Goal: Transaction & Acquisition: Purchase product/service

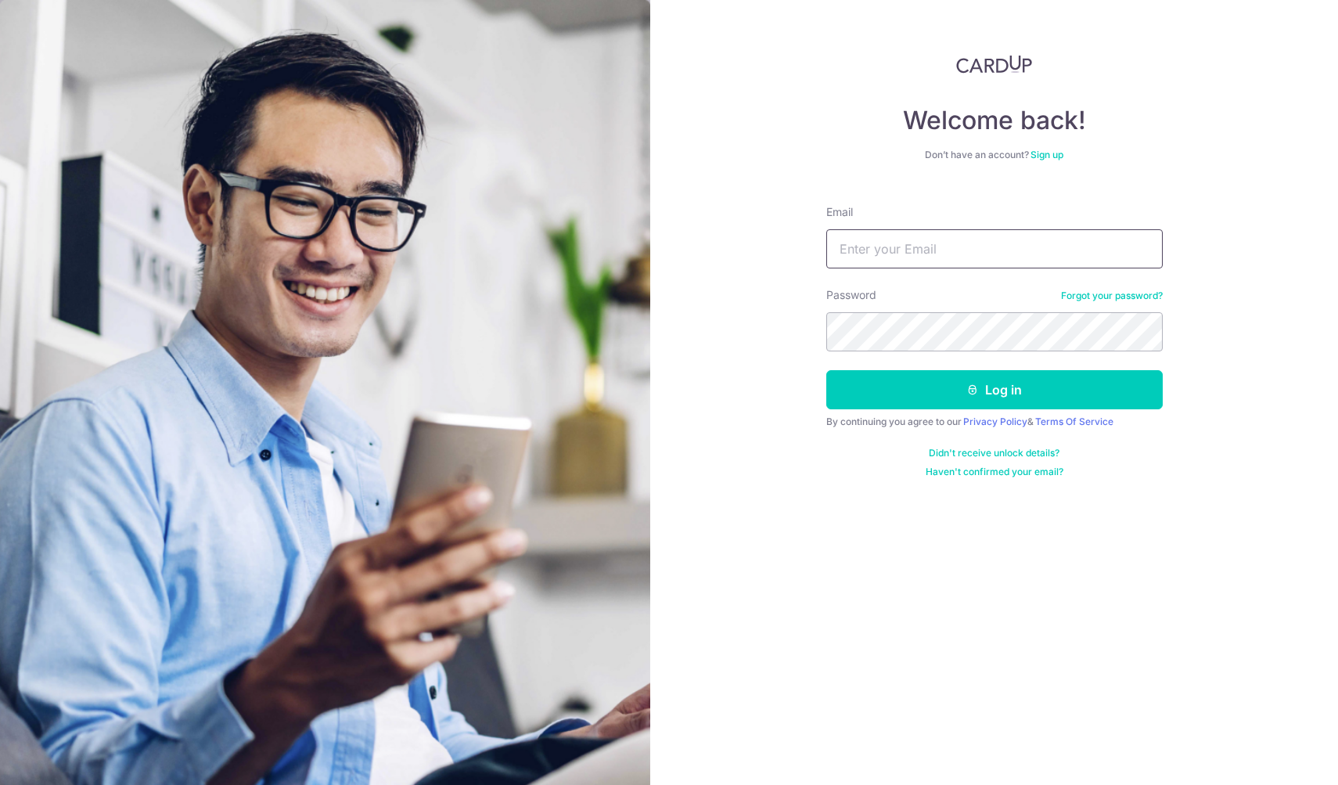
type input "[EMAIL_ADDRESS][PERSON_NAME][DOMAIN_NAME]"
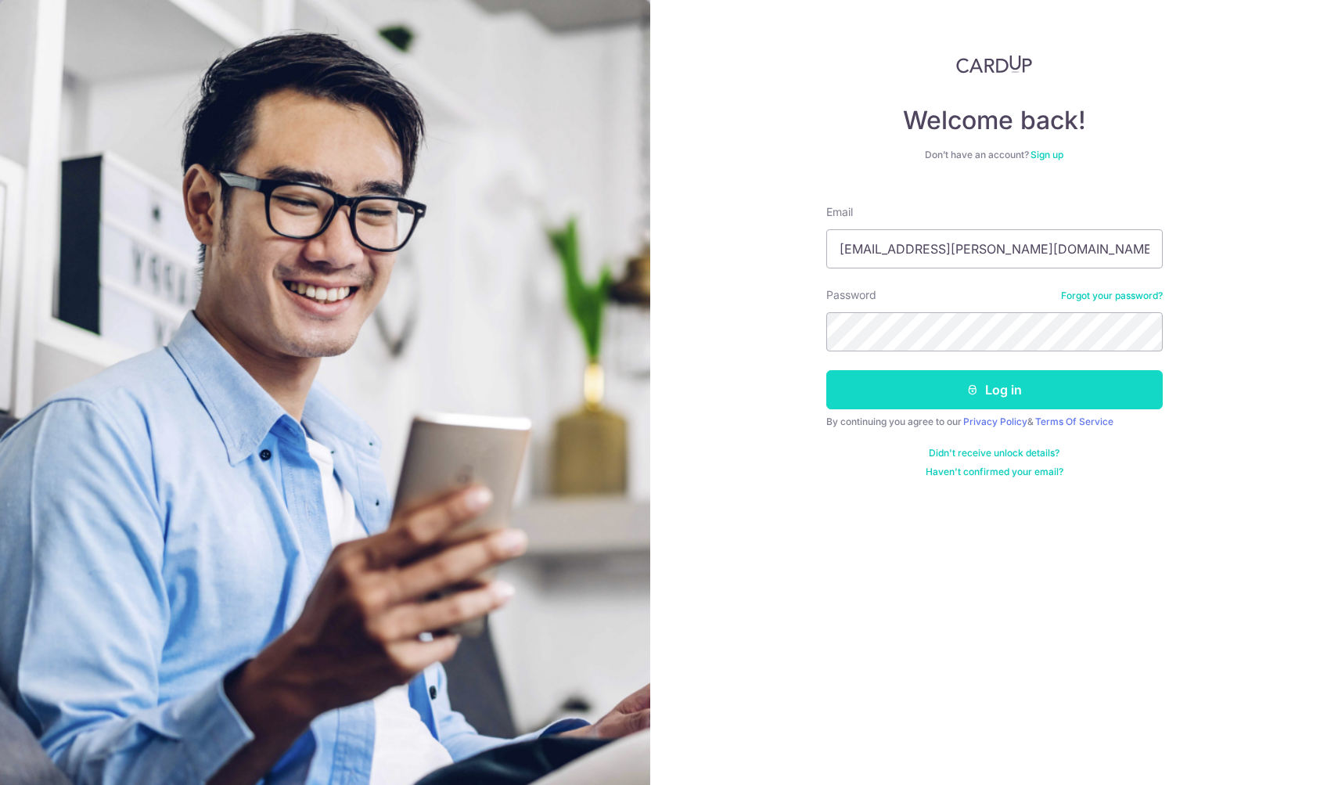
click at [959, 396] on button "Log in" at bounding box center [994, 389] width 336 height 39
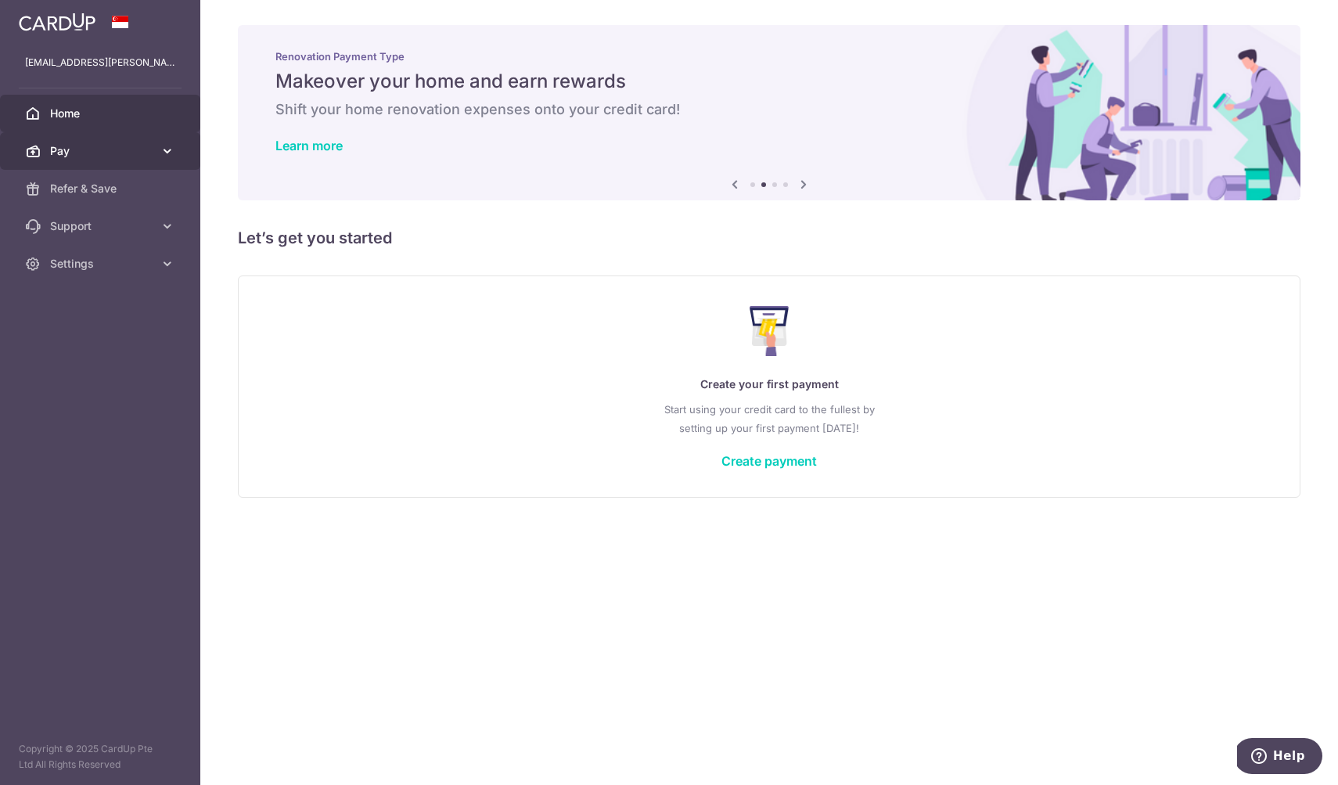
click at [76, 161] on link "Pay" at bounding box center [100, 151] width 200 height 38
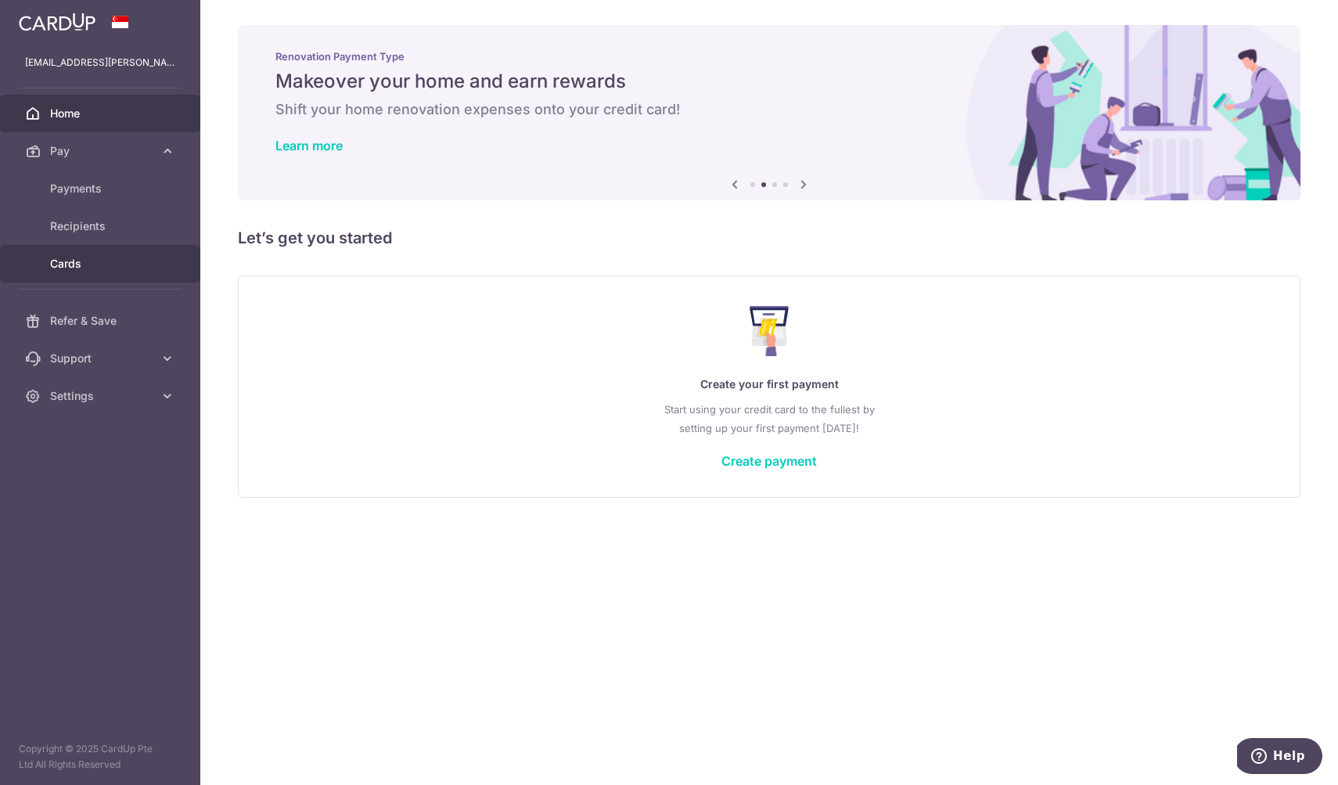
click at [64, 260] on span "Cards" at bounding box center [101, 264] width 103 height 16
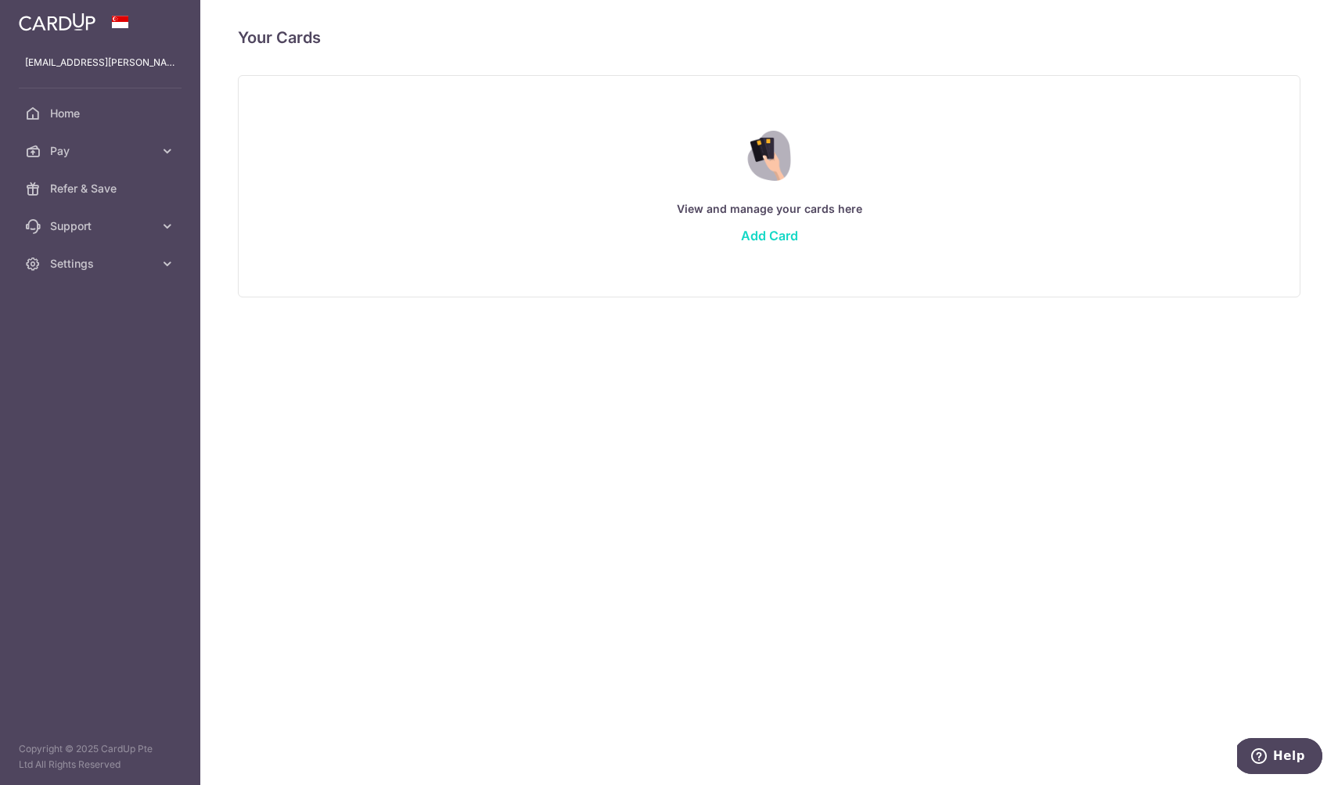
click at [777, 237] on link "Add Card" at bounding box center [769, 236] width 57 height 16
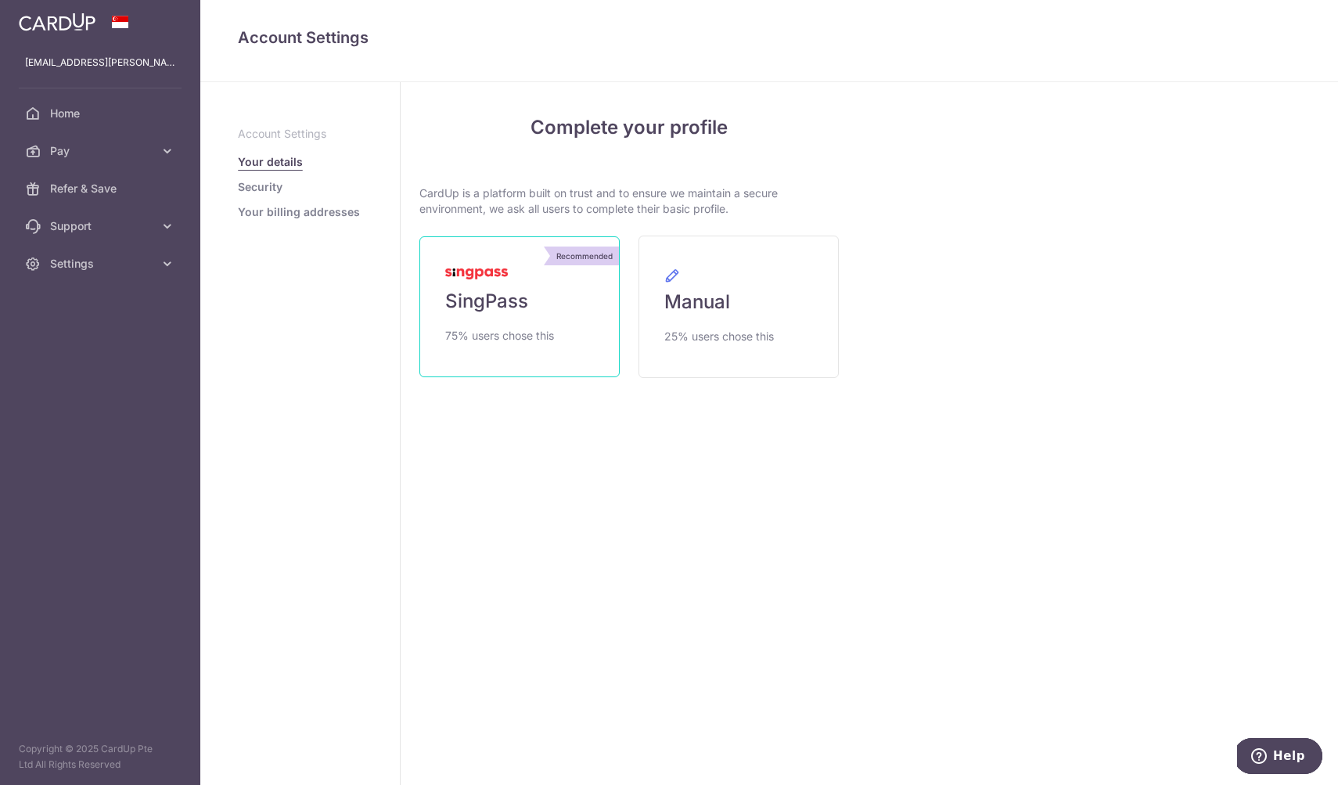
click at [493, 296] on span "SingPass" at bounding box center [486, 301] width 83 height 25
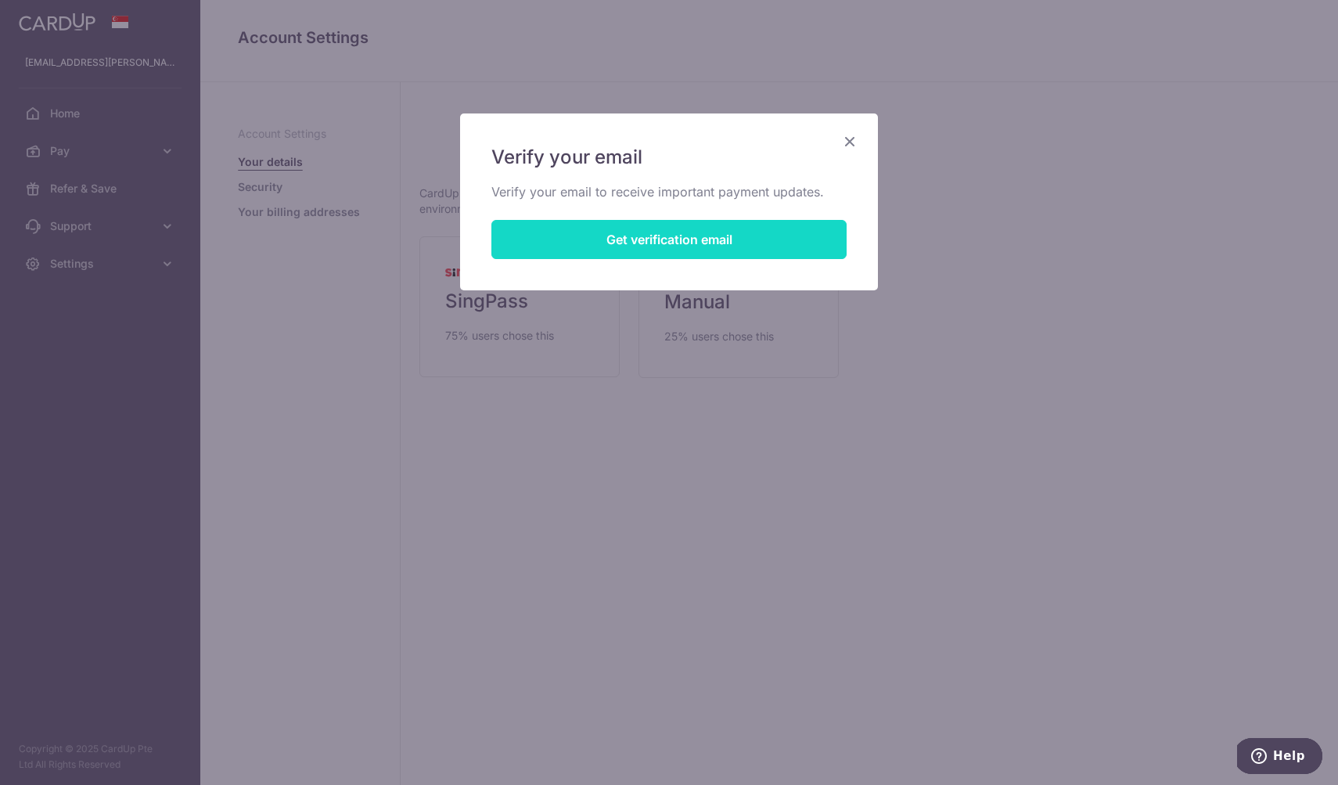
click at [529, 229] on button "Get verification email" at bounding box center [668, 239] width 355 height 39
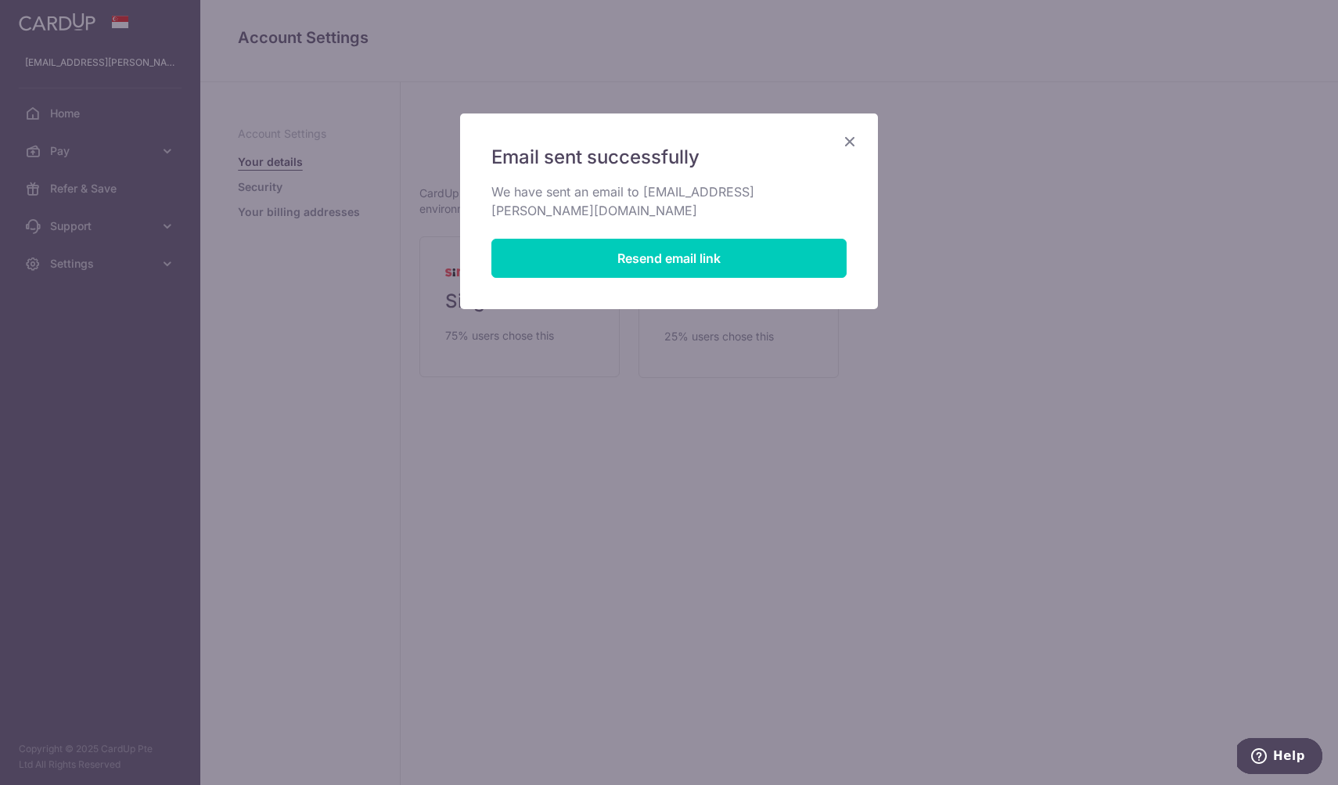
click at [846, 140] on icon "Close" at bounding box center [849, 141] width 19 height 20
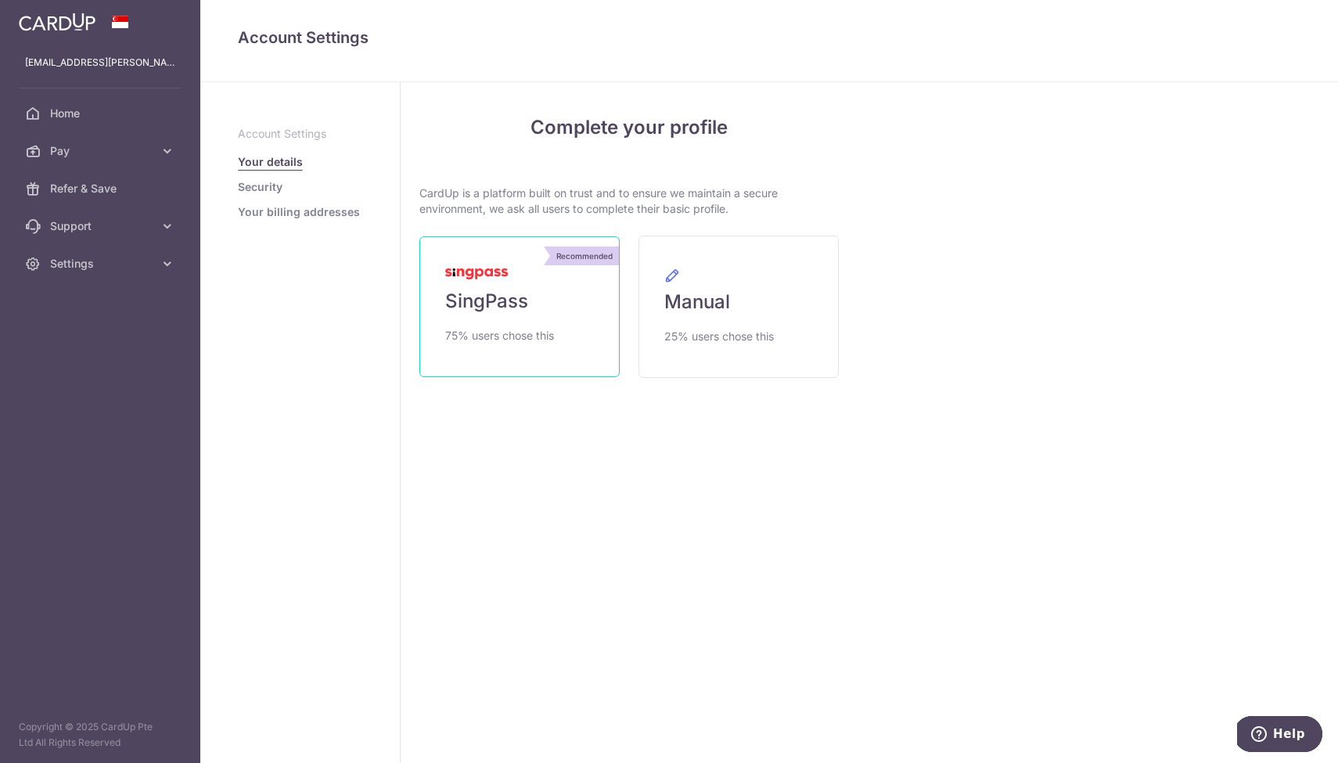
click at [495, 307] on span "SingPass" at bounding box center [486, 301] width 83 height 25
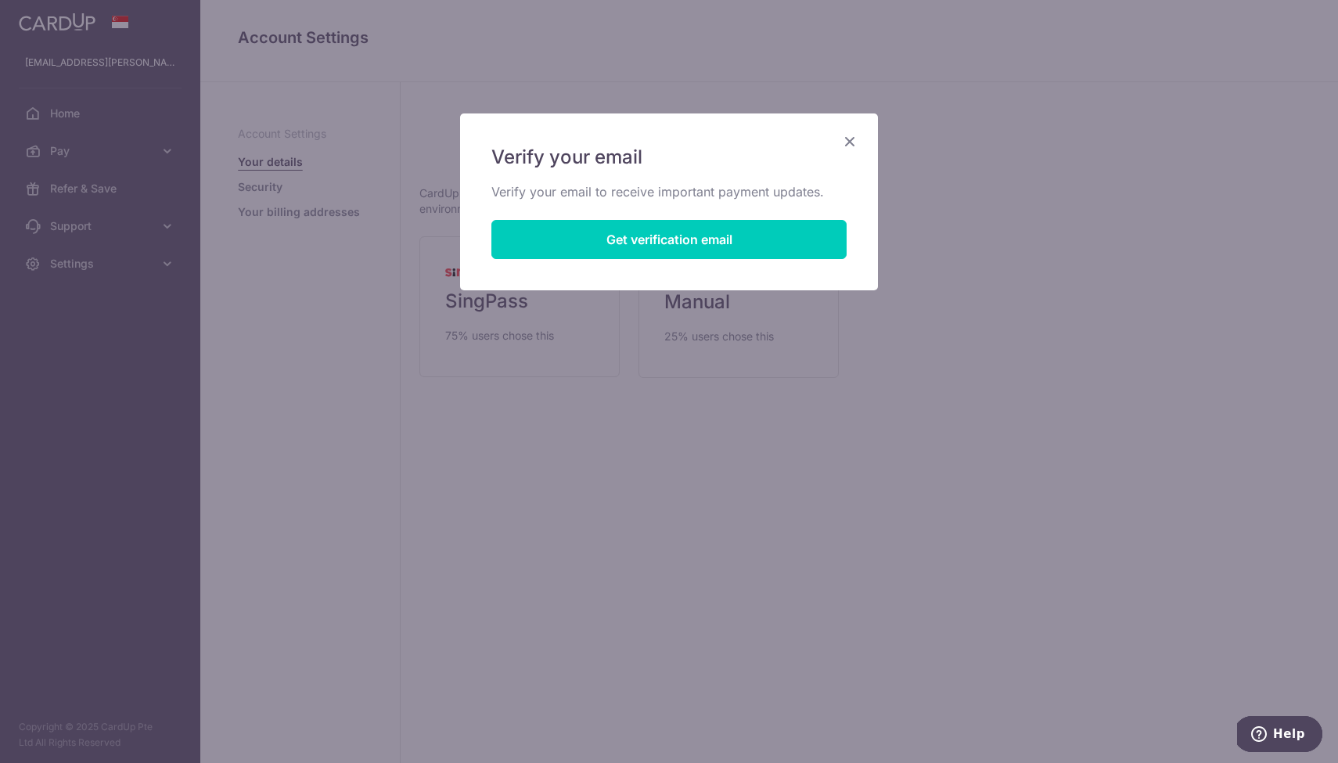
click at [850, 143] on icon "Close" at bounding box center [849, 141] width 19 height 20
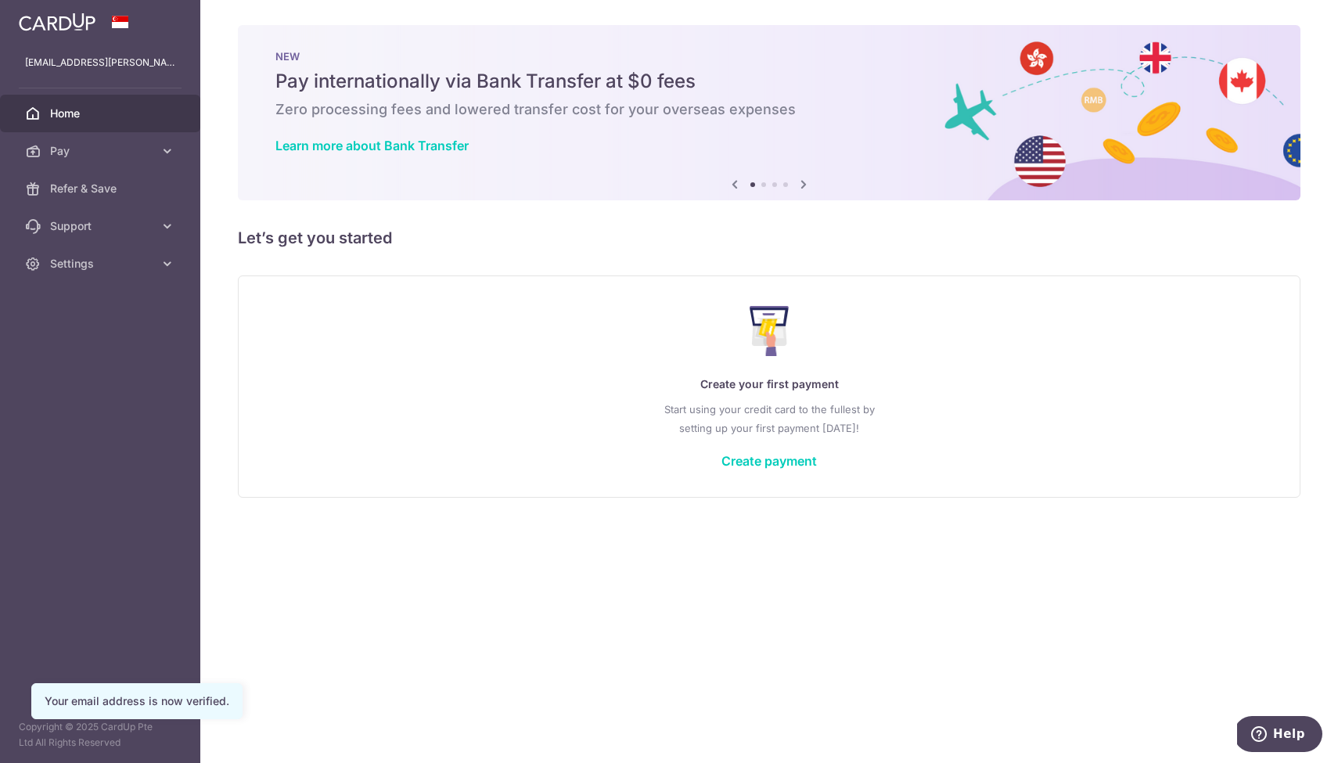
click at [549, 581] on div "× Pause Schedule Pause all future payments in this series Pause just this one p…" at bounding box center [768, 381] width 1137 height 763
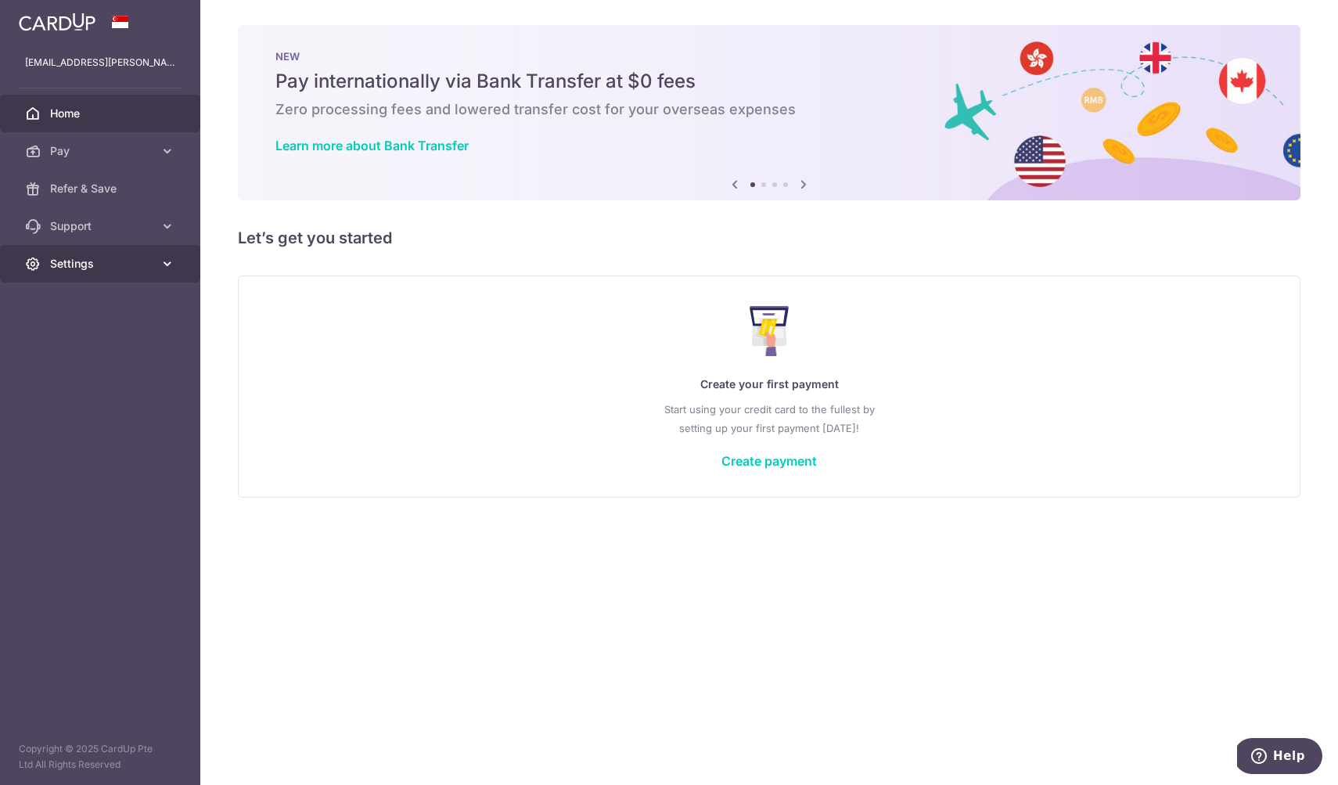
click at [70, 248] on link "Settings" at bounding box center [100, 264] width 200 height 38
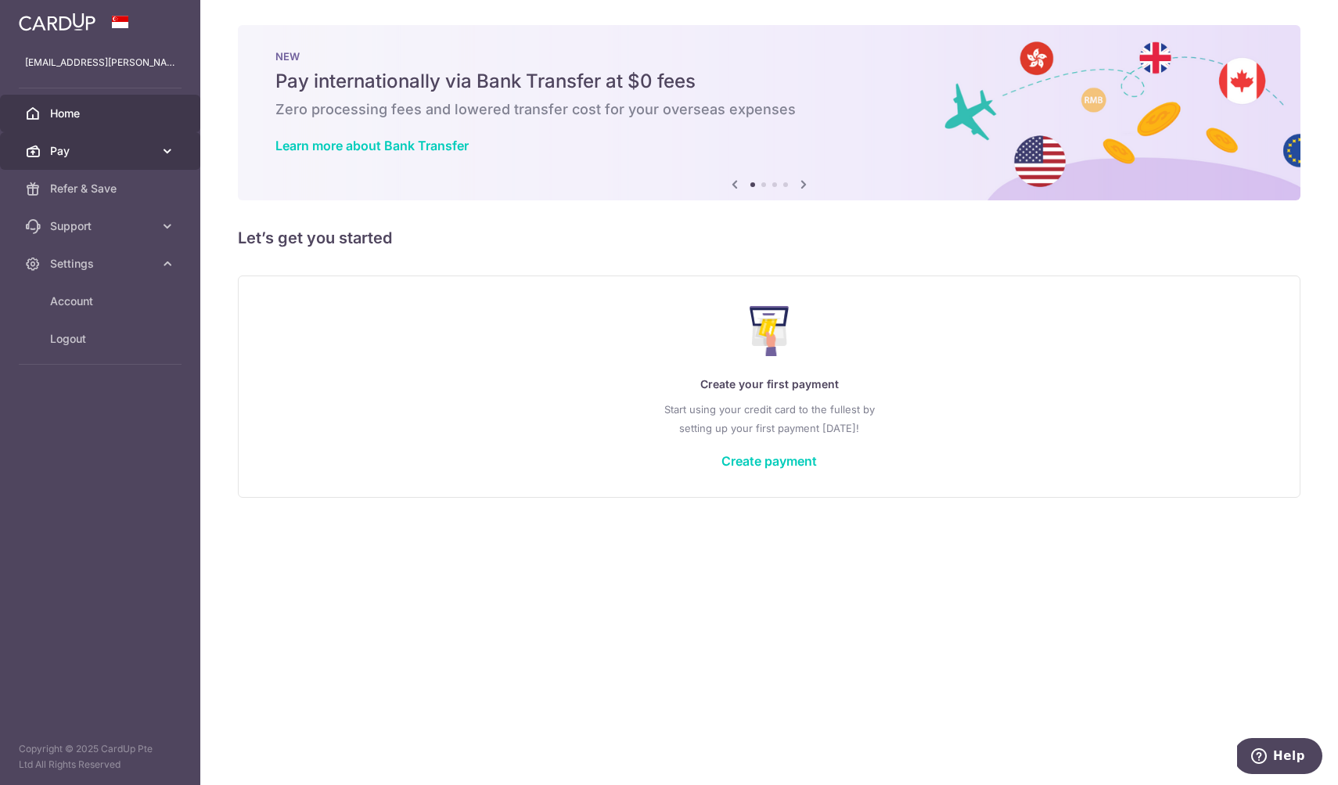
click at [70, 155] on span "Pay" at bounding box center [101, 151] width 103 height 16
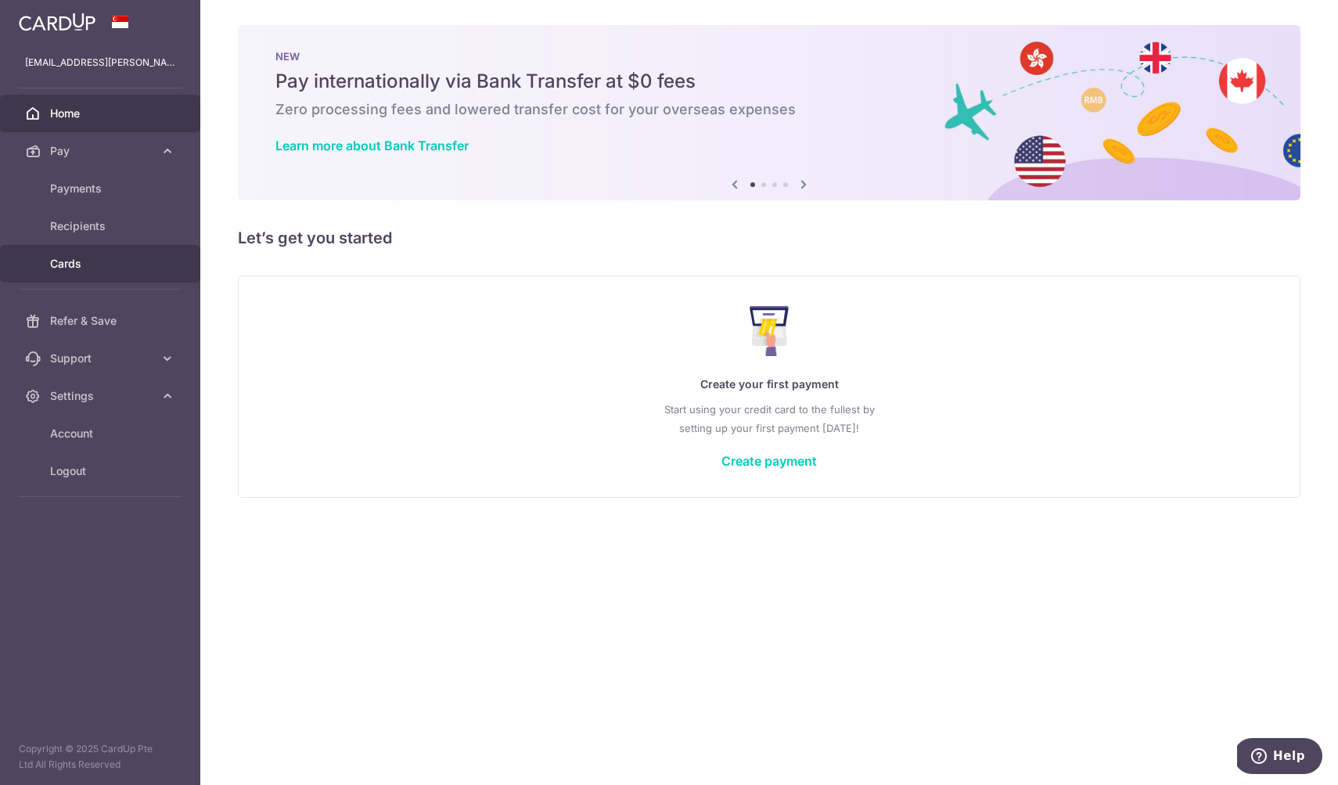
click at [68, 248] on link "Cards" at bounding box center [100, 264] width 200 height 38
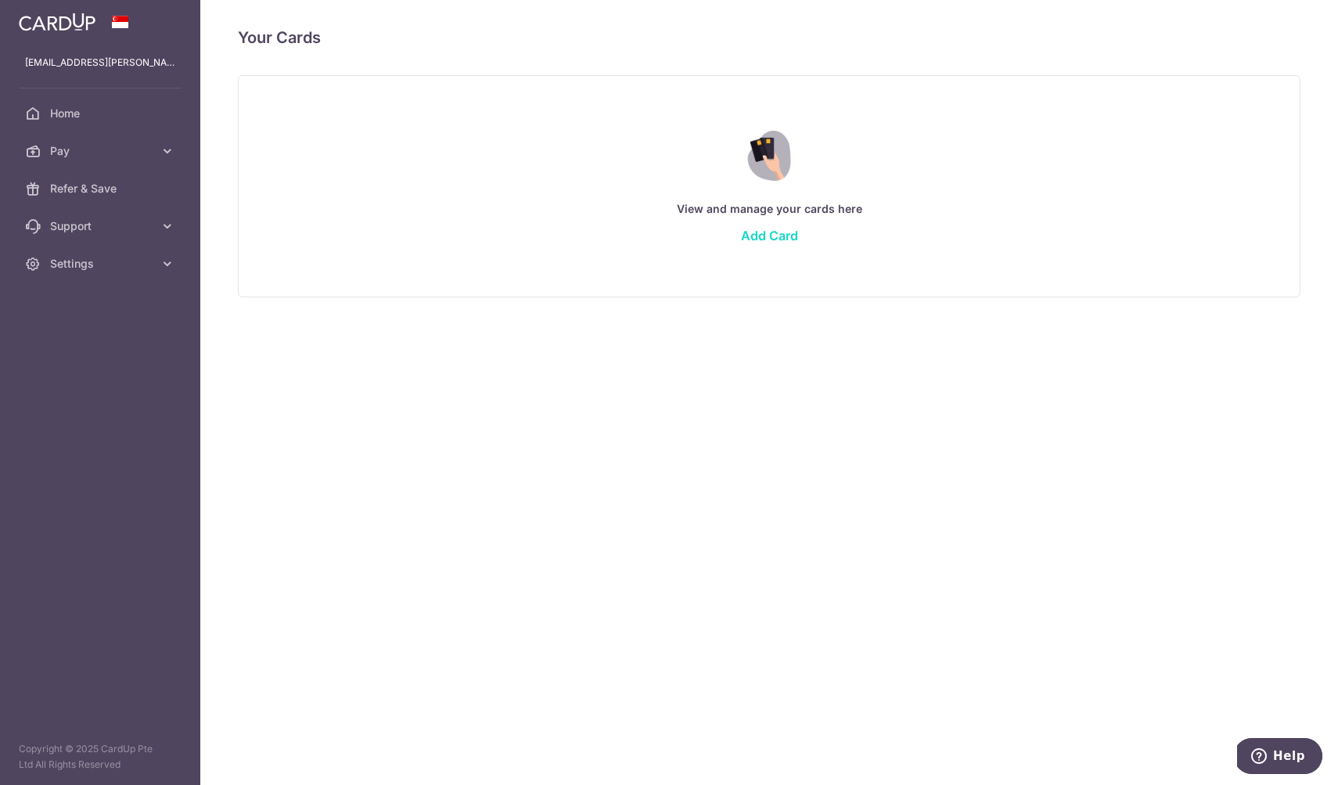
click at [769, 232] on link "Add Card" at bounding box center [769, 236] width 57 height 16
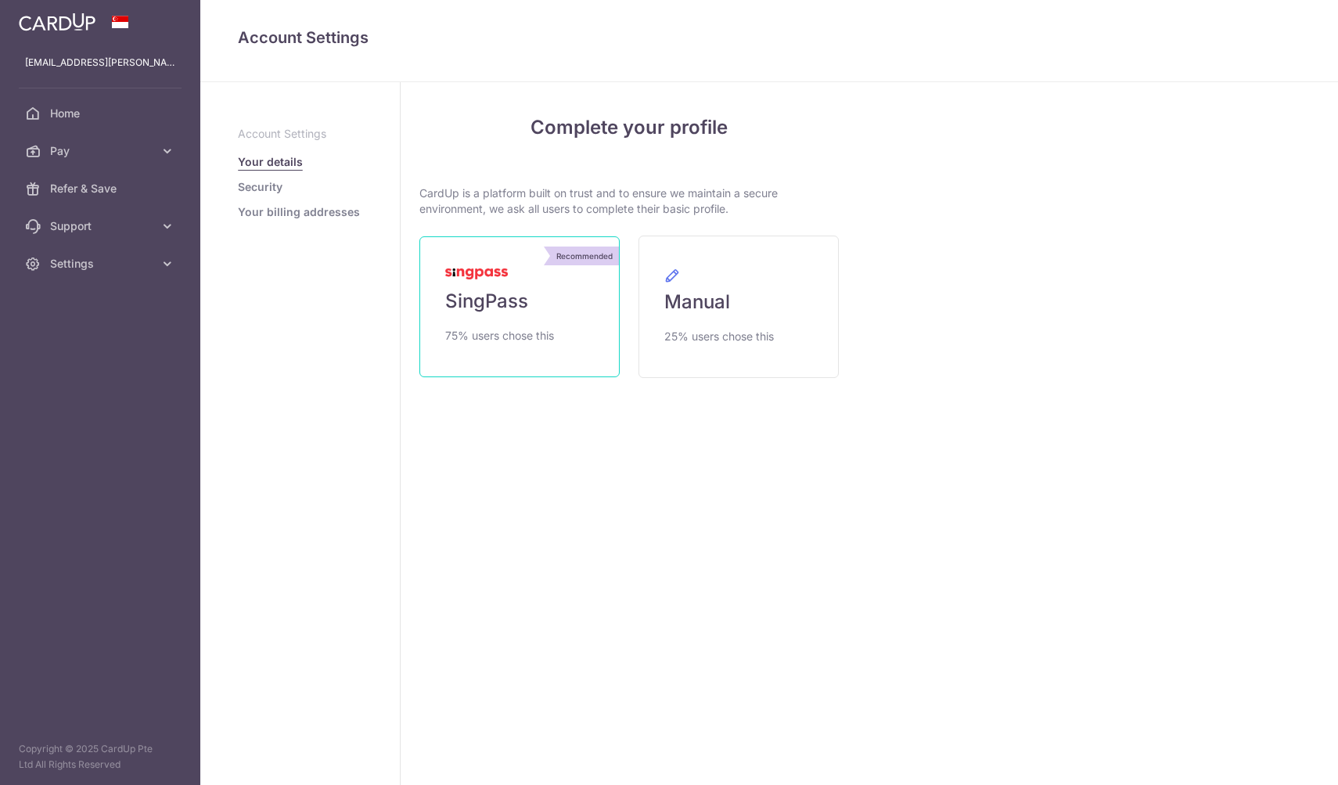
click at [537, 303] on link "Recommended SingPass 75% users chose this" at bounding box center [519, 306] width 200 height 141
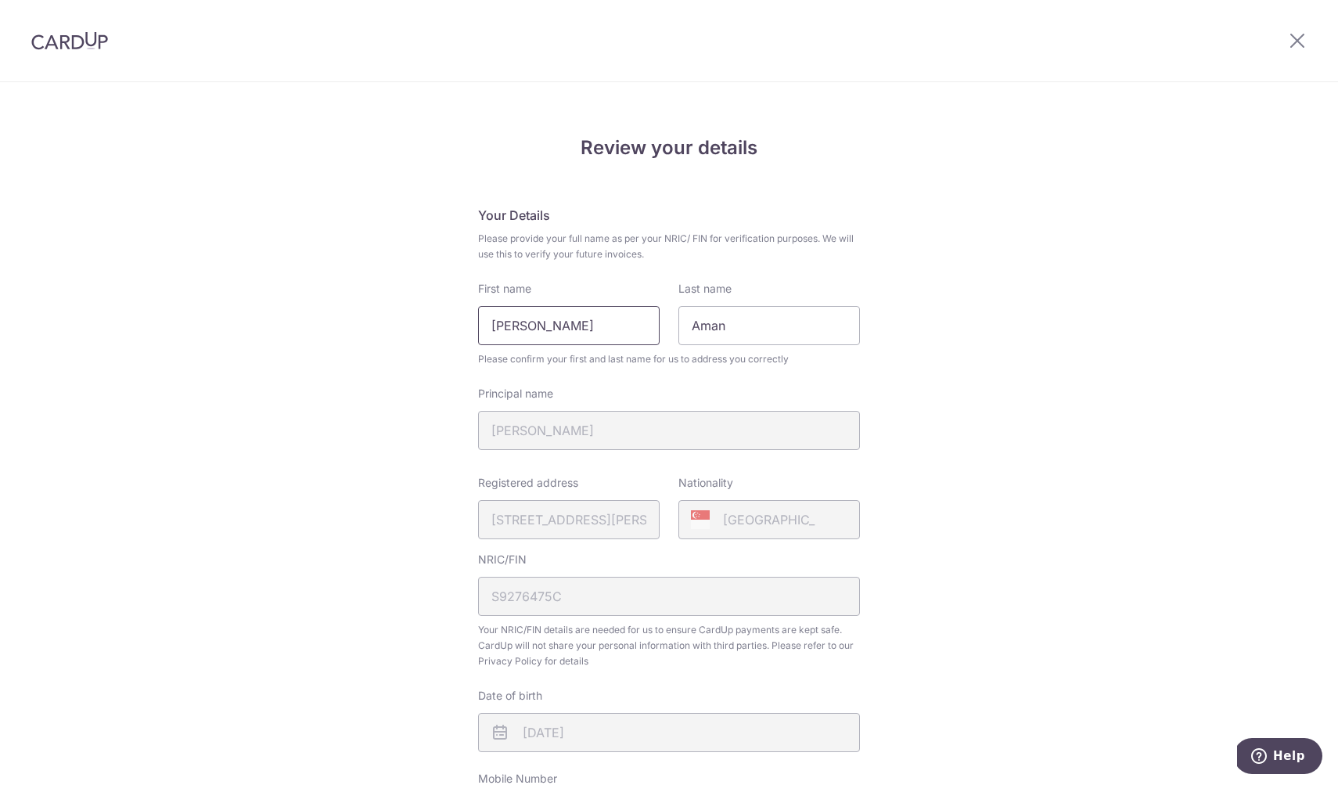
drag, startPoint x: 557, startPoint y: 319, endPoint x: -50, endPoint y: 274, distance: 608.7
type input "Aman"
type input "[PERSON_NAME]"
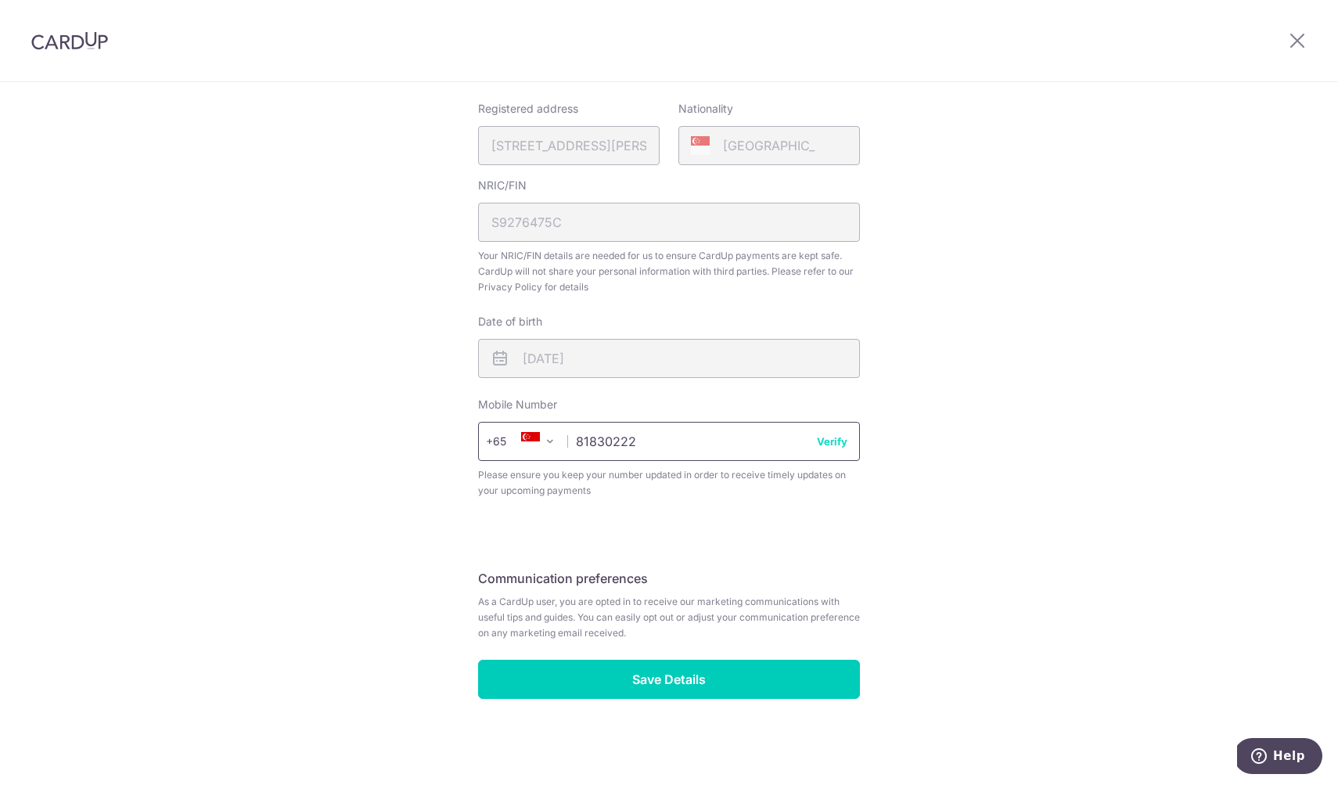
type input "81830222"
click at [832, 443] on button "Verify" at bounding box center [832, 441] width 31 height 16
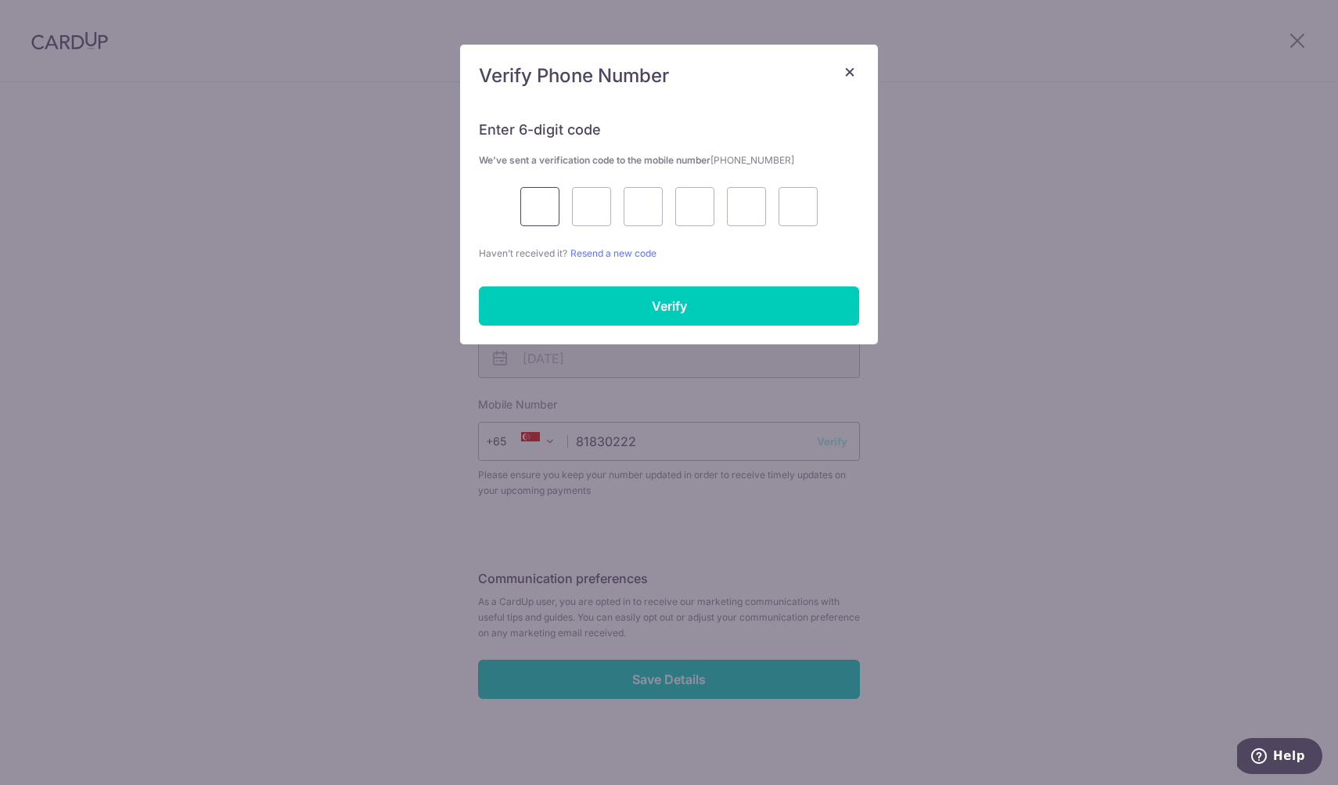
click at [544, 204] on input "text" at bounding box center [539, 206] width 39 height 39
type input "6"
type input "0"
type input "2"
type input "6"
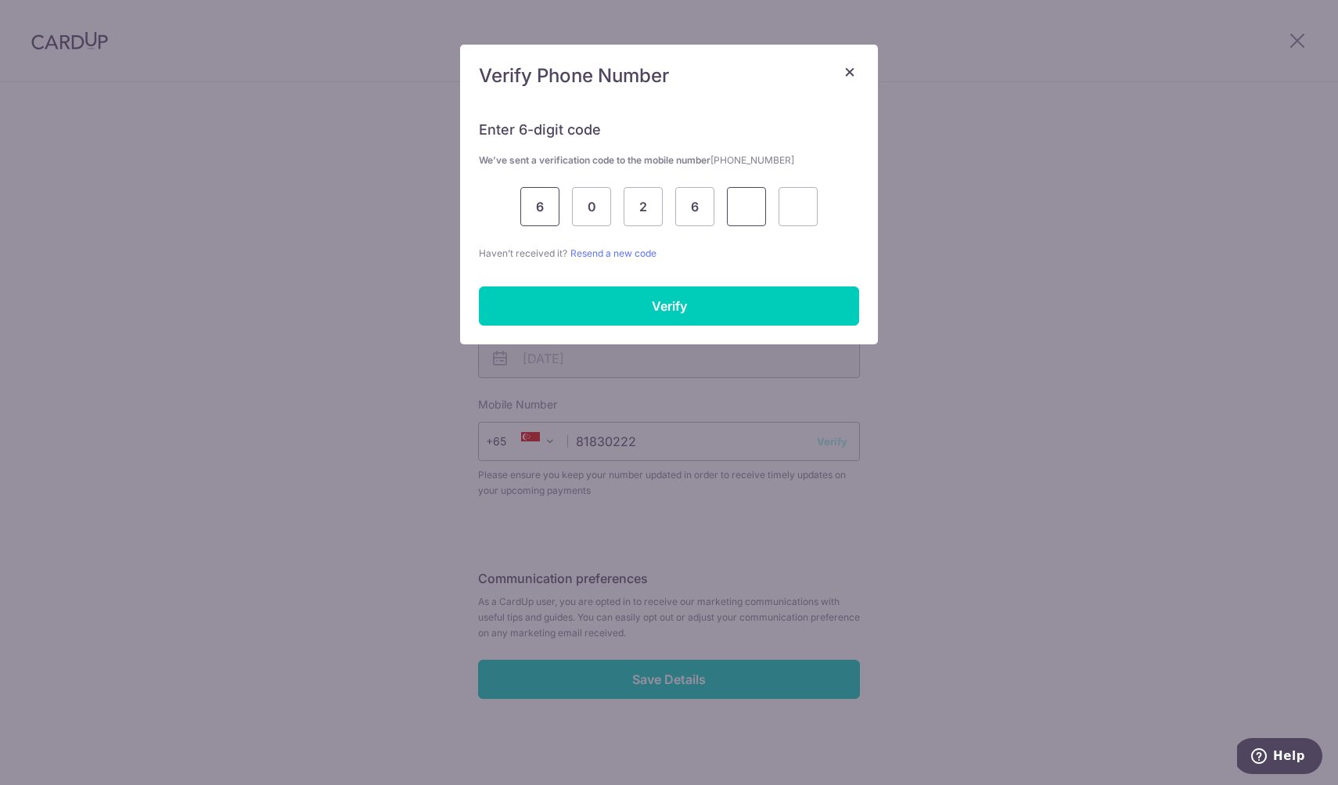
type input "9"
type input "8"
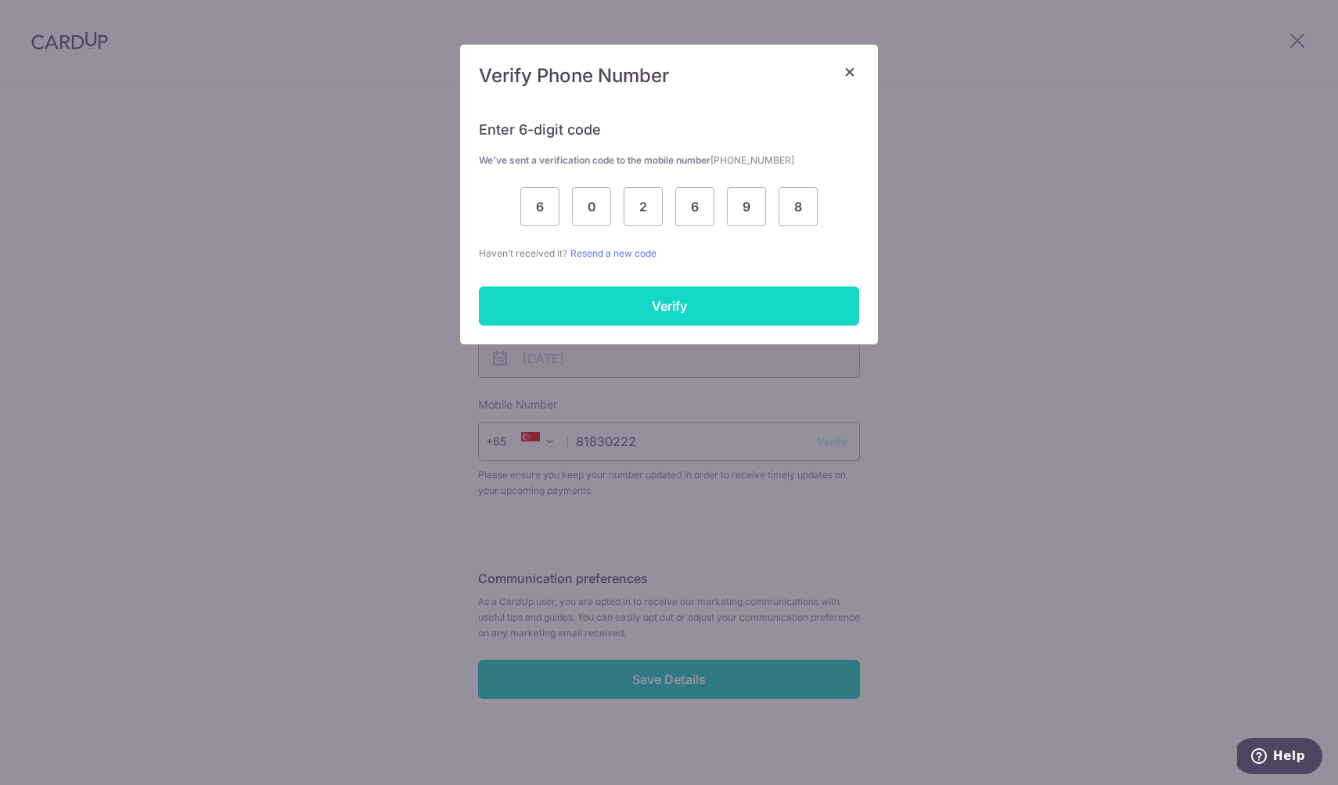
click at [627, 298] on input "Verify" at bounding box center [669, 305] width 380 height 39
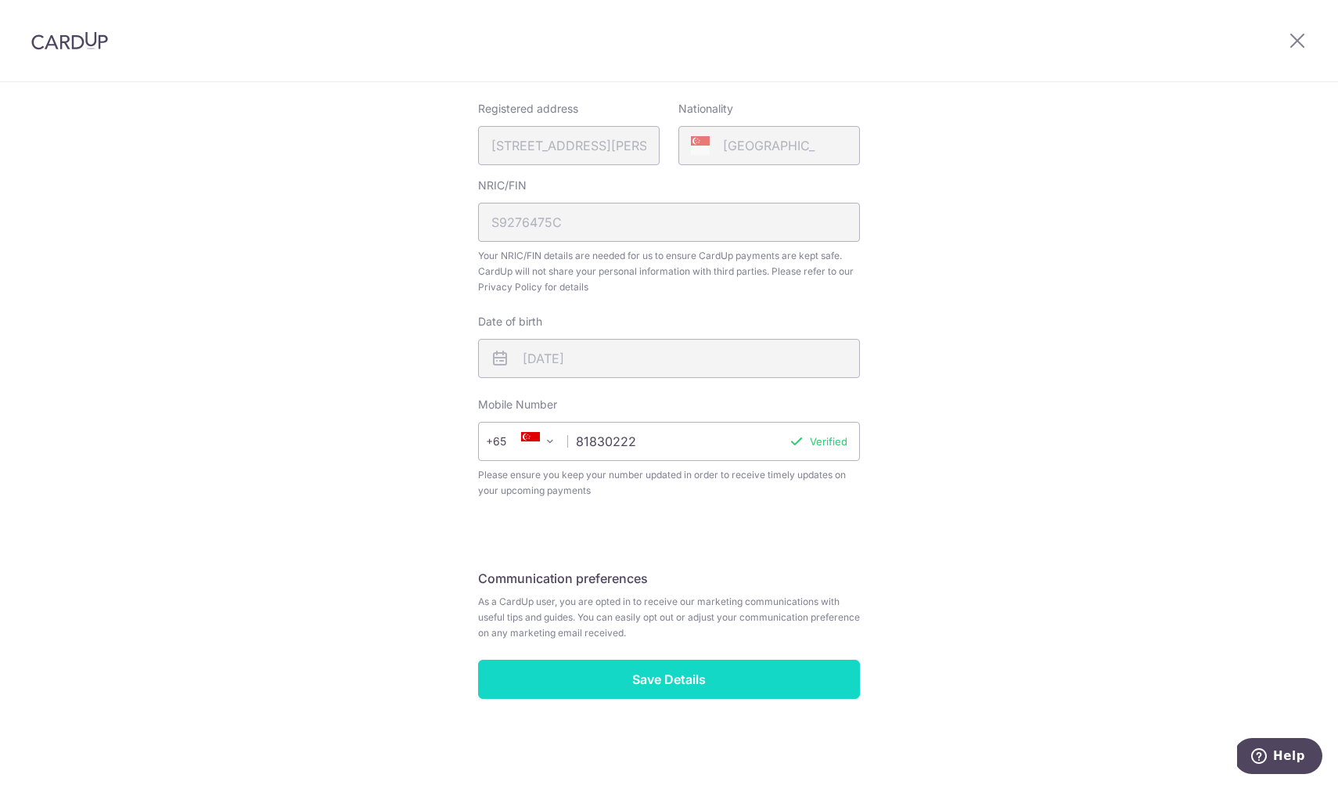
click at [681, 685] on input "Save Details" at bounding box center [669, 678] width 382 height 39
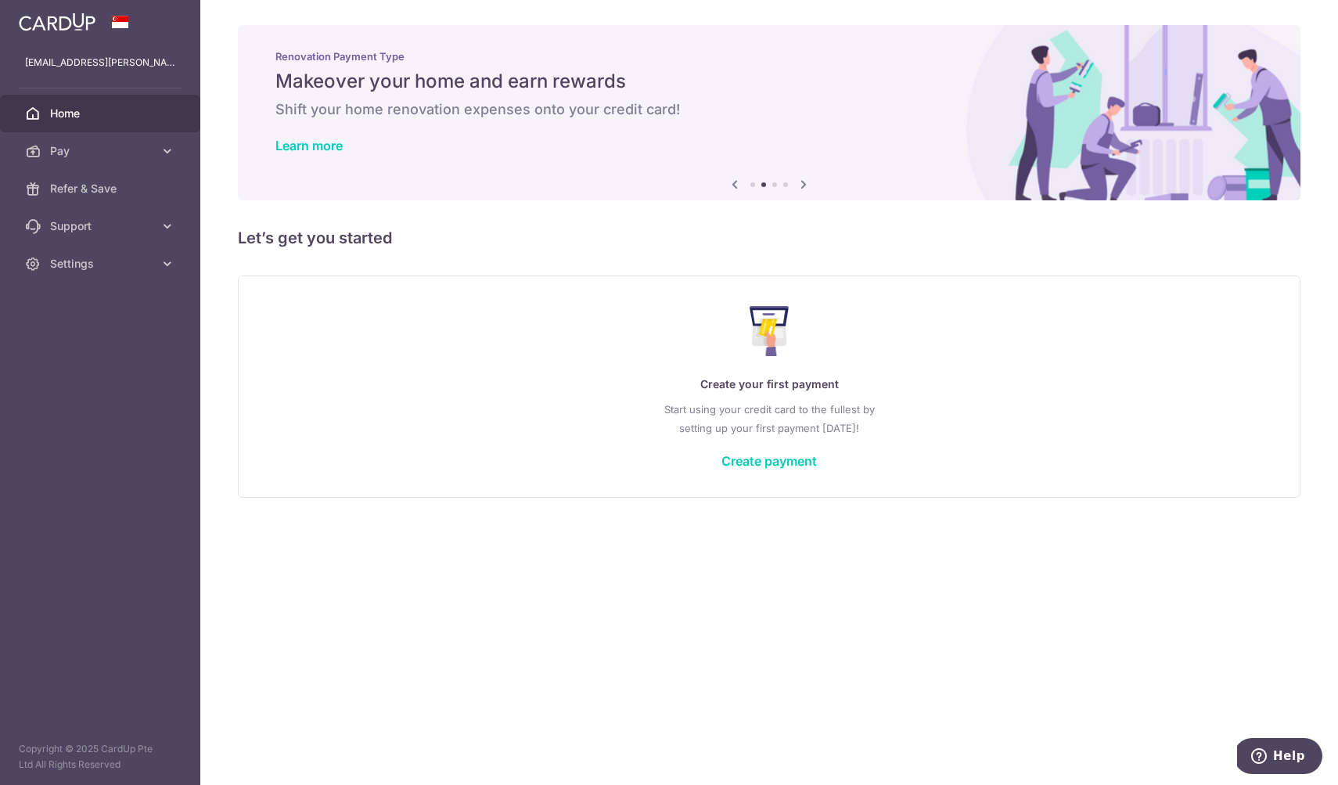
click at [632, 600] on div "× Pause Schedule Pause all future payments in this series Pause just this one p…" at bounding box center [768, 392] width 1137 height 785
click at [47, 145] on link "Pay" at bounding box center [100, 151] width 200 height 38
click at [70, 262] on span "Cards" at bounding box center [101, 264] width 103 height 16
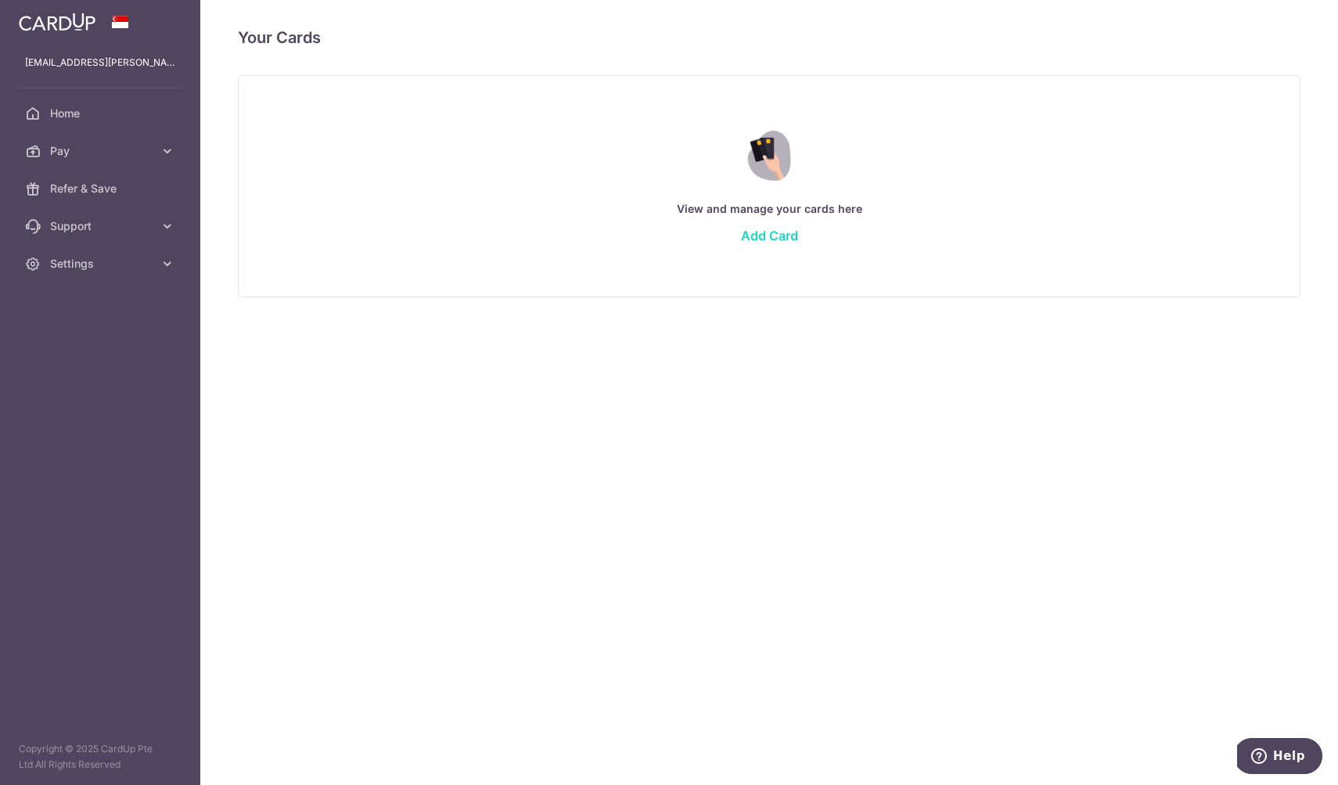
click at [771, 234] on link "Add Card" at bounding box center [769, 236] width 57 height 16
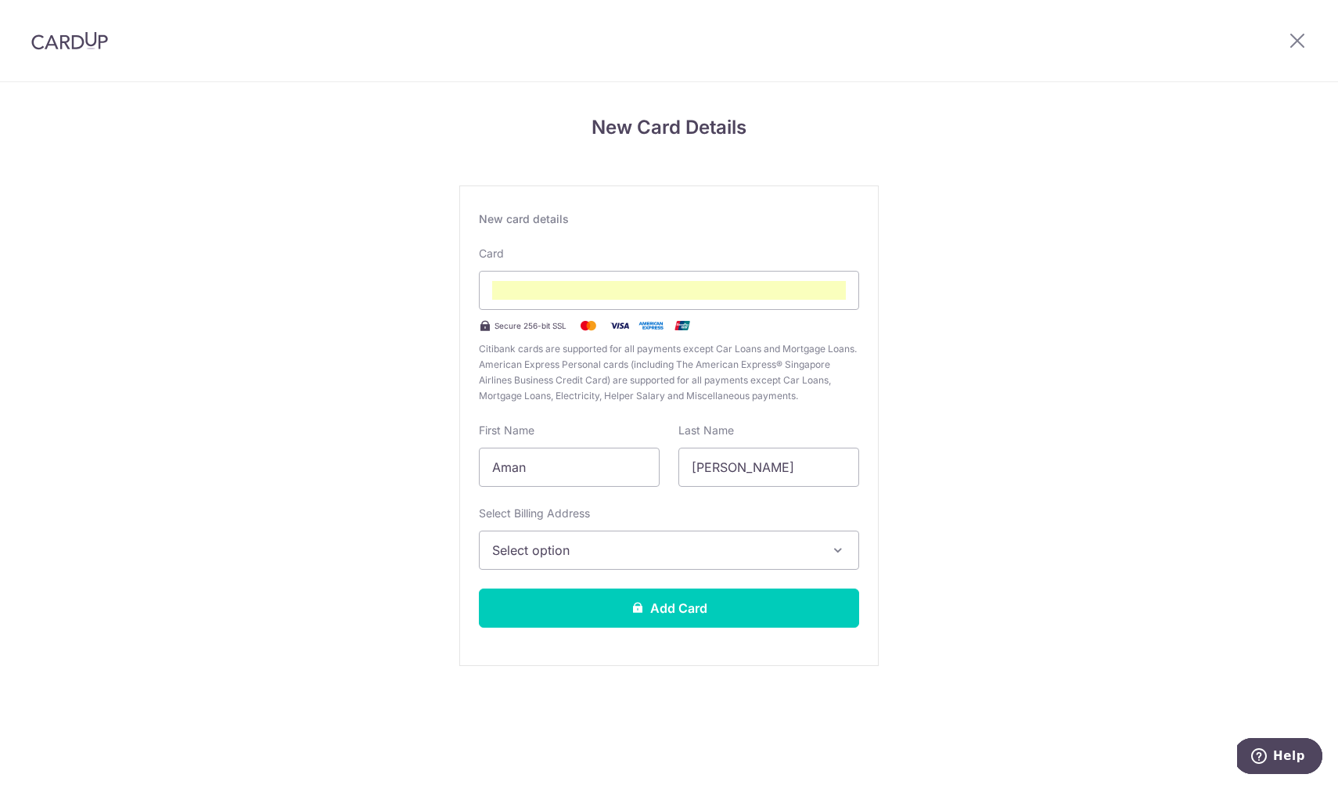
click at [595, 548] on span "Select option" at bounding box center [654, 549] width 325 height 19
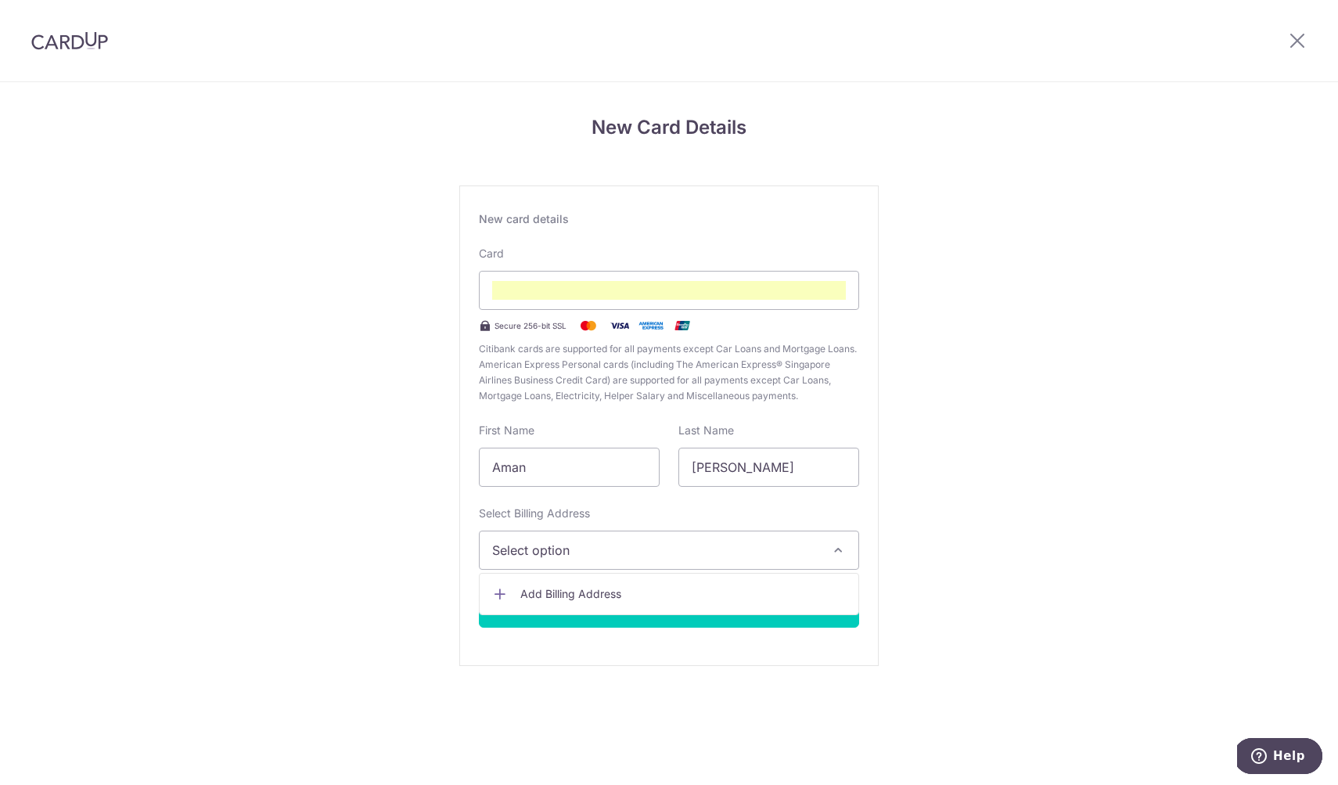
click at [594, 592] on span "Add Billing Address" at bounding box center [682, 594] width 325 height 16
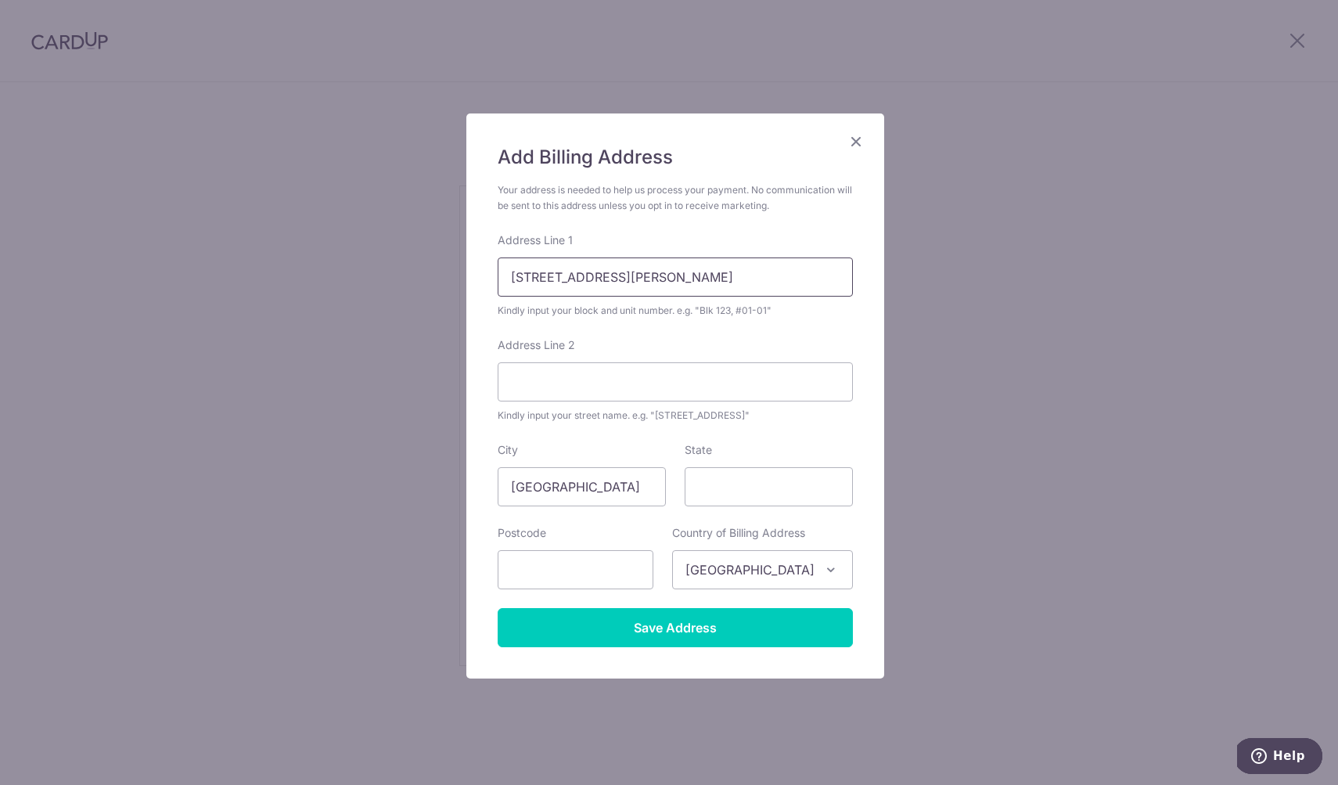
type input "193 meyer road"
type input "22-05 aalto"
type input "437981"
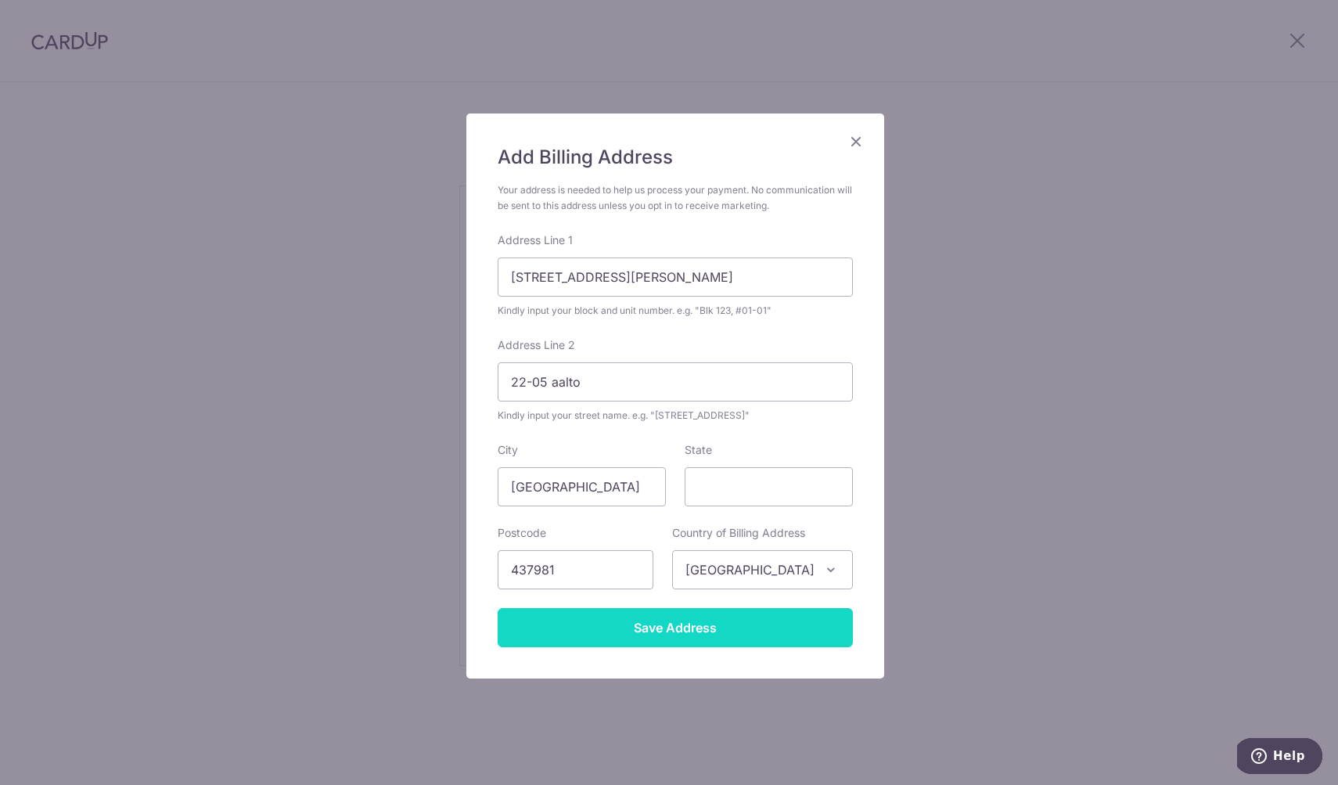
click at [658, 622] on input "Save Address" at bounding box center [674, 627] width 355 height 39
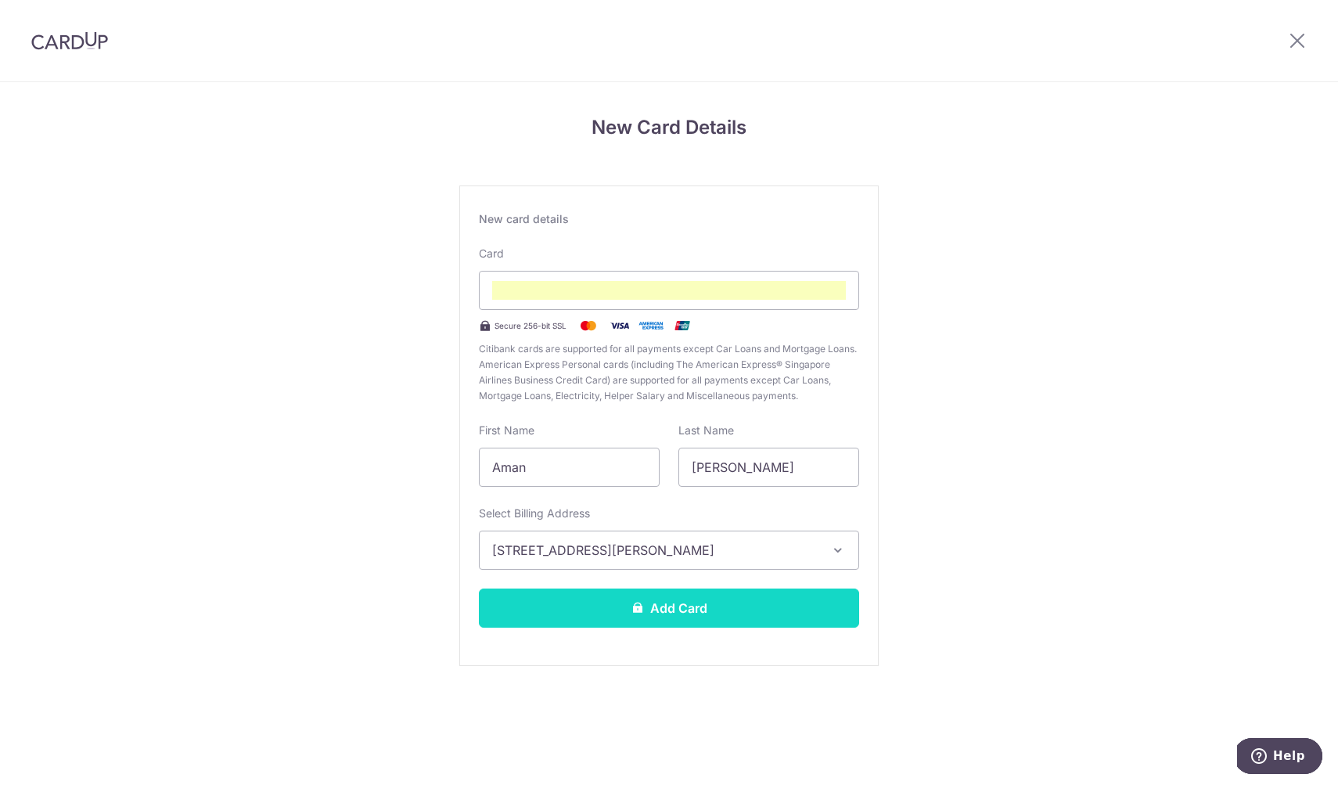
click at [691, 611] on button "Add Card" at bounding box center [669, 607] width 380 height 39
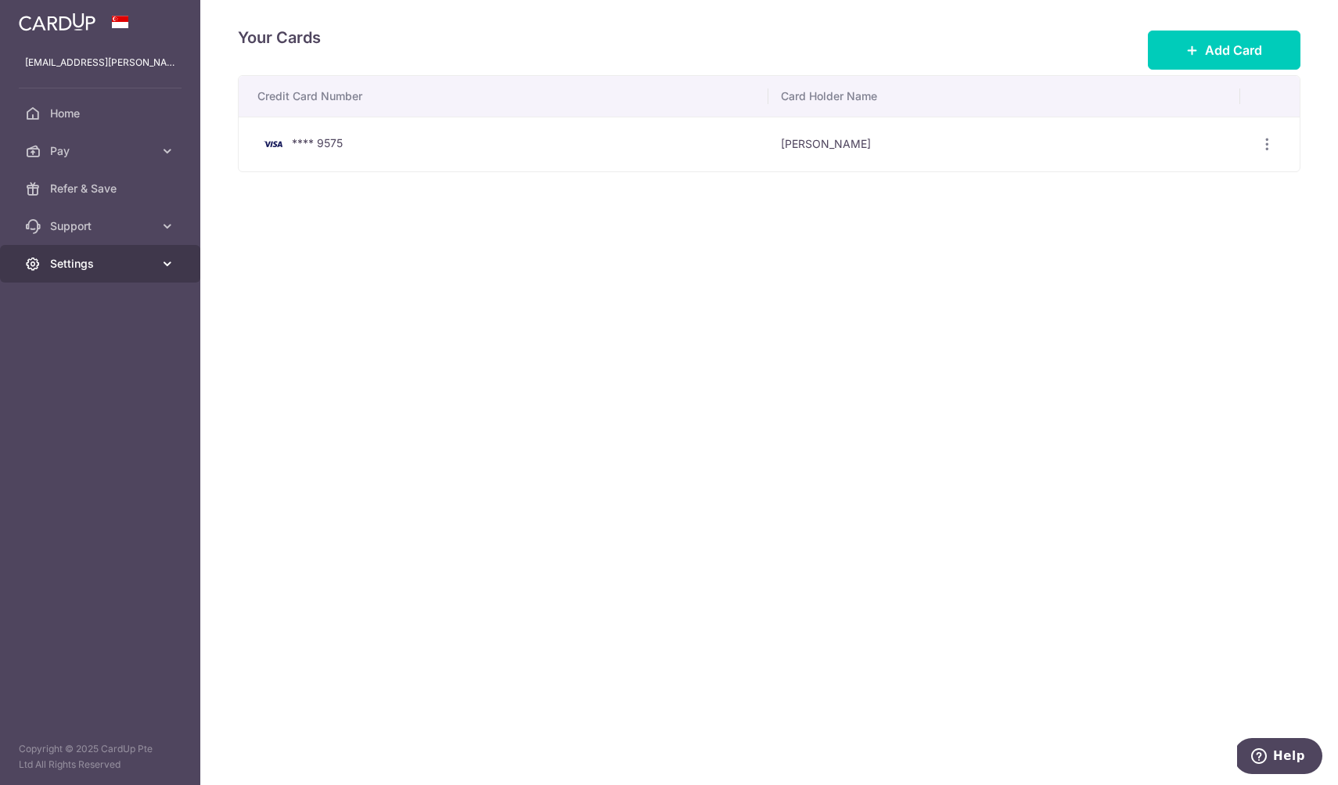
click at [59, 247] on link "Settings" at bounding box center [100, 264] width 200 height 38
click at [70, 222] on span "Support" at bounding box center [101, 226] width 103 height 16
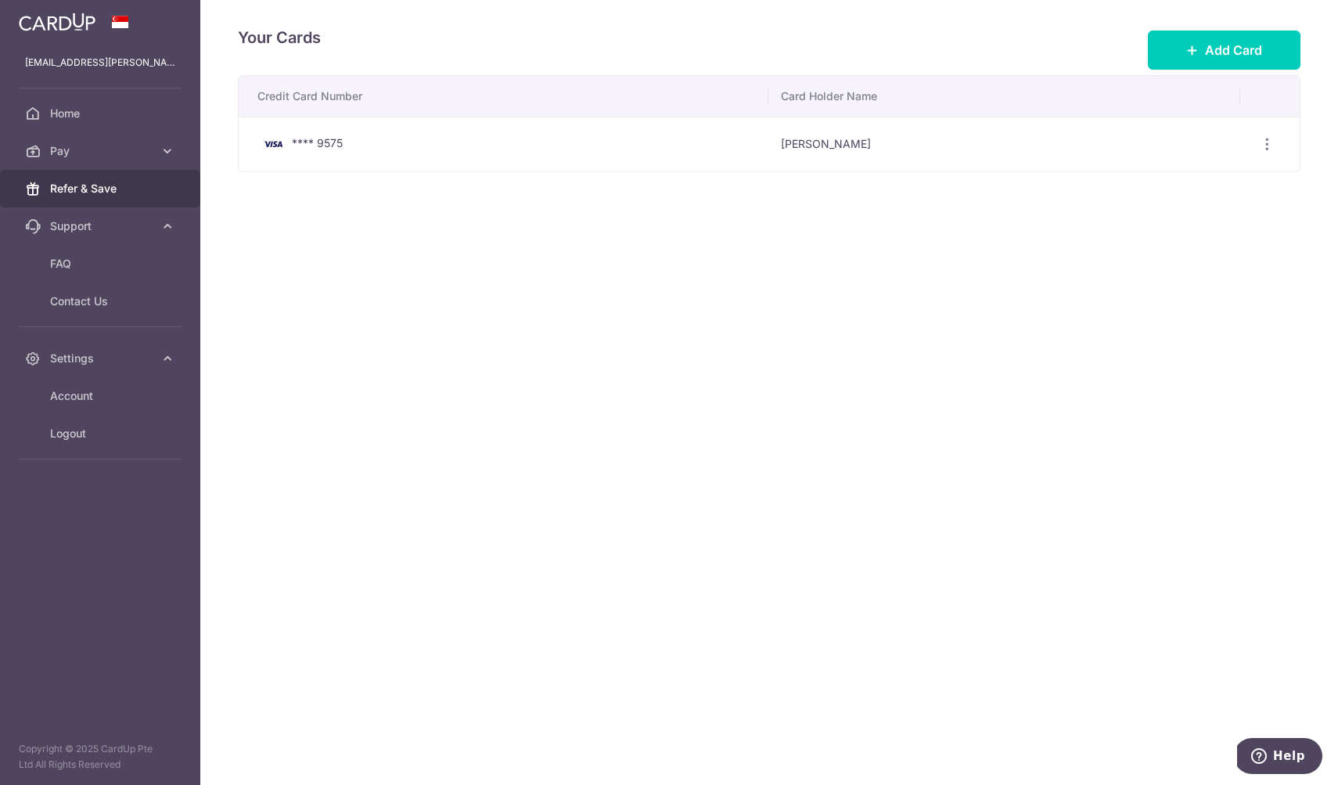
click at [67, 187] on span "Refer & Save" at bounding box center [101, 189] width 103 height 16
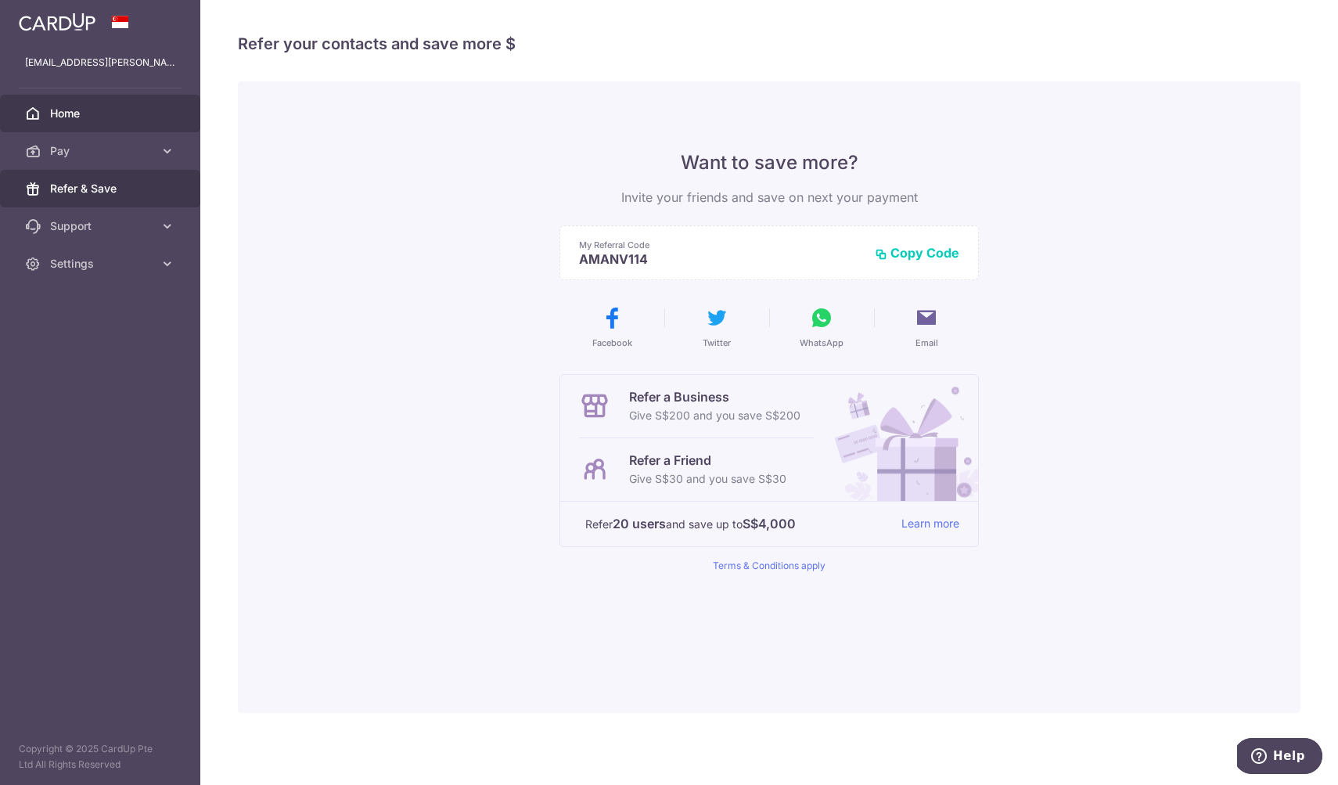
click at [53, 107] on span "Home" at bounding box center [101, 114] width 103 height 16
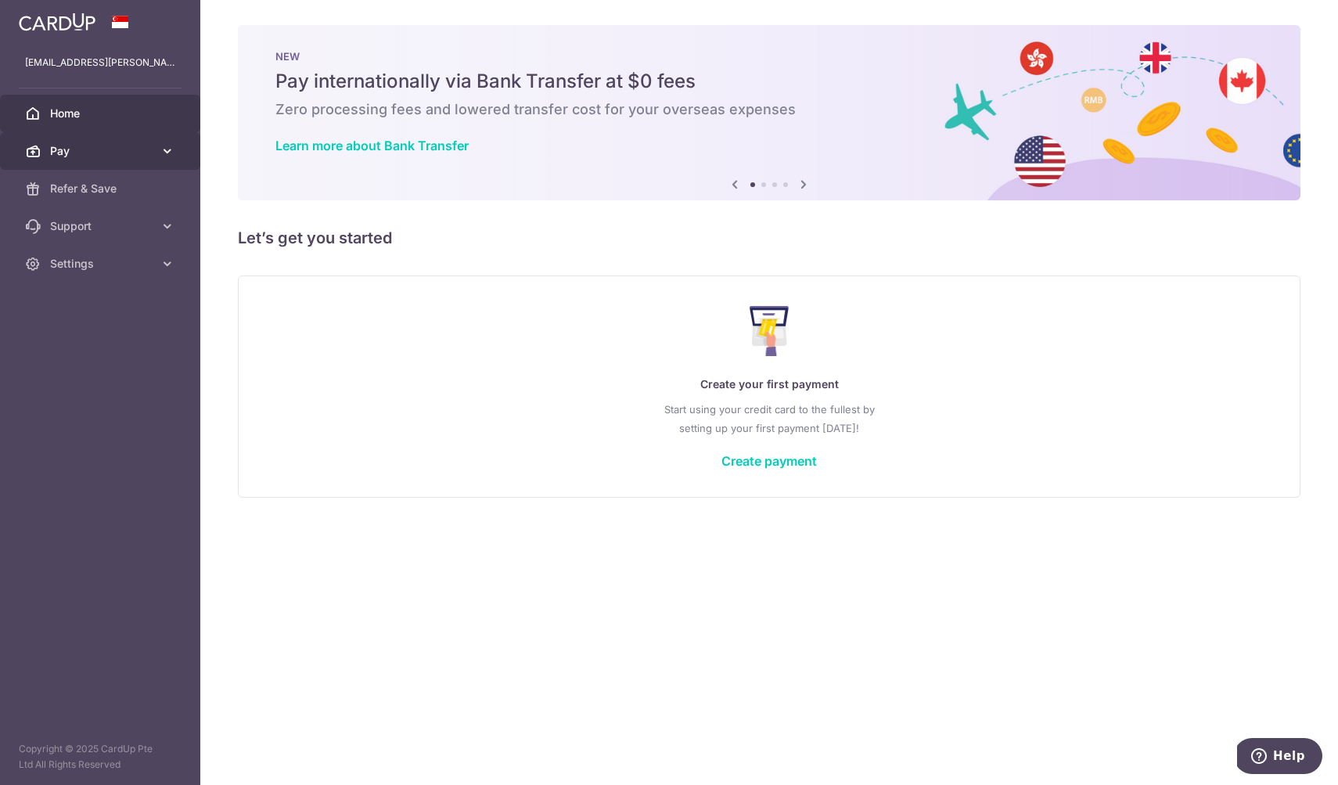
click at [95, 159] on link "Pay" at bounding box center [100, 151] width 200 height 38
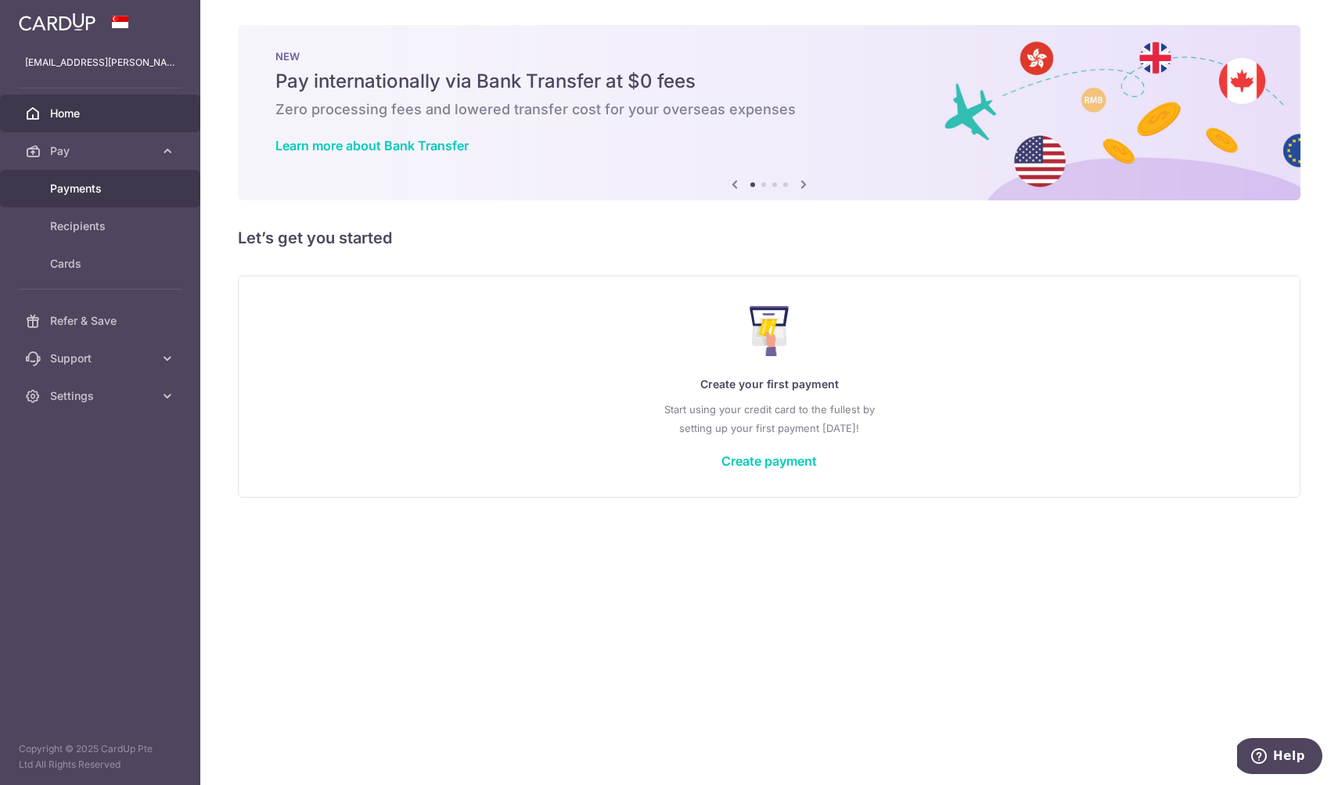
click at [83, 199] on link "Payments" at bounding box center [100, 189] width 200 height 38
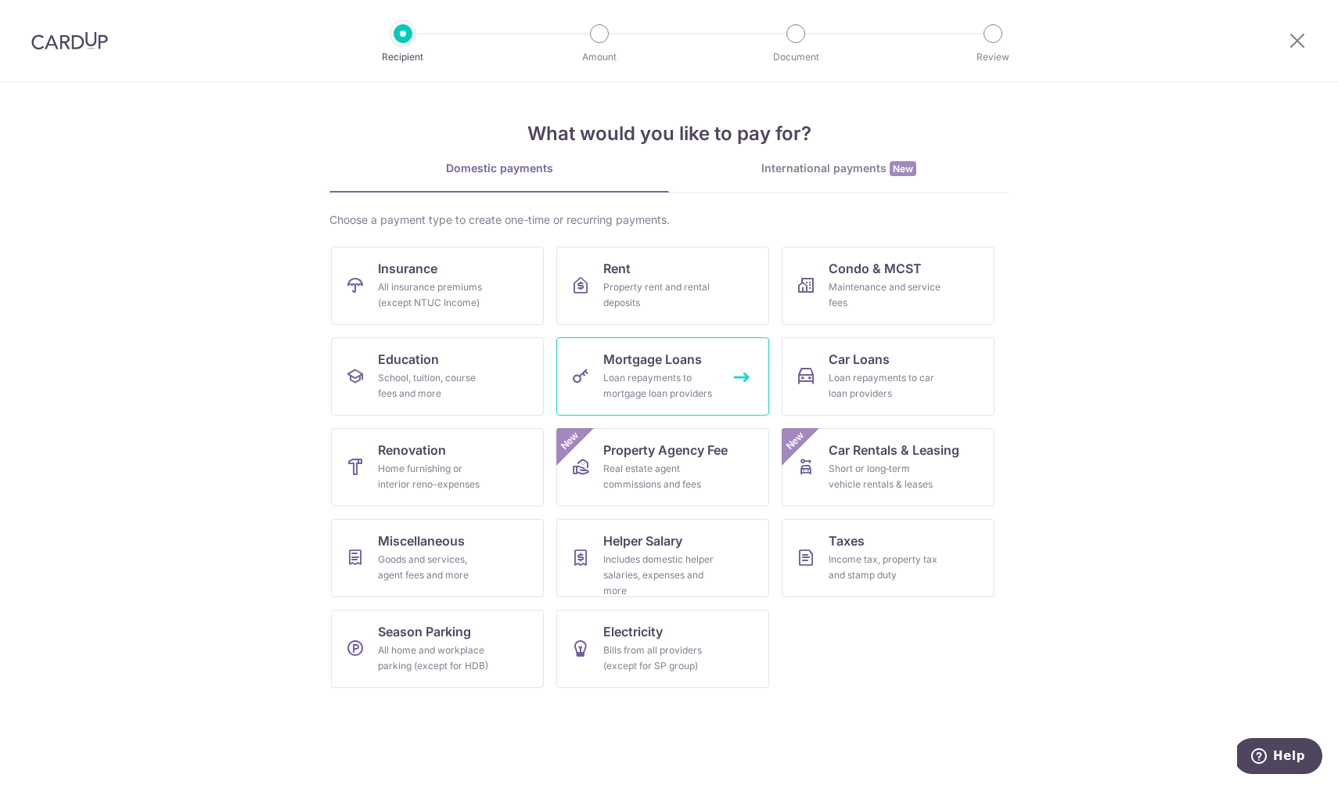
click at [648, 355] on span "Mortgage Loans" at bounding box center [652, 359] width 99 height 19
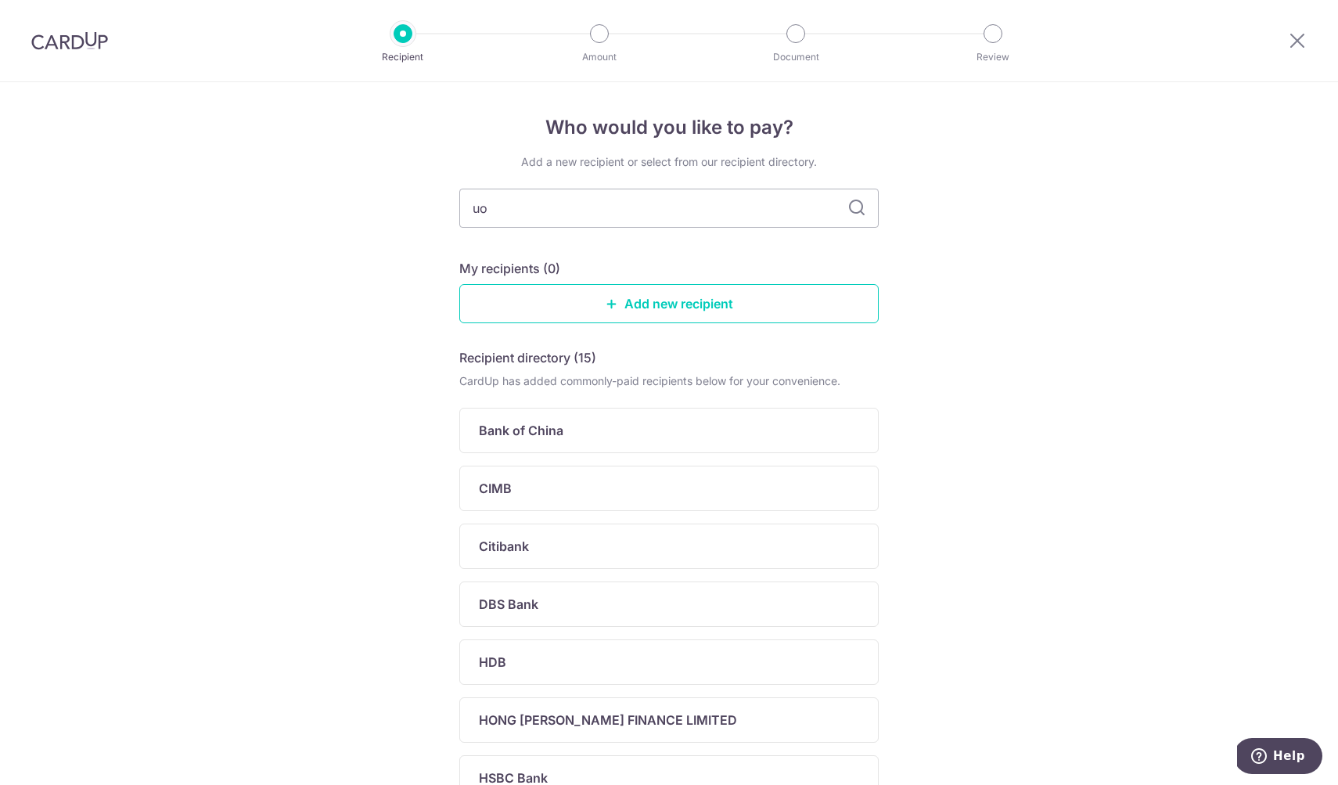
type input "uob"
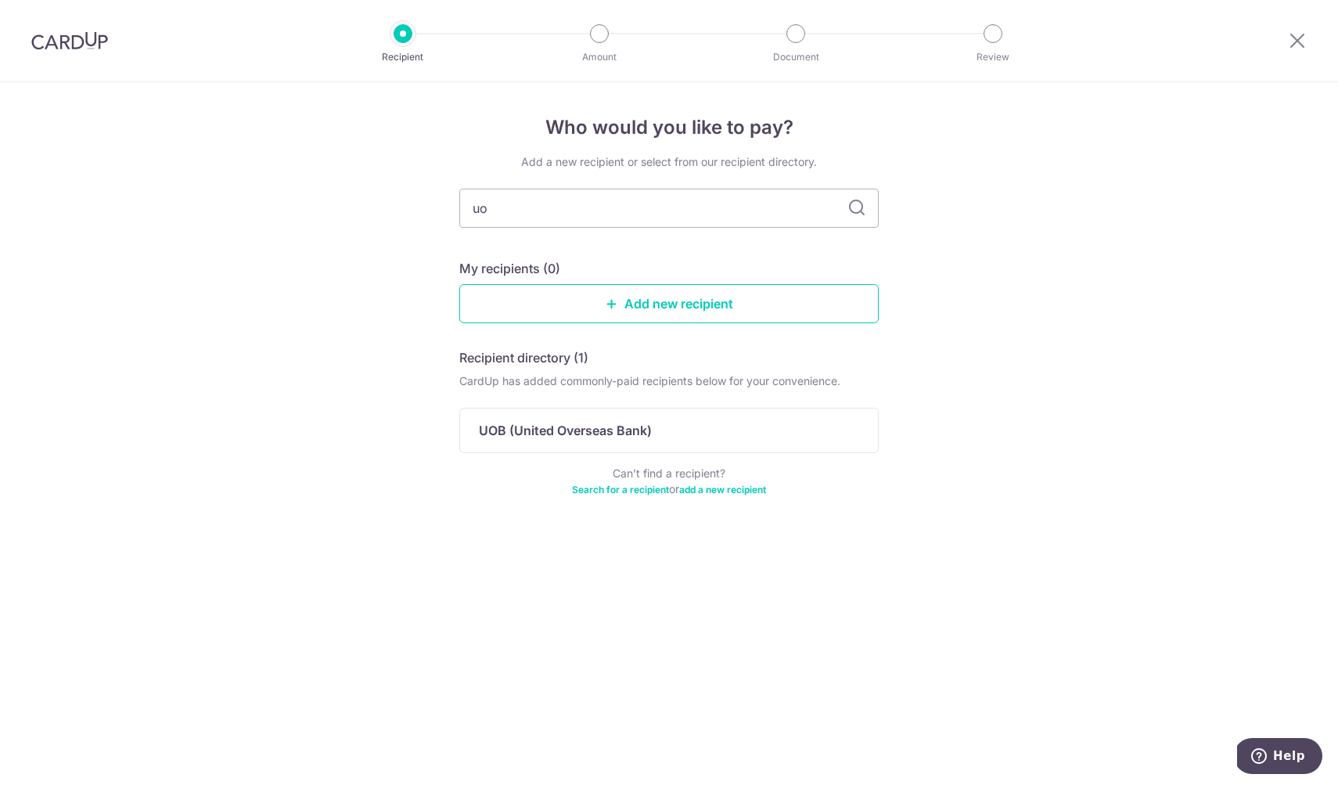
type input "u"
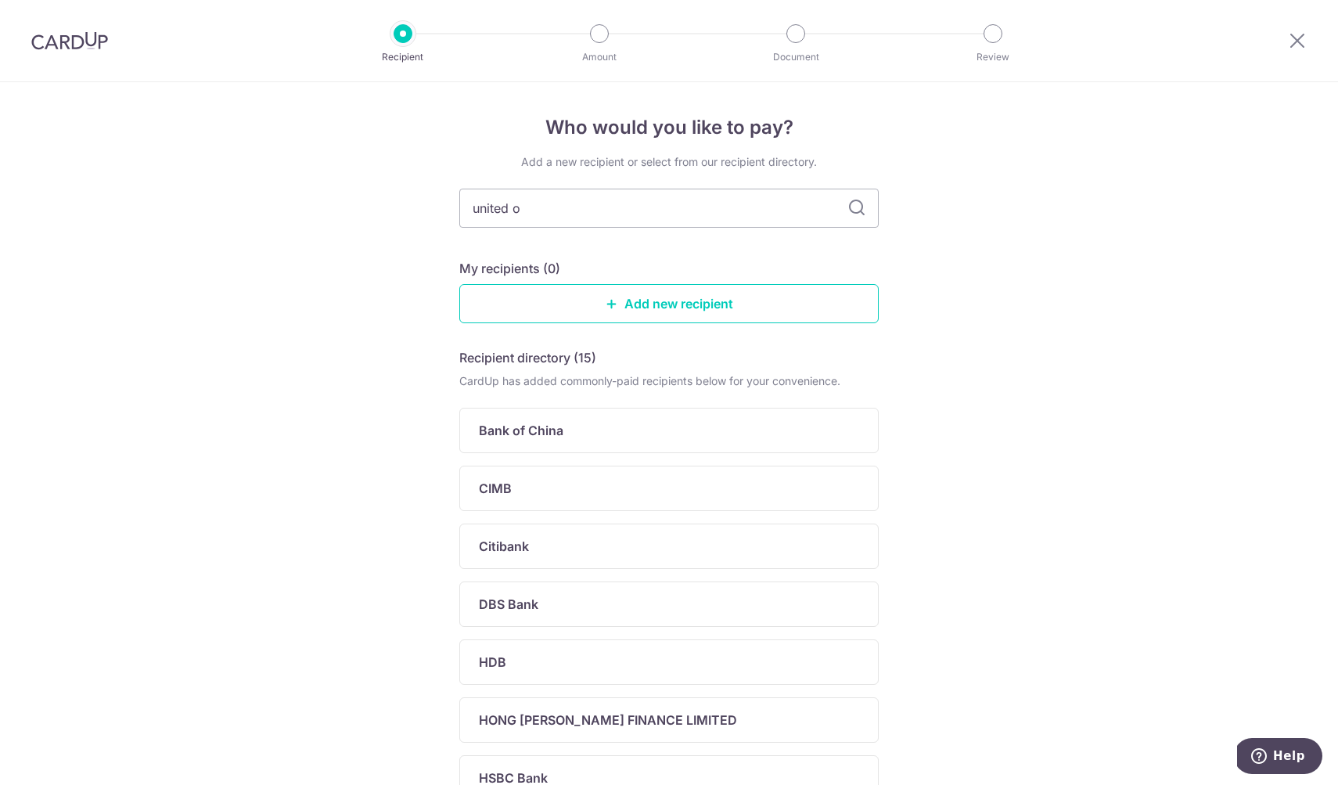
type input "united ov"
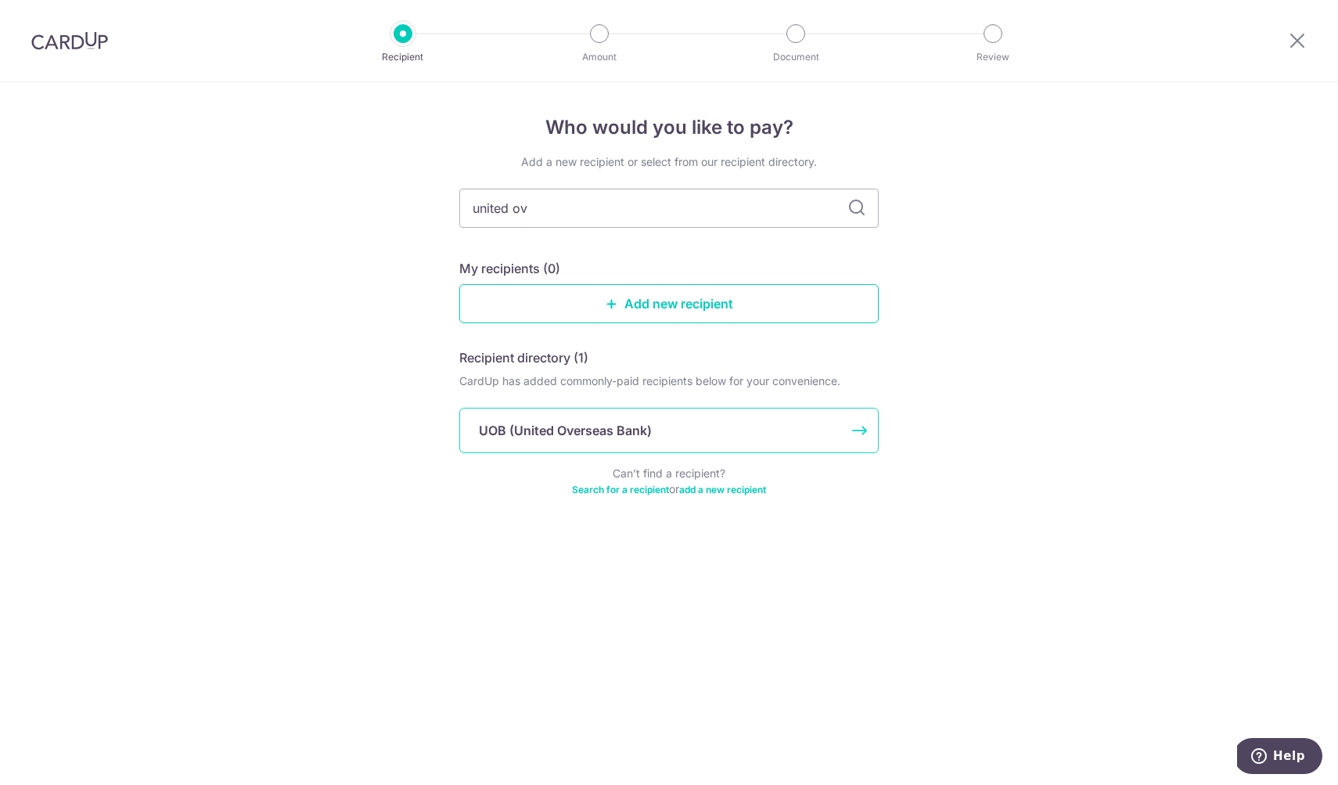
click at [735, 440] on div "UOB (United Overseas Bank)" at bounding box center [668, 430] width 419 height 45
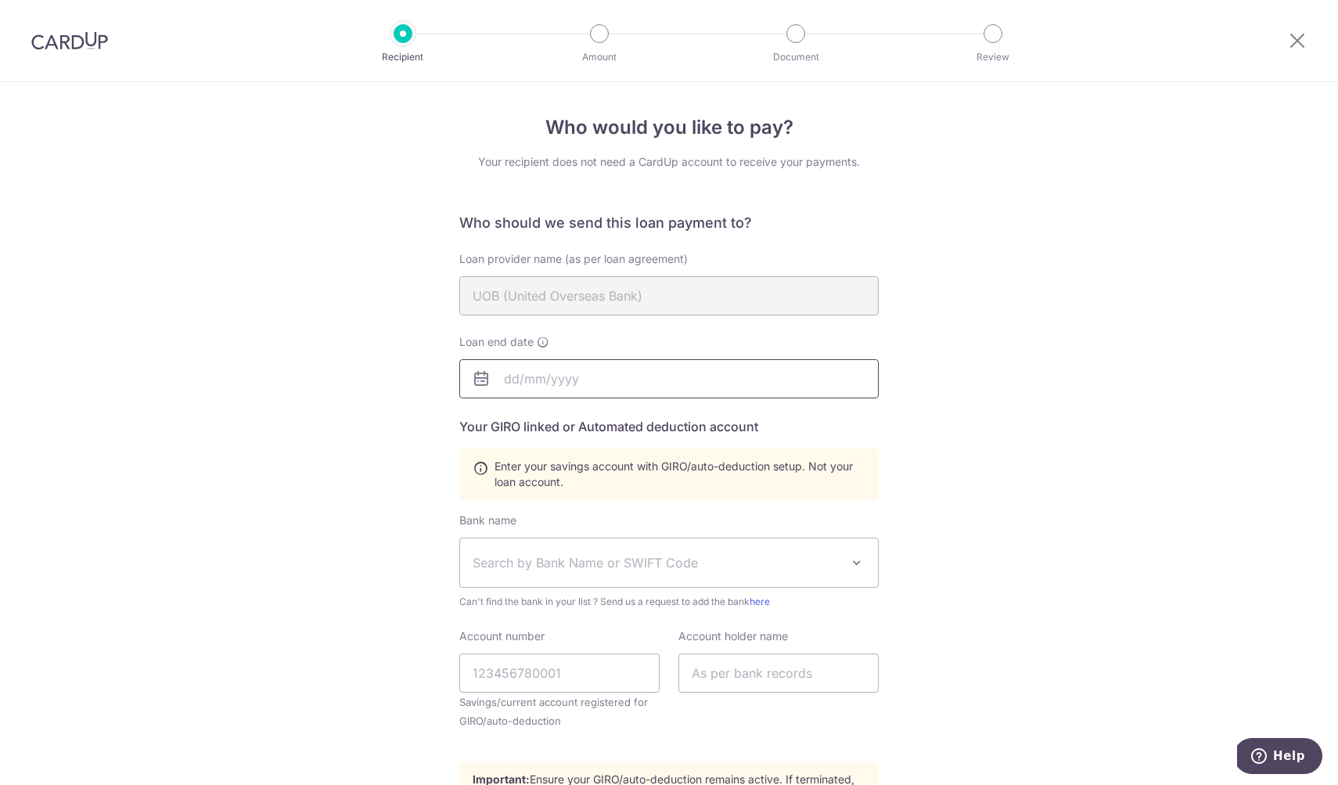
click at [553, 383] on input "text" at bounding box center [668, 378] width 419 height 39
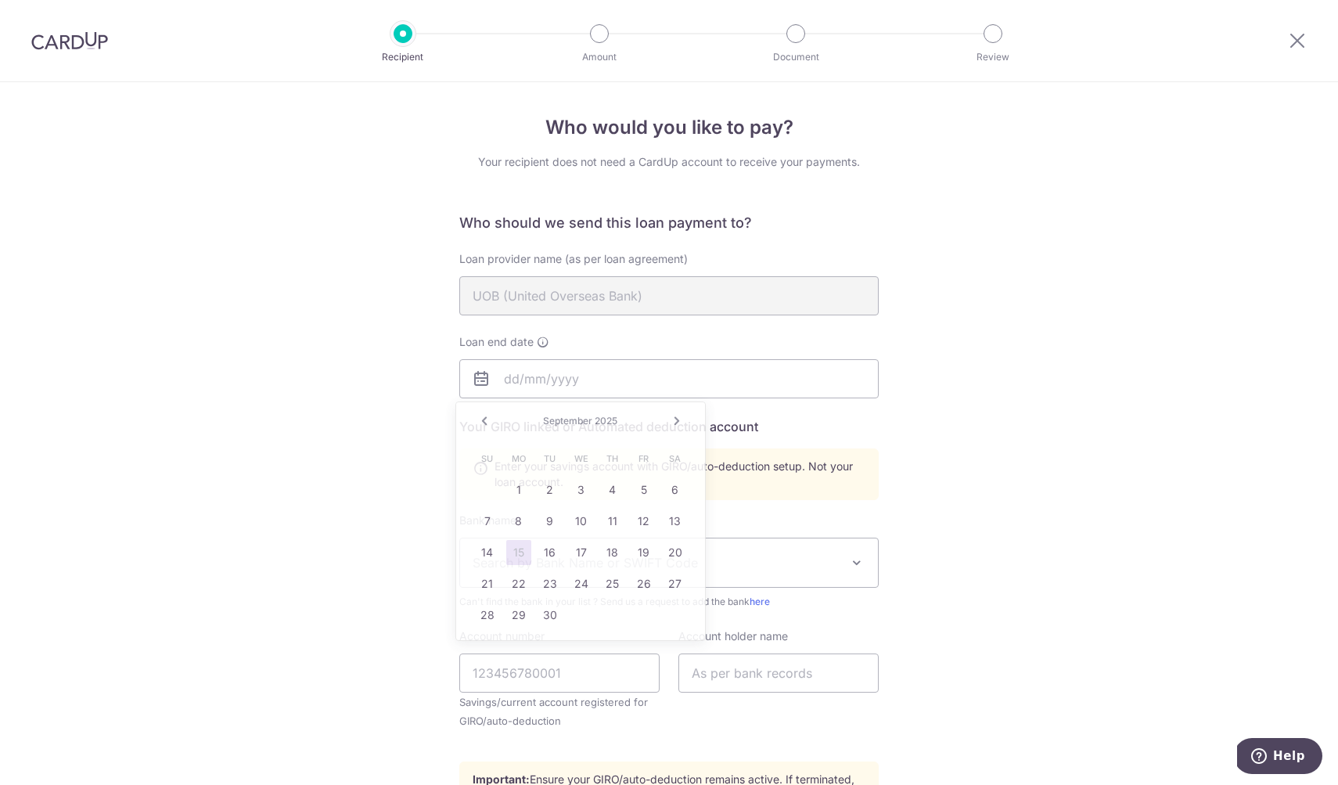
click at [140, 375] on div "Who would you like to pay? Your recipient does not need a CardUp account to rec…" at bounding box center [669, 545] width 1338 height 926
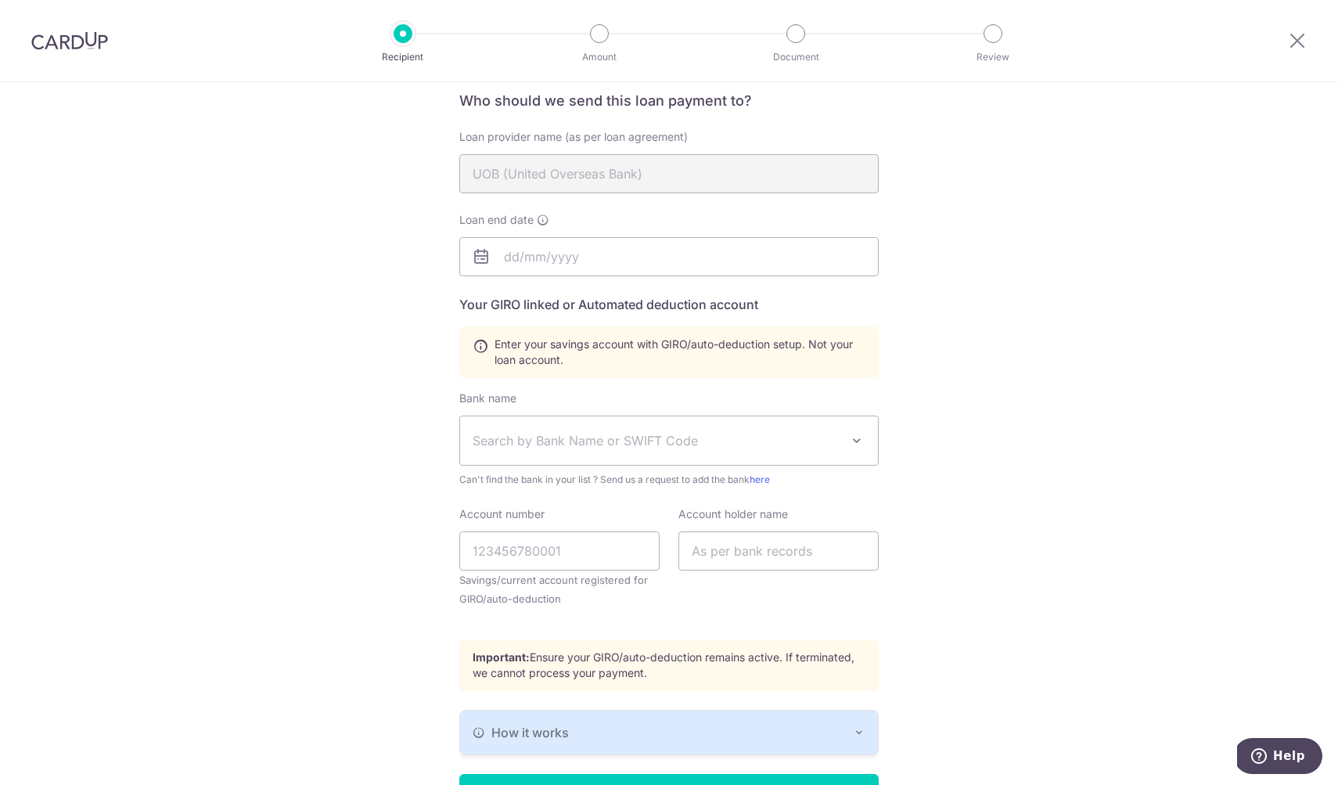
scroll to position [224, 0]
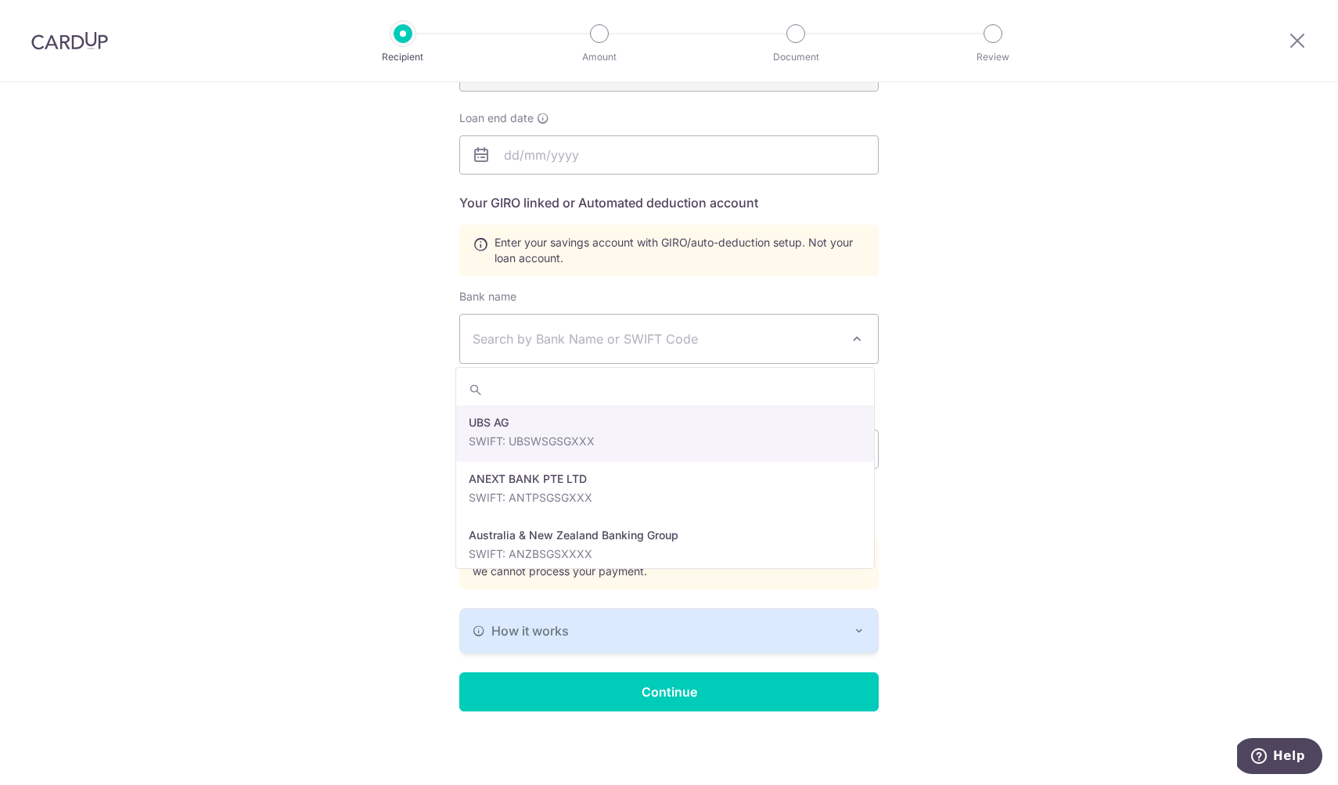
click at [618, 333] on span "Search by Bank Name or SWIFT Code" at bounding box center [656, 338] width 368 height 19
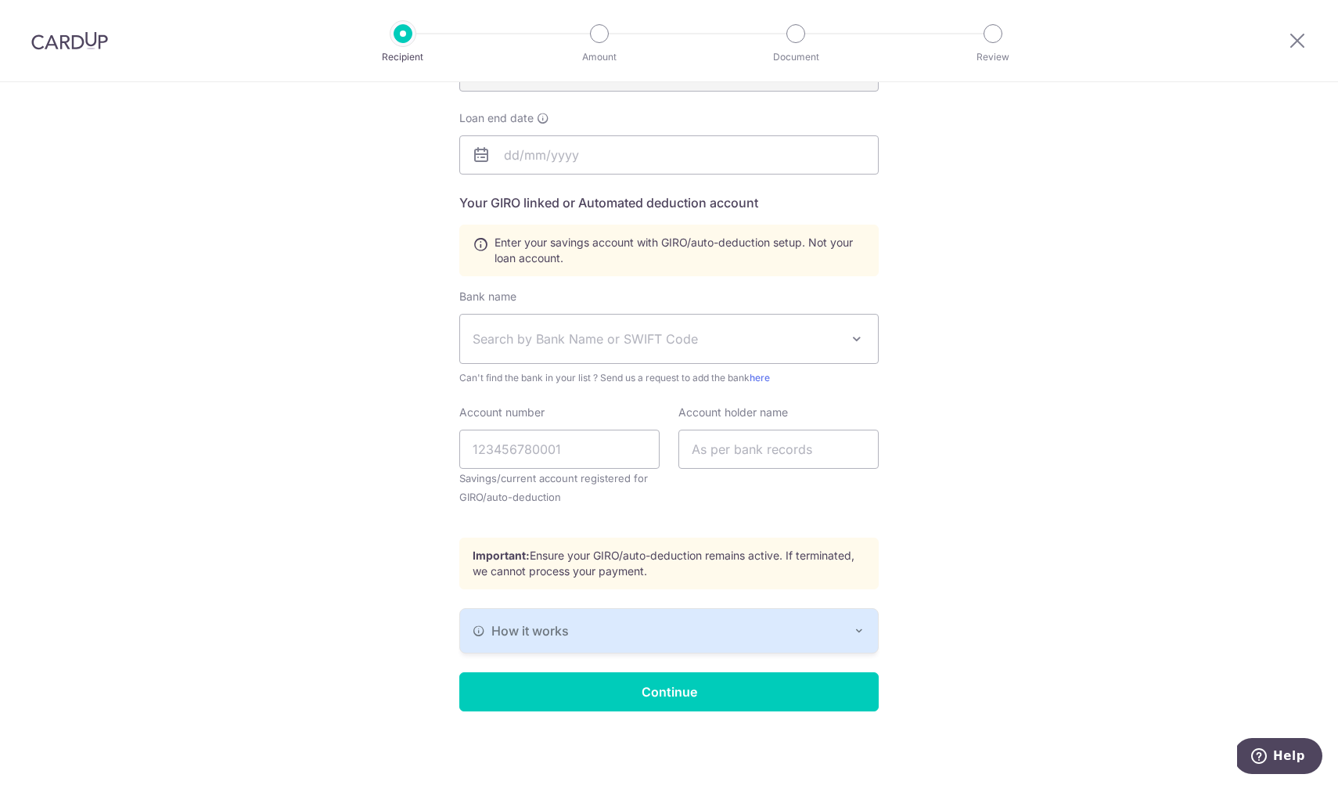
click at [1015, 515] on div "Who would you like to pay? Your recipient does not need a CardUp account to rec…" at bounding box center [669, 321] width 1338 height 926
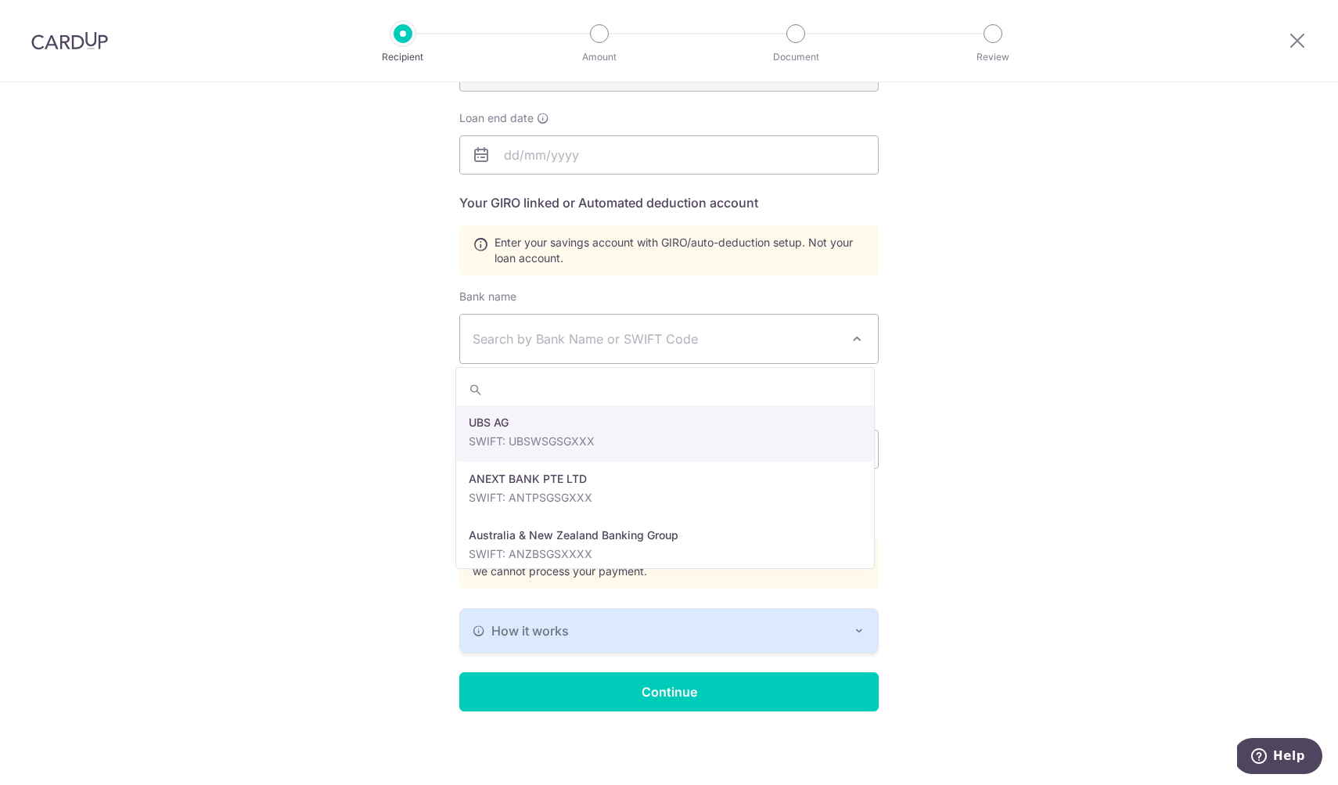
click at [601, 339] on span "Search by Bank Name or SWIFT Code" at bounding box center [656, 338] width 368 height 19
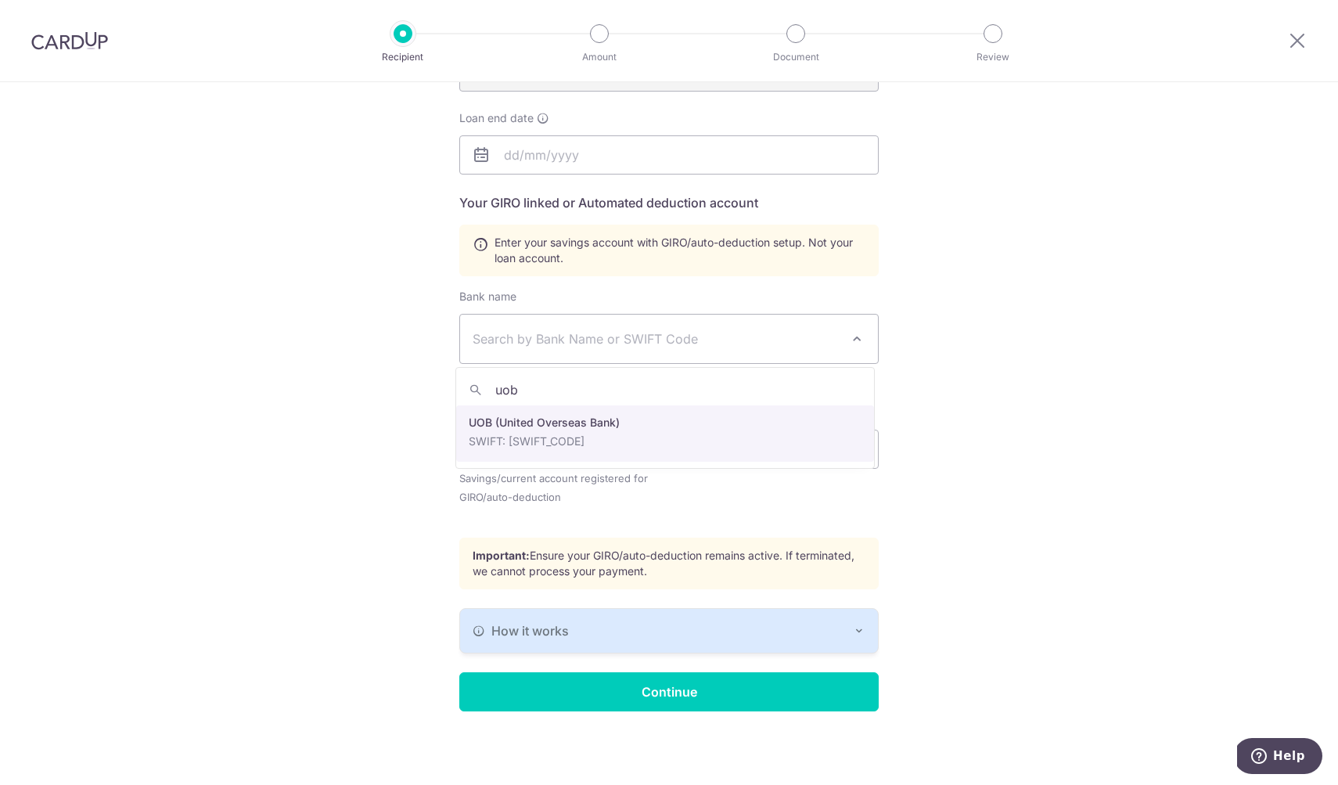
type input "uob"
select select "18"
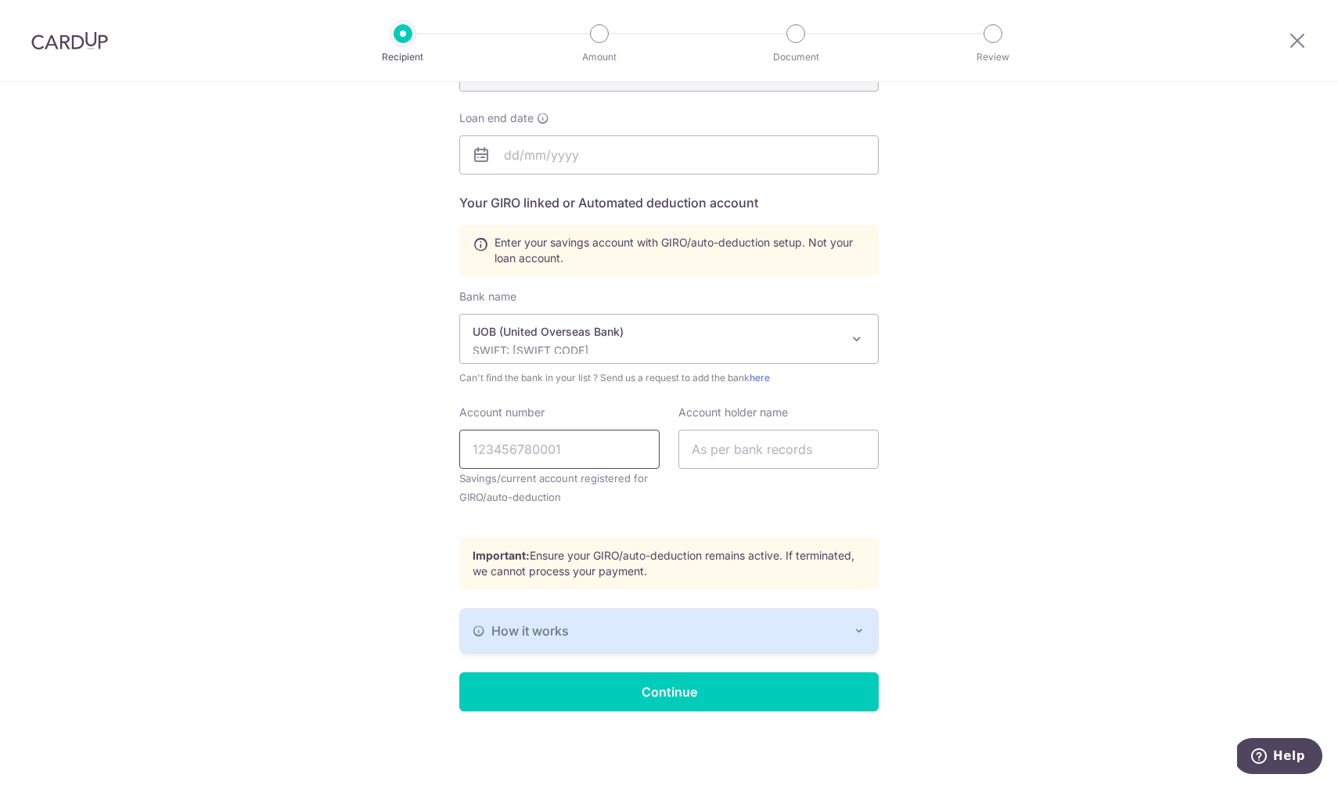
click at [554, 447] on input "Account number" at bounding box center [559, 448] width 200 height 39
type input "7733595187"
click at [727, 447] on input "text" at bounding box center [778, 448] width 200 height 39
type input "[PERSON_NAME]"
click at [365, 663] on div "Who would you like to pay? Your recipient does not need a CardUp account to rec…" at bounding box center [669, 321] width 1338 height 926
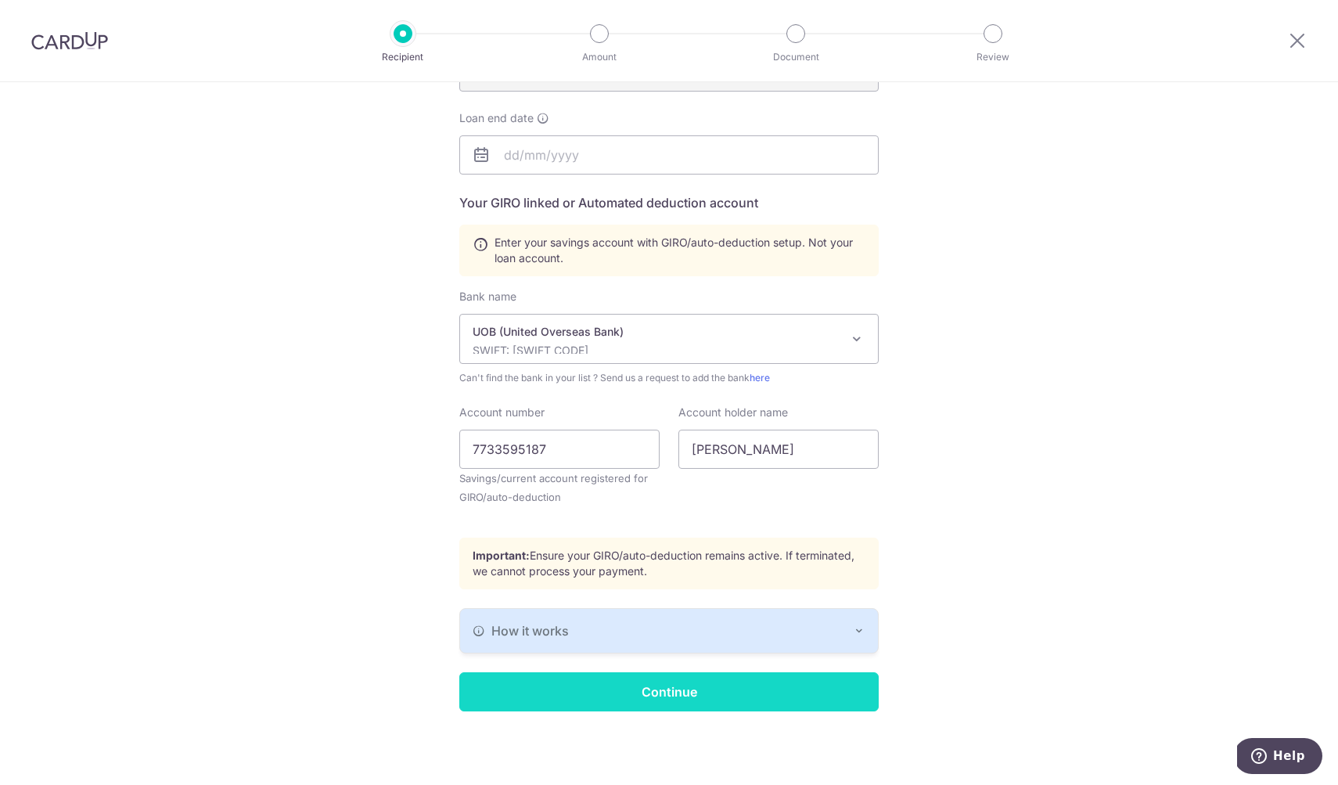
click at [625, 698] on input "Continue" at bounding box center [668, 691] width 419 height 39
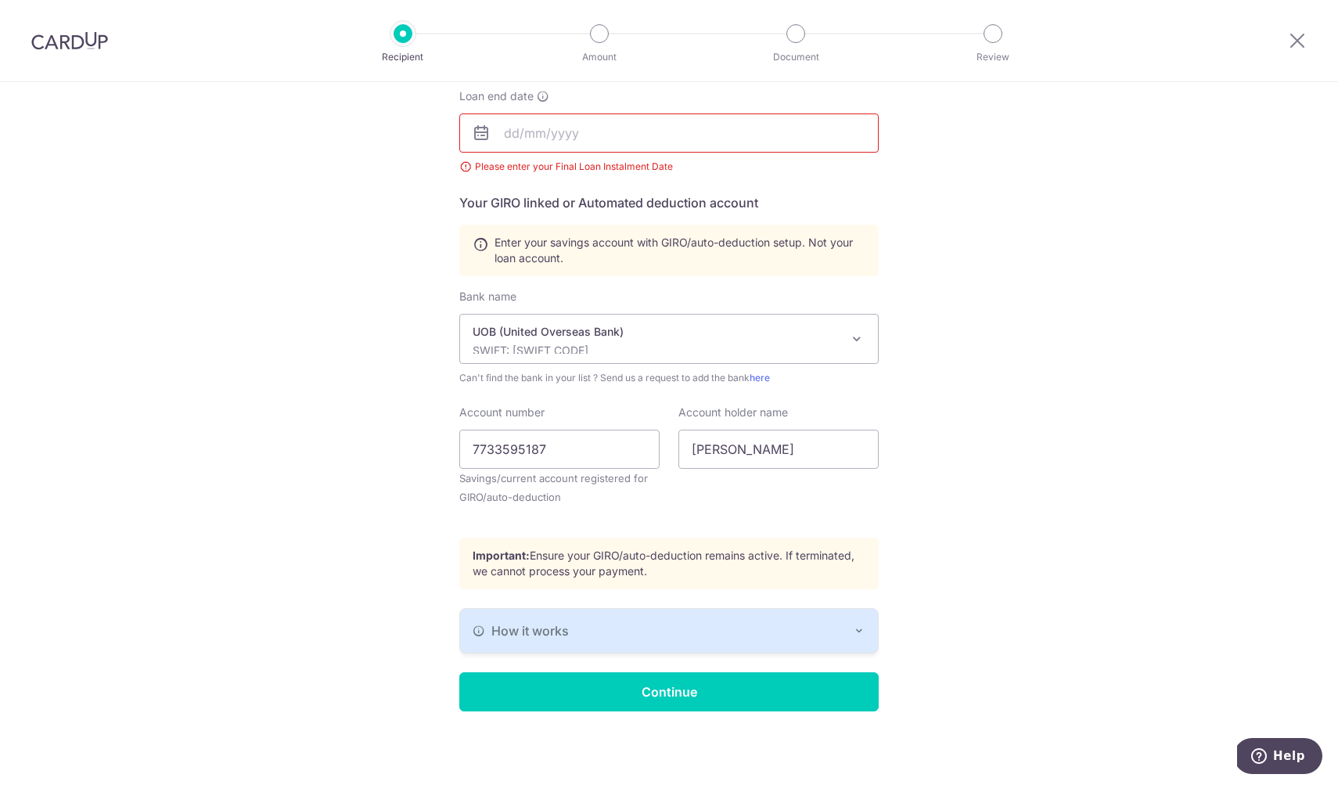
click at [550, 127] on input "text" at bounding box center [668, 132] width 419 height 39
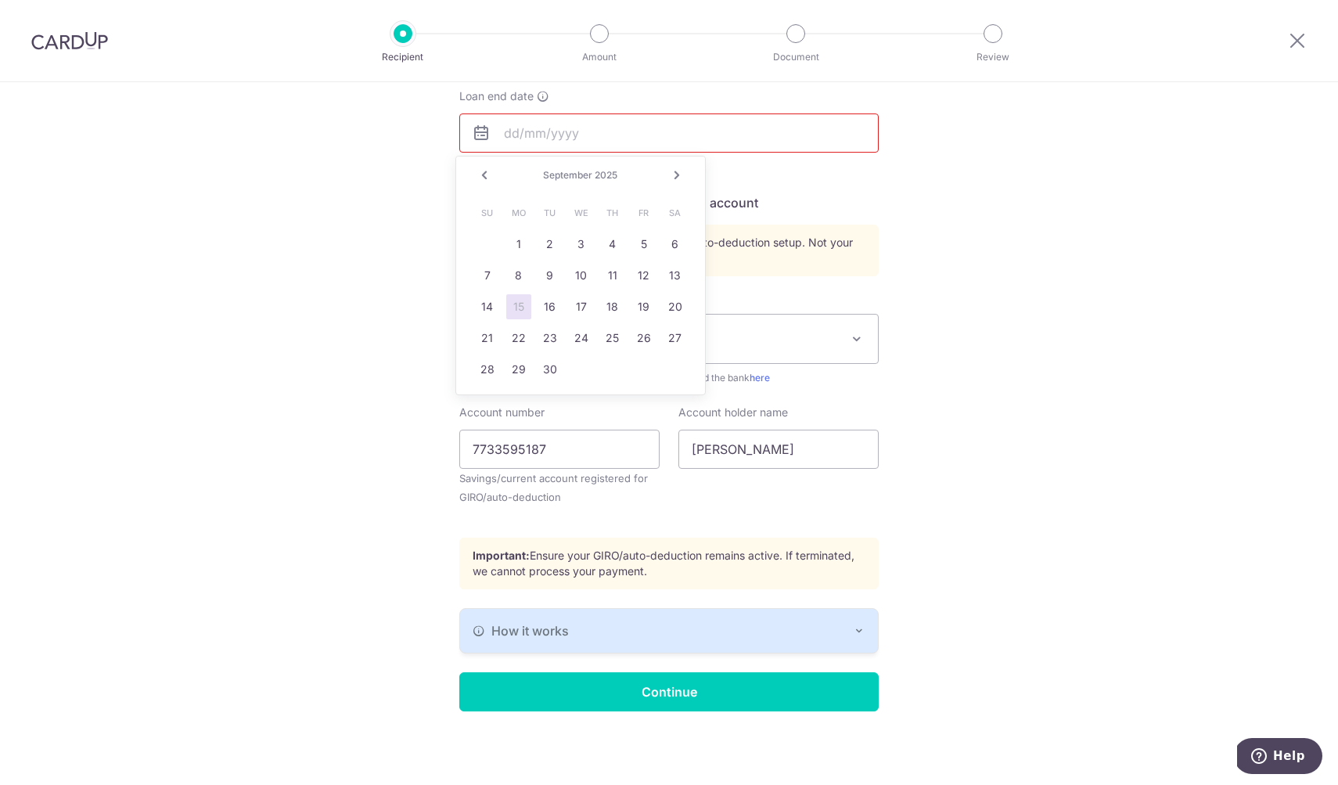
click at [348, 270] on div "Who would you like to pay? Your recipient does not need a CardUp account to rec…" at bounding box center [669, 311] width 1338 height 948
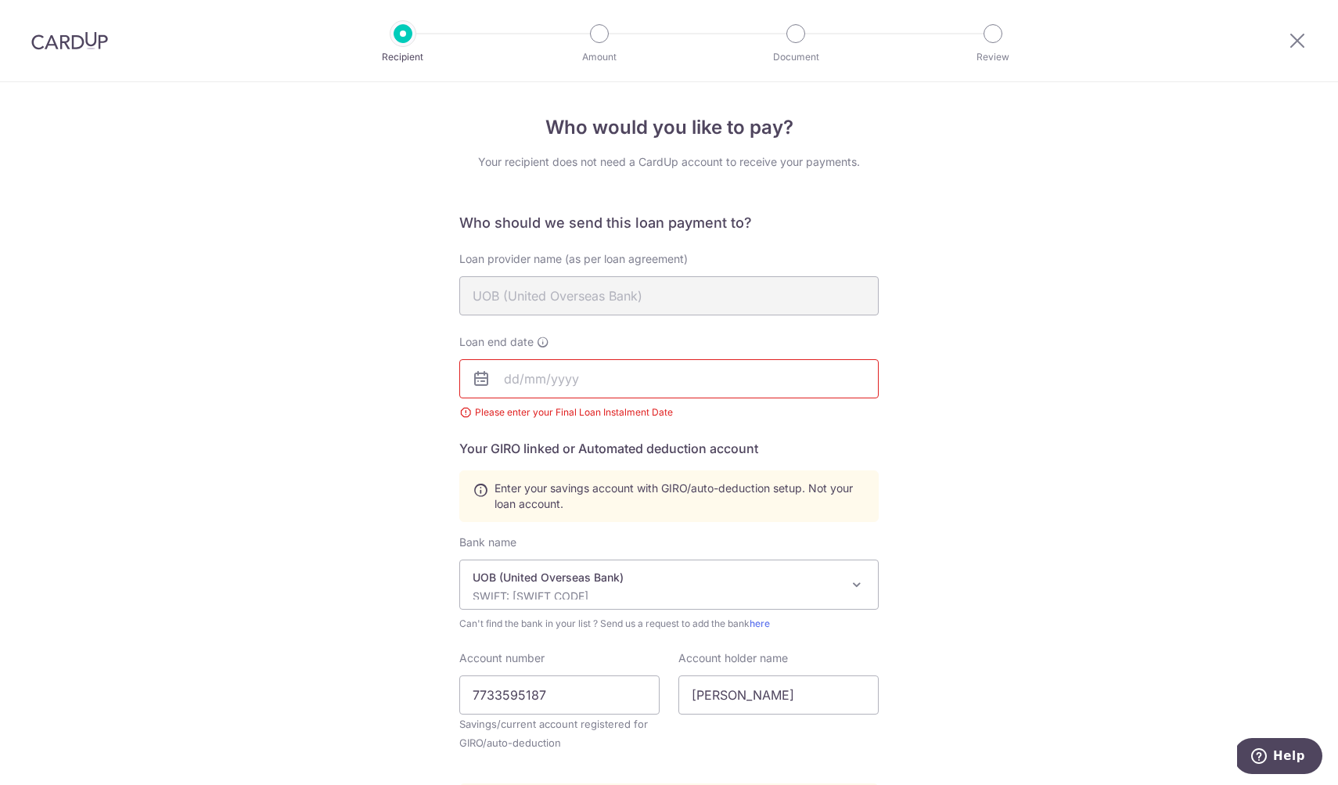
click at [516, 390] on input "text" at bounding box center [668, 378] width 419 height 39
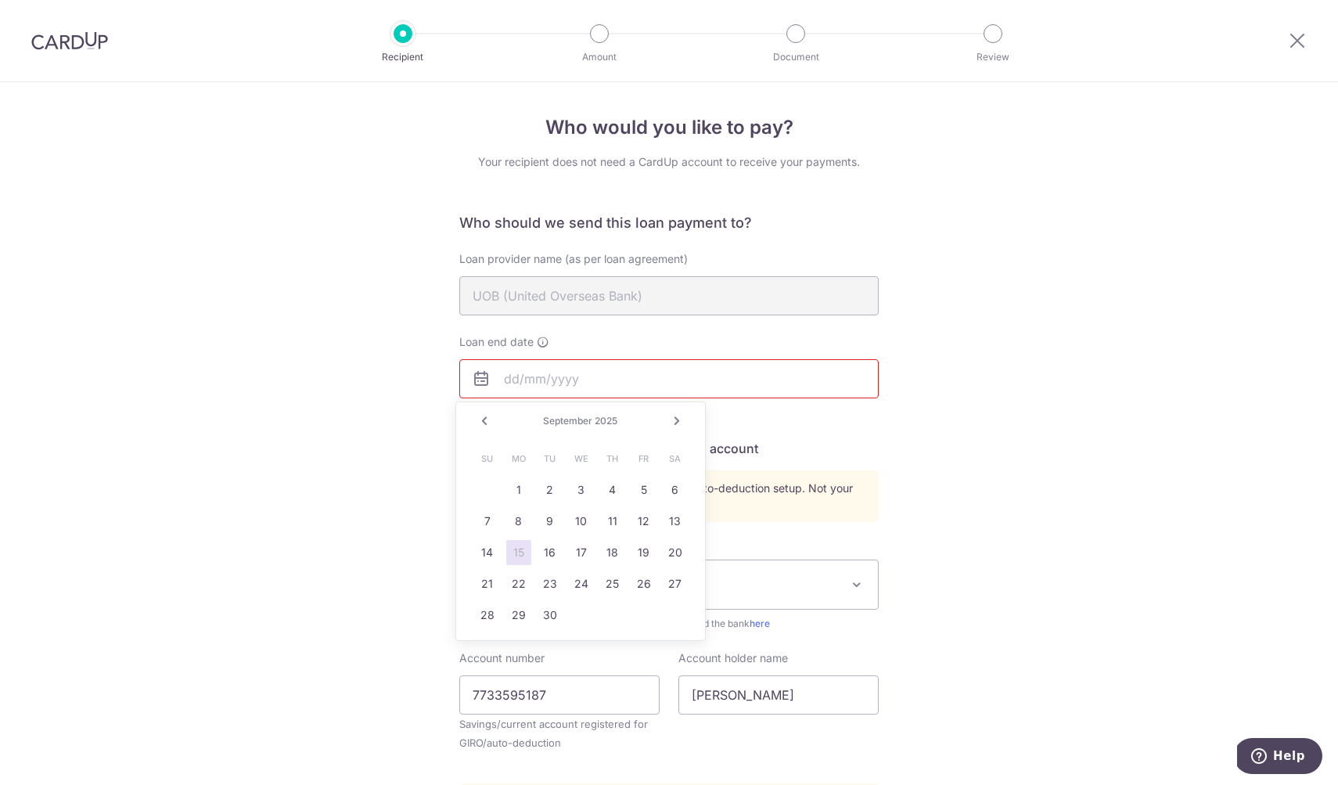
click at [962, 439] on div "Who would you like to pay? Your recipient does not need a CardUp account to rec…" at bounding box center [669, 556] width 1338 height 948
click at [519, 366] on input "text" at bounding box center [668, 378] width 419 height 39
click at [675, 416] on link "Next" at bounding box center [676, 420] width 19 height 19
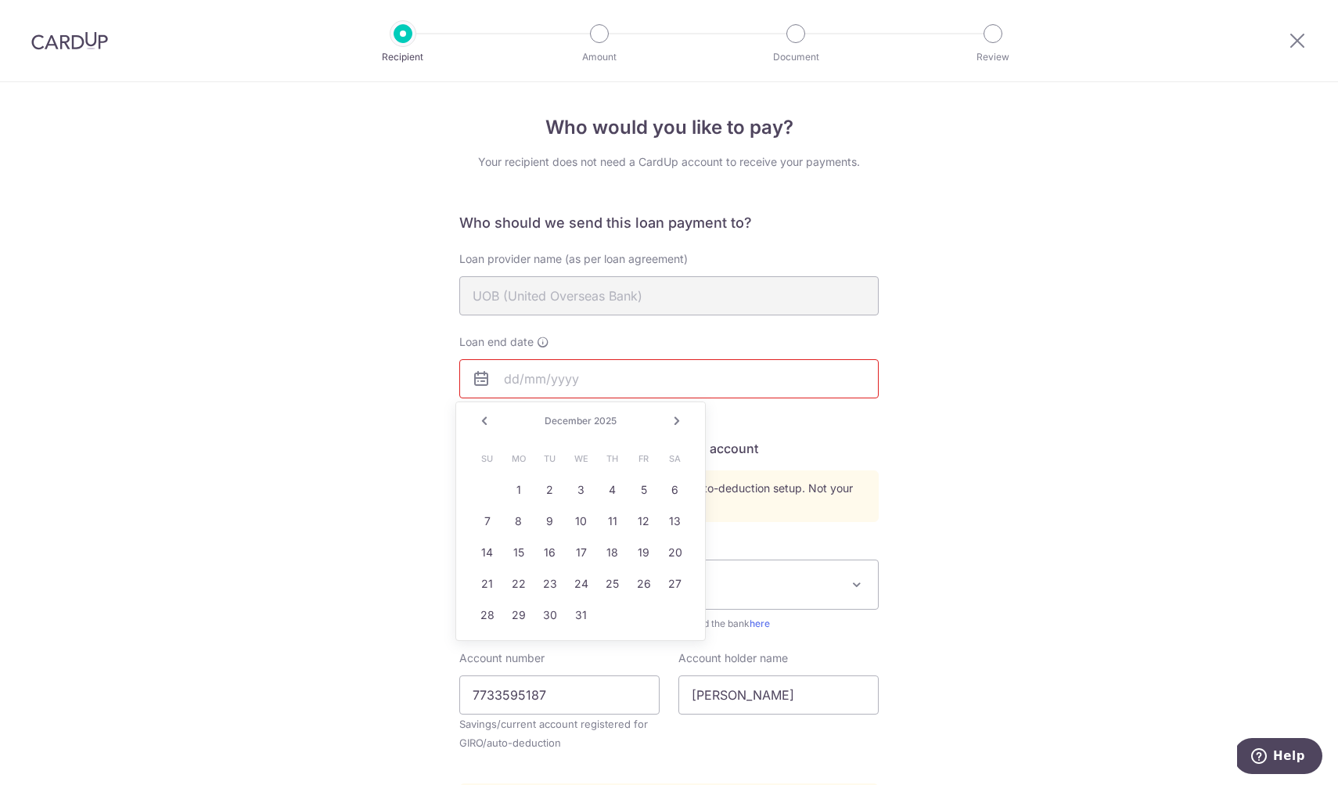
click at [675, 416] on link "Next" at bounding box center [676, 420] width 19 height 19
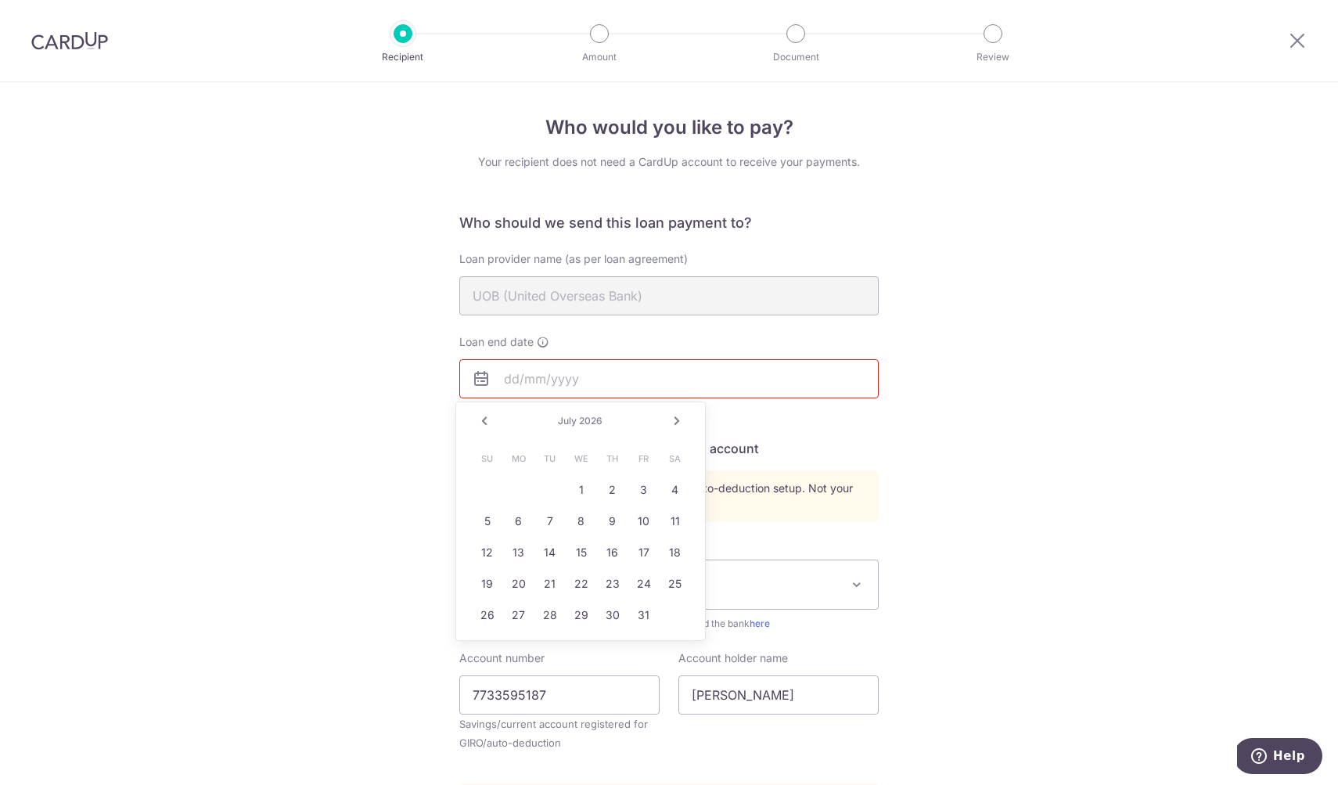
click at [675, 416] on link "Next" at bounding box center [676, 420] width 19 height 19
click at [637, 580] on link "21" at bounding box center [643, 583] width 25 height 25
type input "08/21/2026"
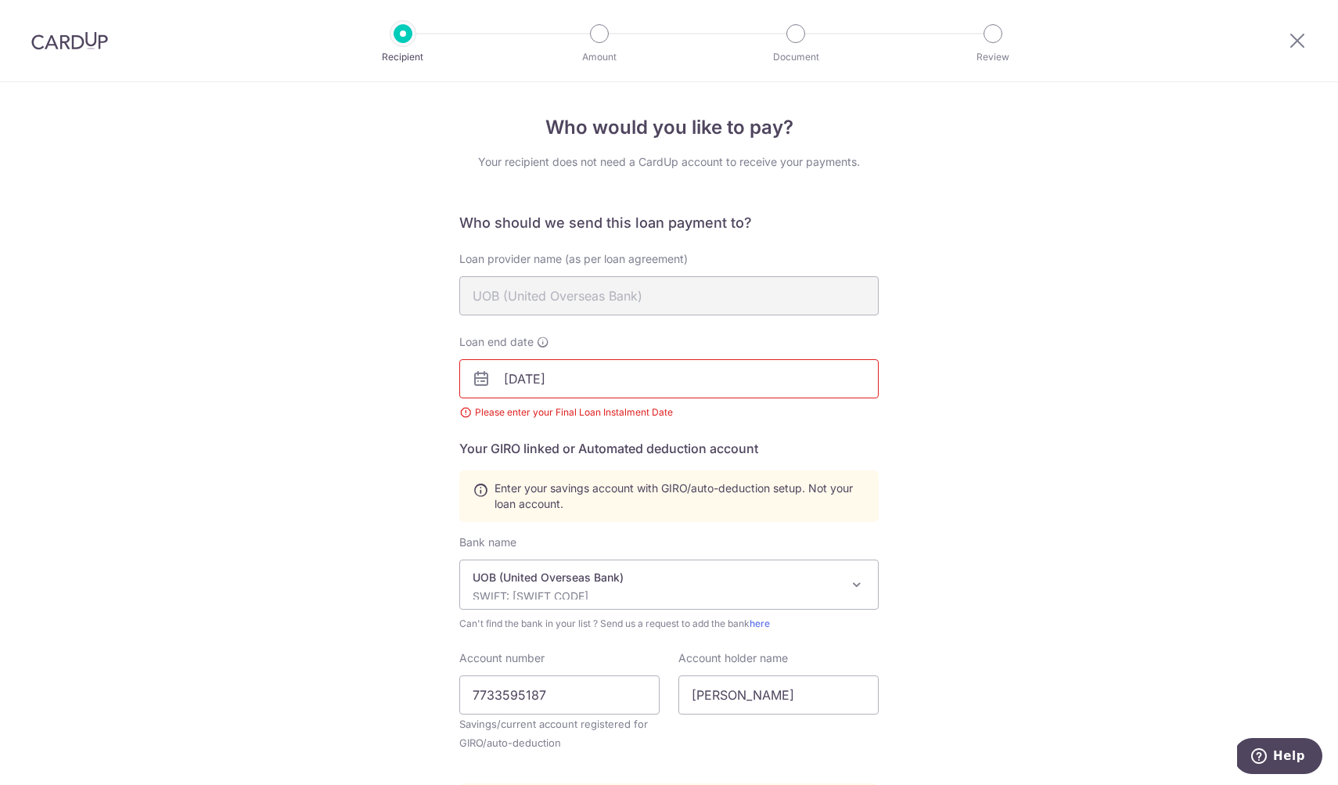
click at [1205, 335] on div "Who would you like to pay? Your recipient does not need a CardUp account to rec…" at bounding box center [669, 556] width 1338 height 948
click at [459, 412] on div "Please enter your Final Loan Instalment Date" at bounding box center [668, 412] width 419 height 16
click at [969, 426] on div "Who would you like to pay? Your recipient does not need a CardUp account to rec…" at bounding box center [669, 556] width 1338 height 948
click at [1058, 469] on div "Who would you like to pay? Your recipient does not need a CardUp account to rec…" at bounding box center [669, 556] width 1338 height 948
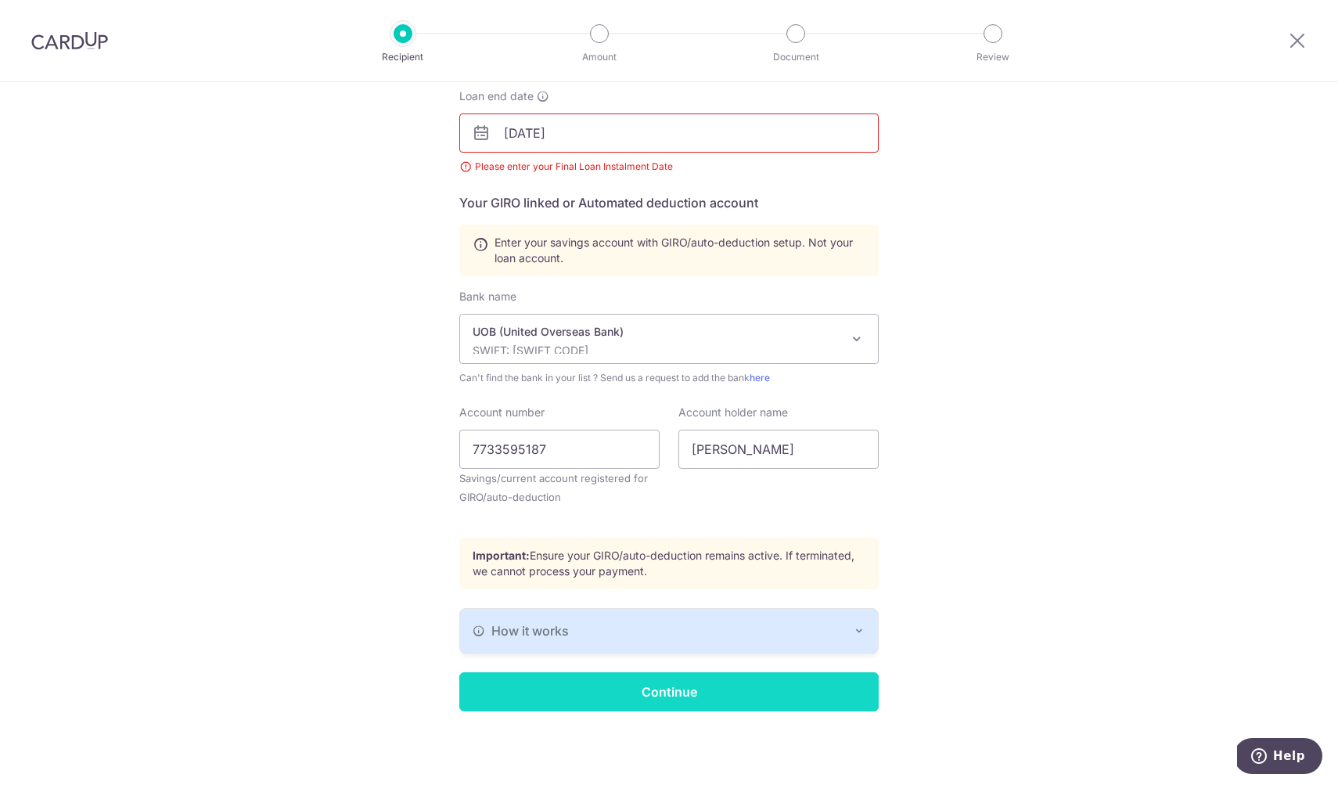
click at [641, 696] on input "Continue" at bounding box center [668, 691] width 419 height 39
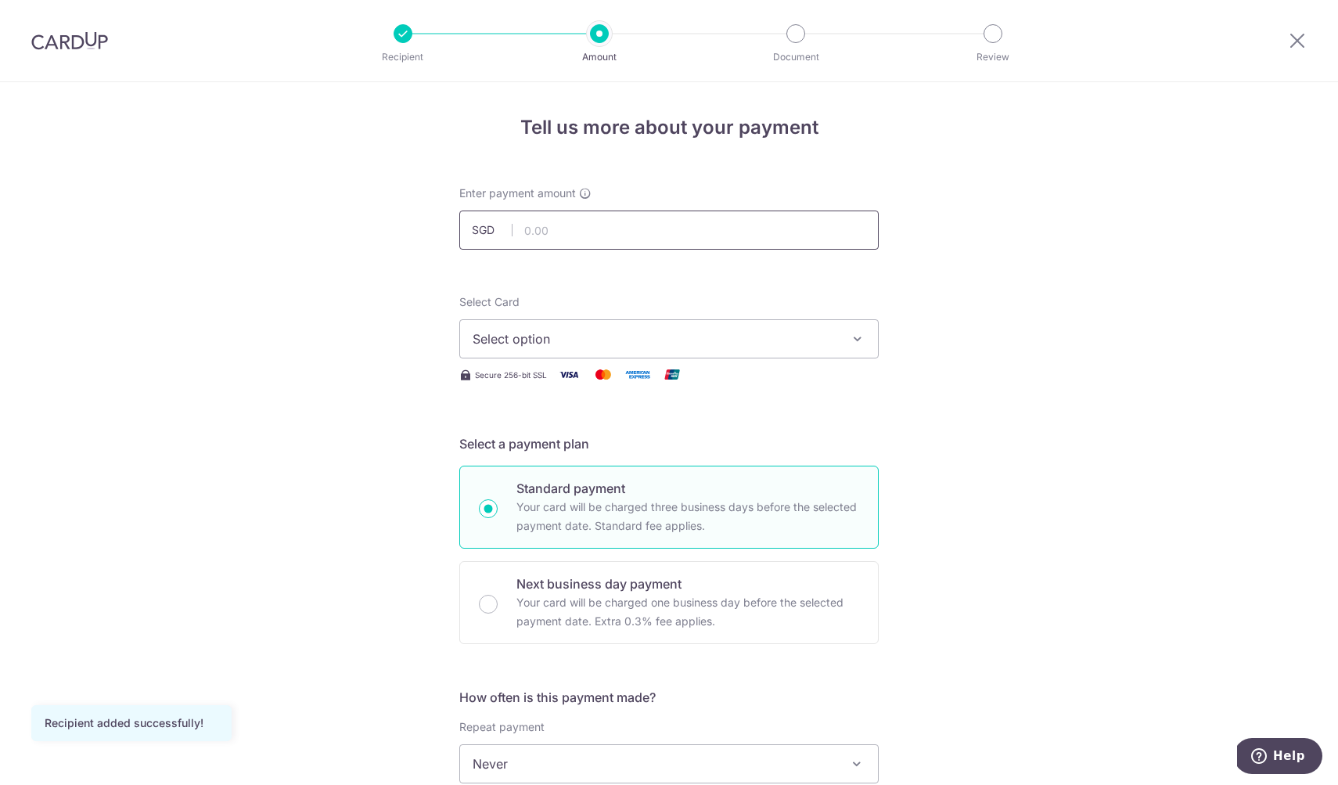
click at [602, 228] on input "text" at bounding box center [668, 229] width 419 height 39
type input "28,480.39"
click at [638, 331] on span "Select option" at bounding box center [654, 338] width 364 height 19
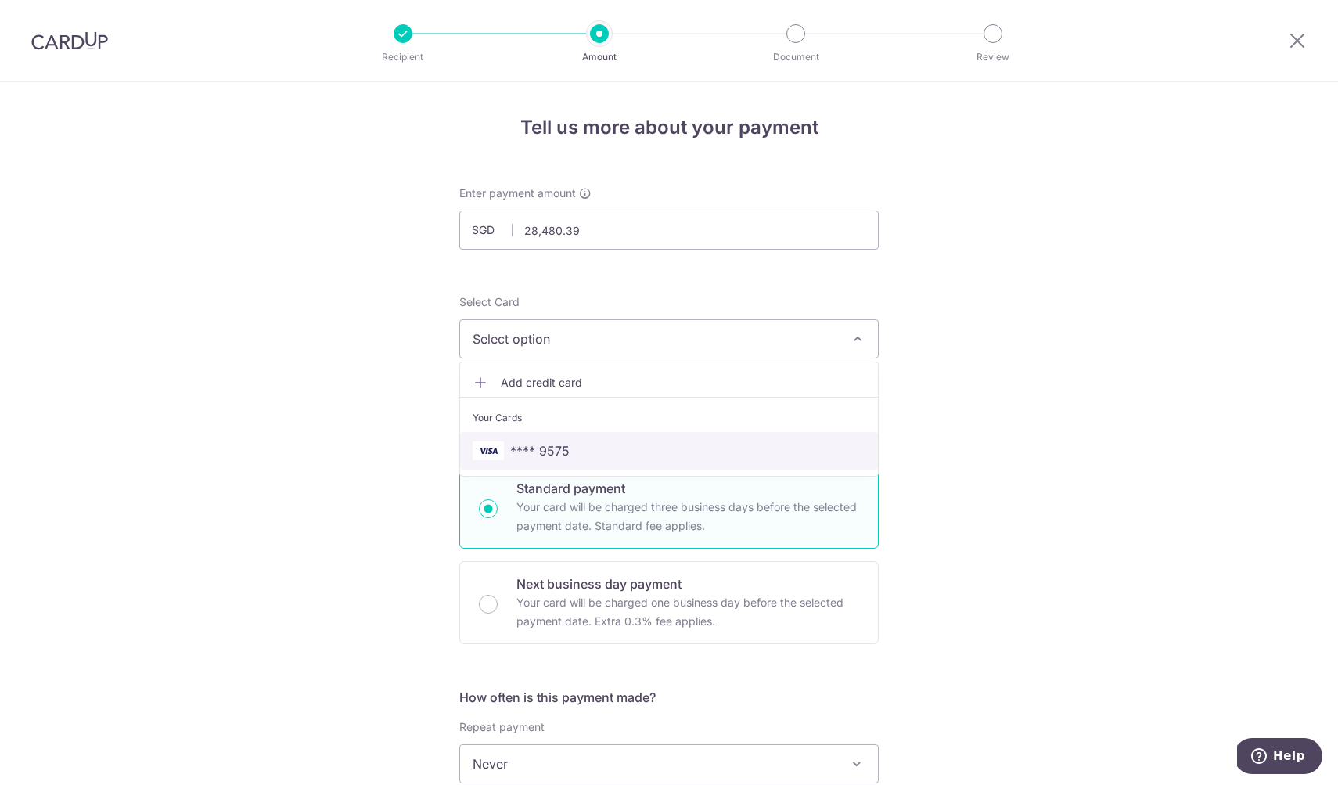
click at [560, 453] on span "**** 9575" at bounding box center [539, 450] width 59 height 19
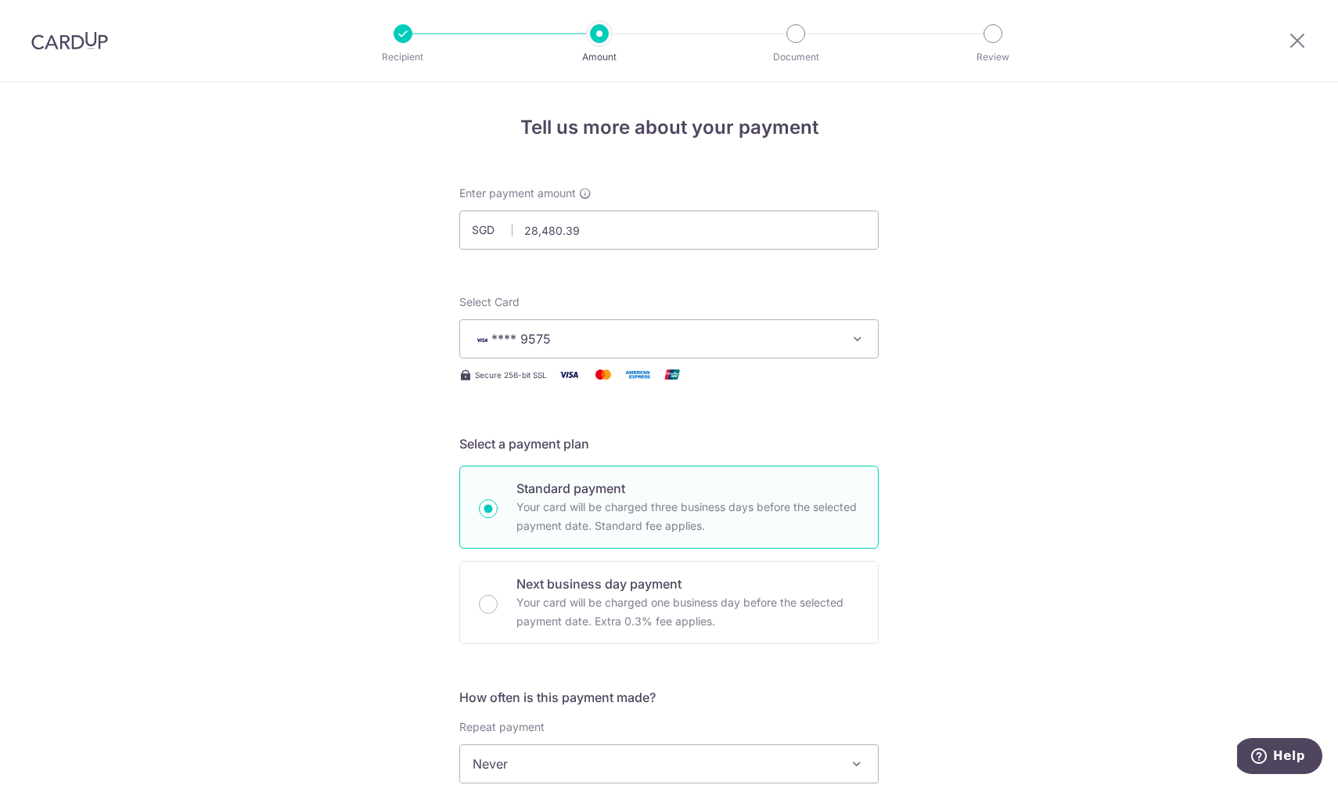
click at [1022, 500] on div "Tell us more about your payment Enter payment amount SGD 28,480.39 28480.39 Rec…" at bounding box center [669, 789] width 1338 height 1415
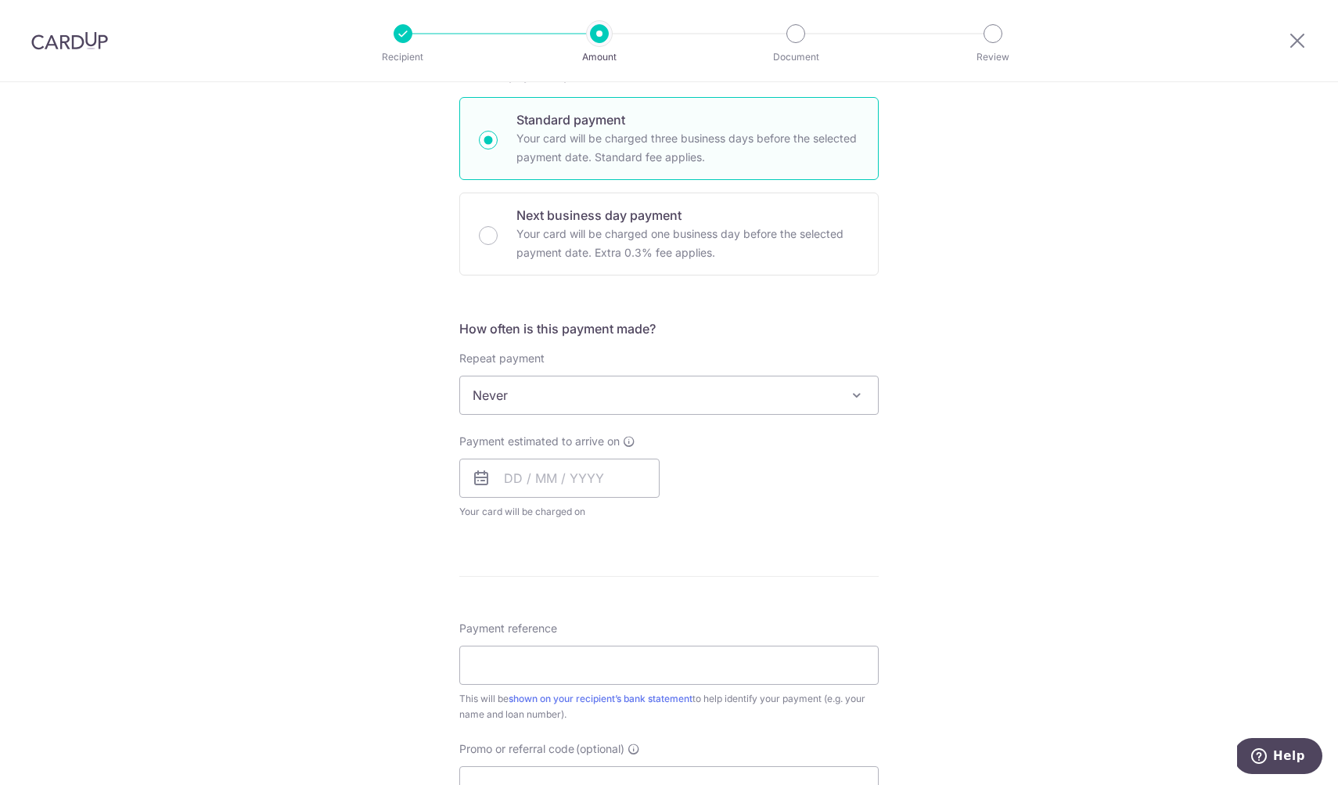
scroll to position [385, 0]
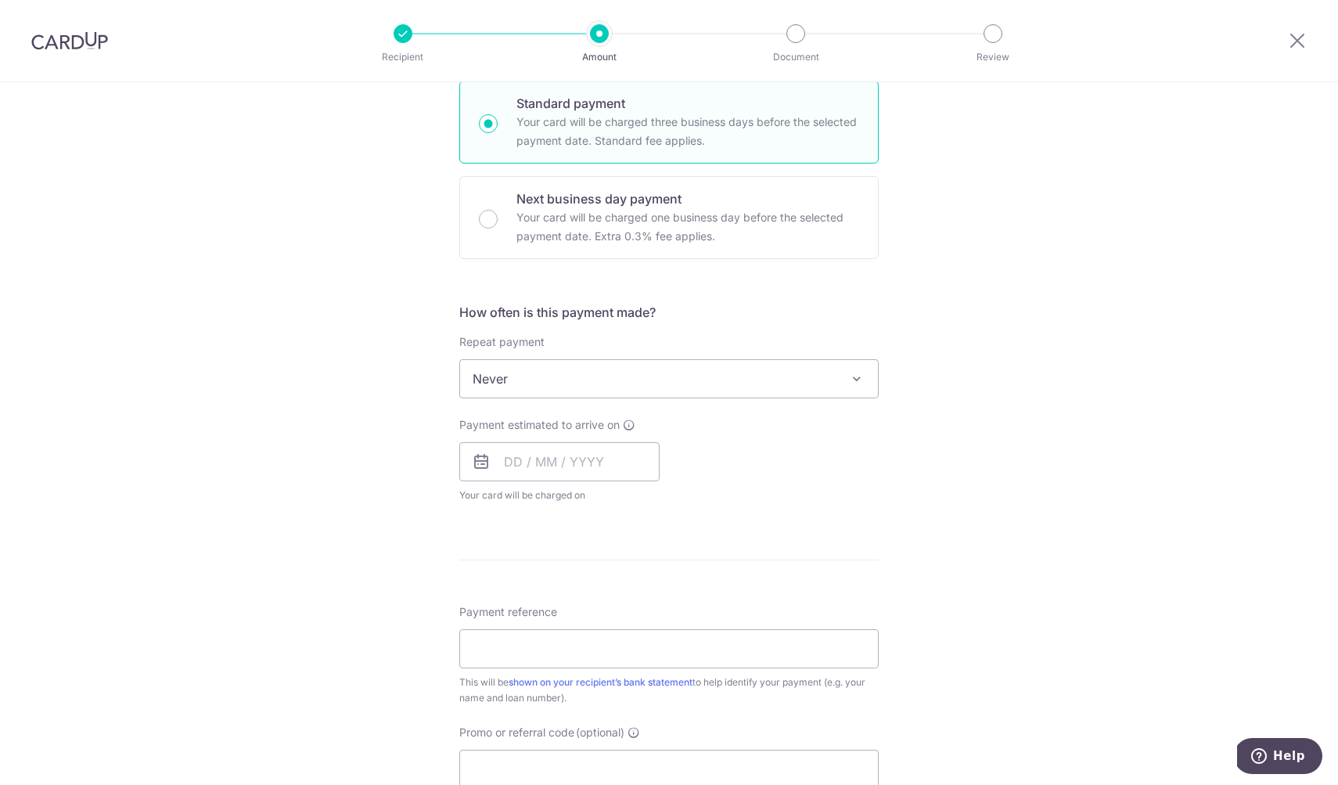
click at [617, 369] on span "Never" at bounding box center [669, 379] width 418 height 38
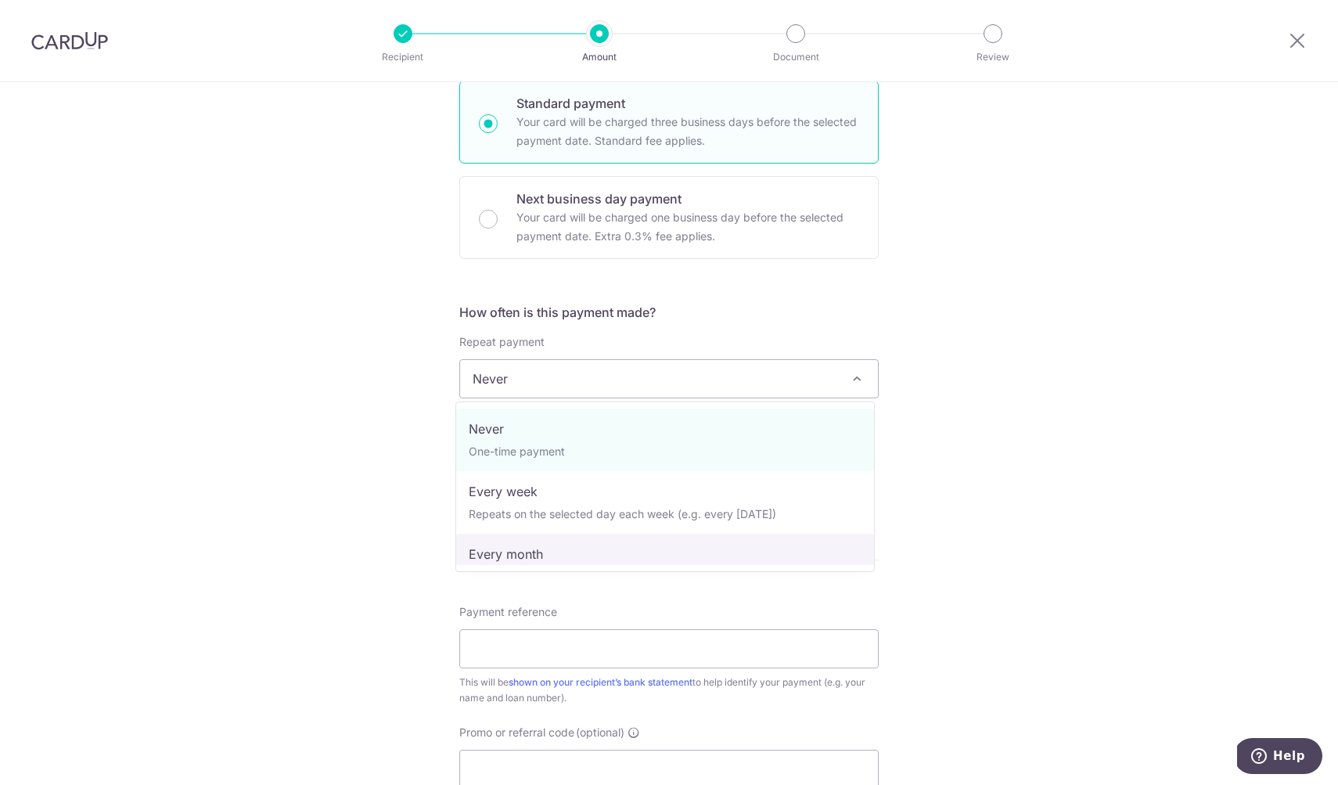
select select "3"
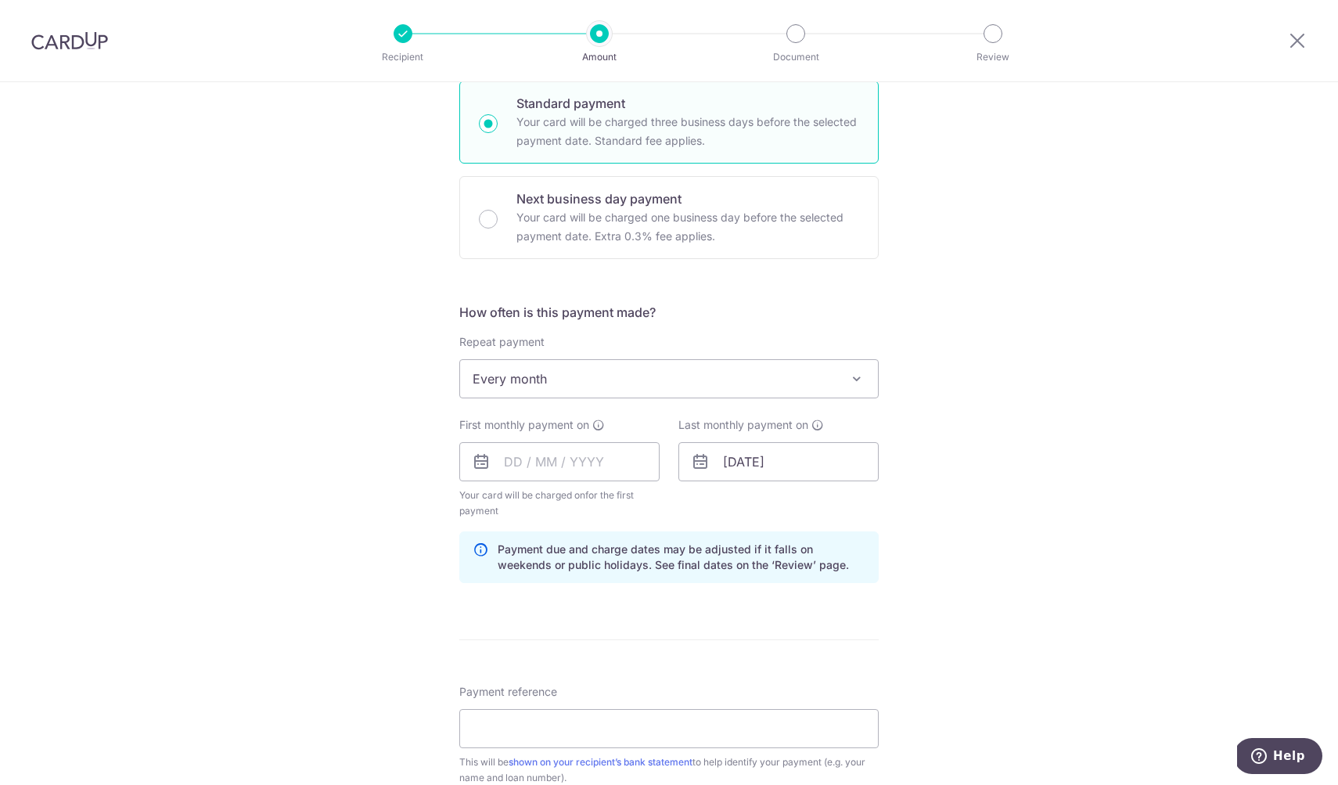
click at [1003, 487] on div "Tell us more about your payment Enter payment amount SGD 28,480.39 28480.39 Rec…" at bounding box center [669, 444] width 1338 height 1495
click at [519, 464] on input "text" at bounding box center [559, 461] width 200 height 39
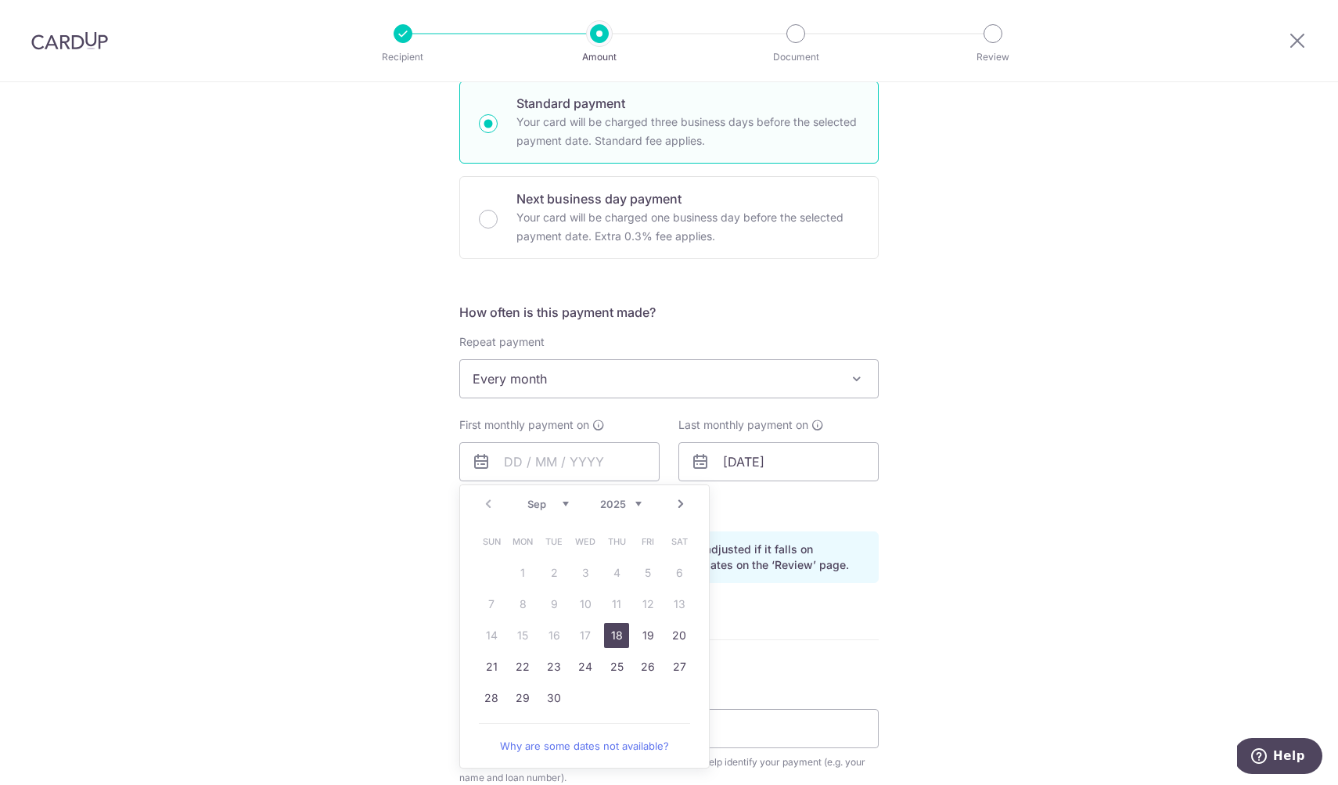
click at [566, 506] on div "Sep Oct Nov Dec 2025 2026 2027 2028 2029 2030 2031 2032 2033 2034 2035" at bounding box center [584, 503] width 114 height 13
click at [580, 569] on link "1" at bounding box center [585, 572] width 25 height 25
type input "01/10/2025"
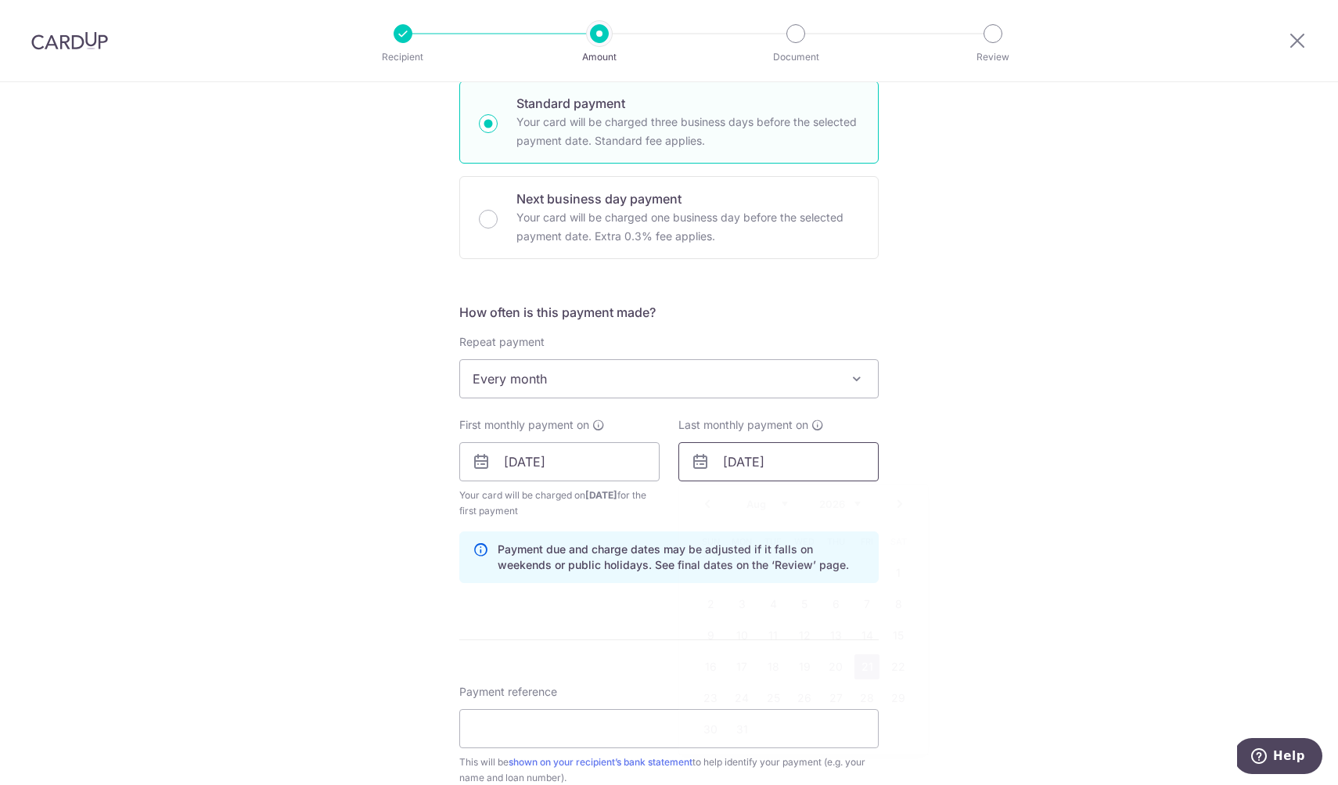
click at [785, 468] on input "21/08/2026" at bounding box center [778, 461] width 200 height 39
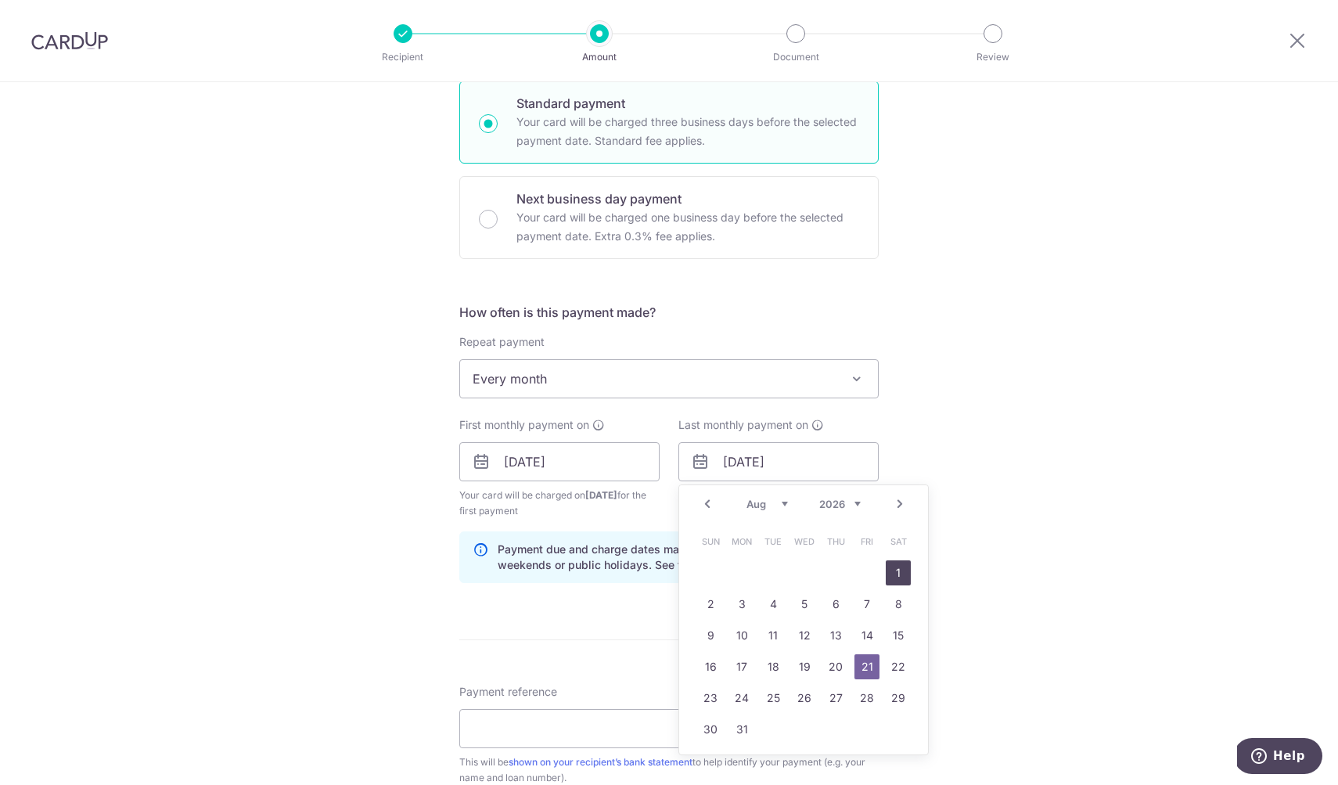
click at [889, 576] on link "1" at bounding box center [897, 572] width 25 height 25
type input "01/08/2026"
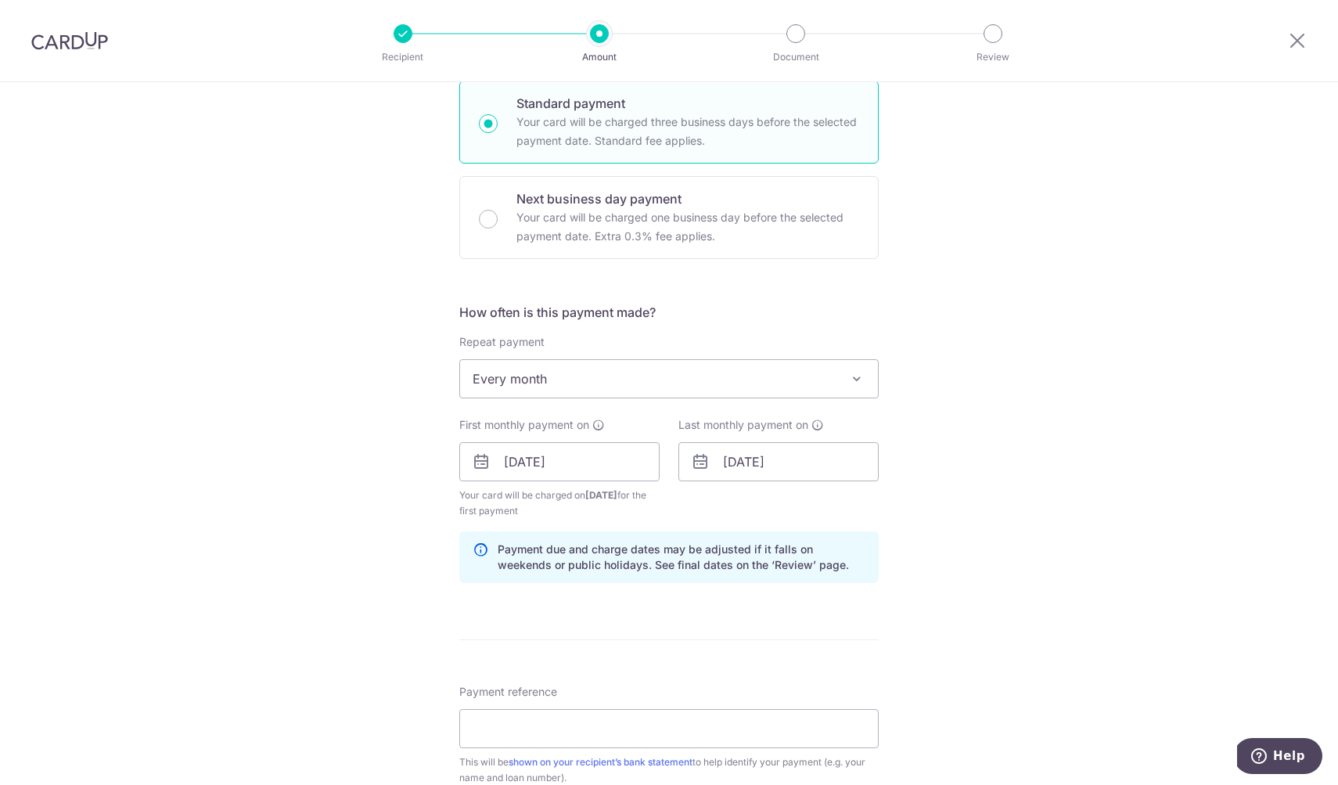
click at [1032, 533] on div "Tell us more about your payment Enter payment amount SGD 28,480.39 28480.39 Rec…" at bounding box center [669, 444] width 1338 height 1495
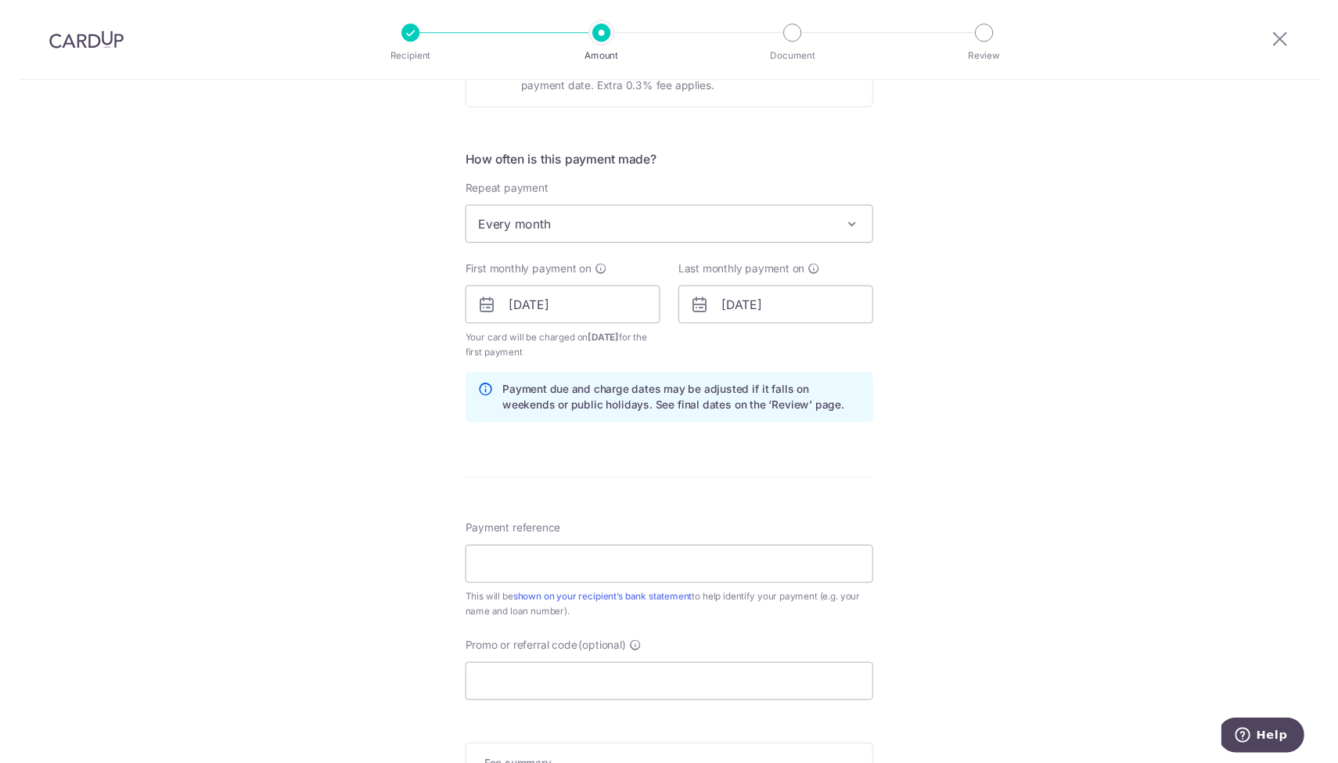
scroll to position [792, 0]
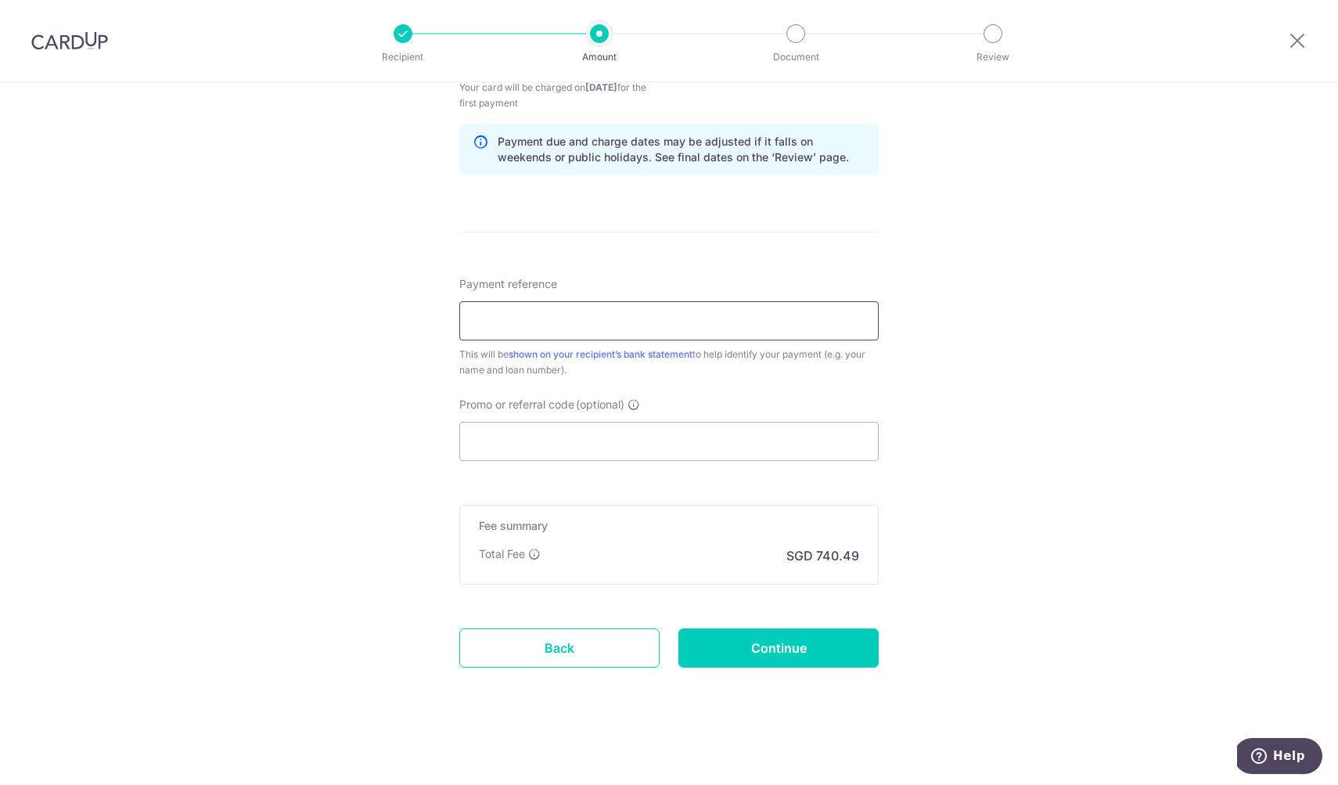
click at [623, 325] on input "Payment reference" at bounding box center [668, 320] width 419 height 39
type input "29 BMR Home Loan"
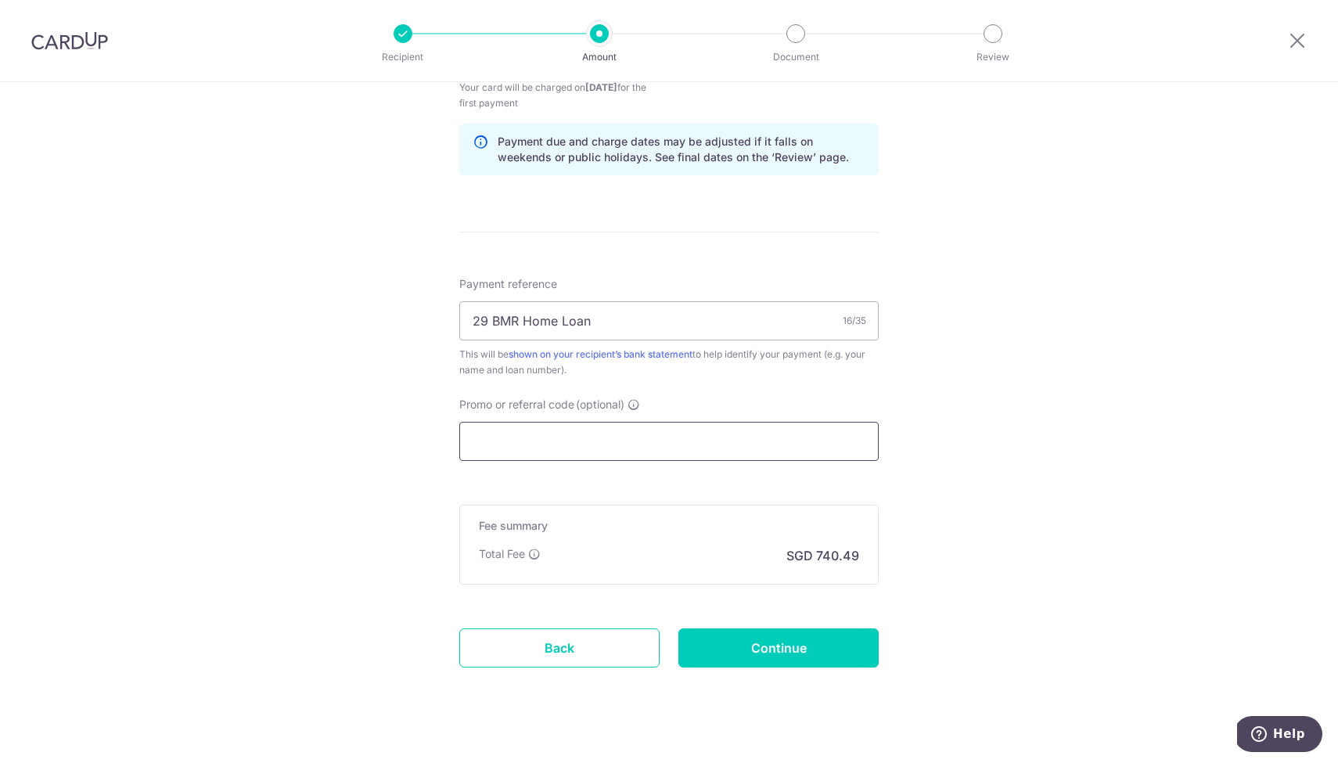
paste input "3HOME25R"
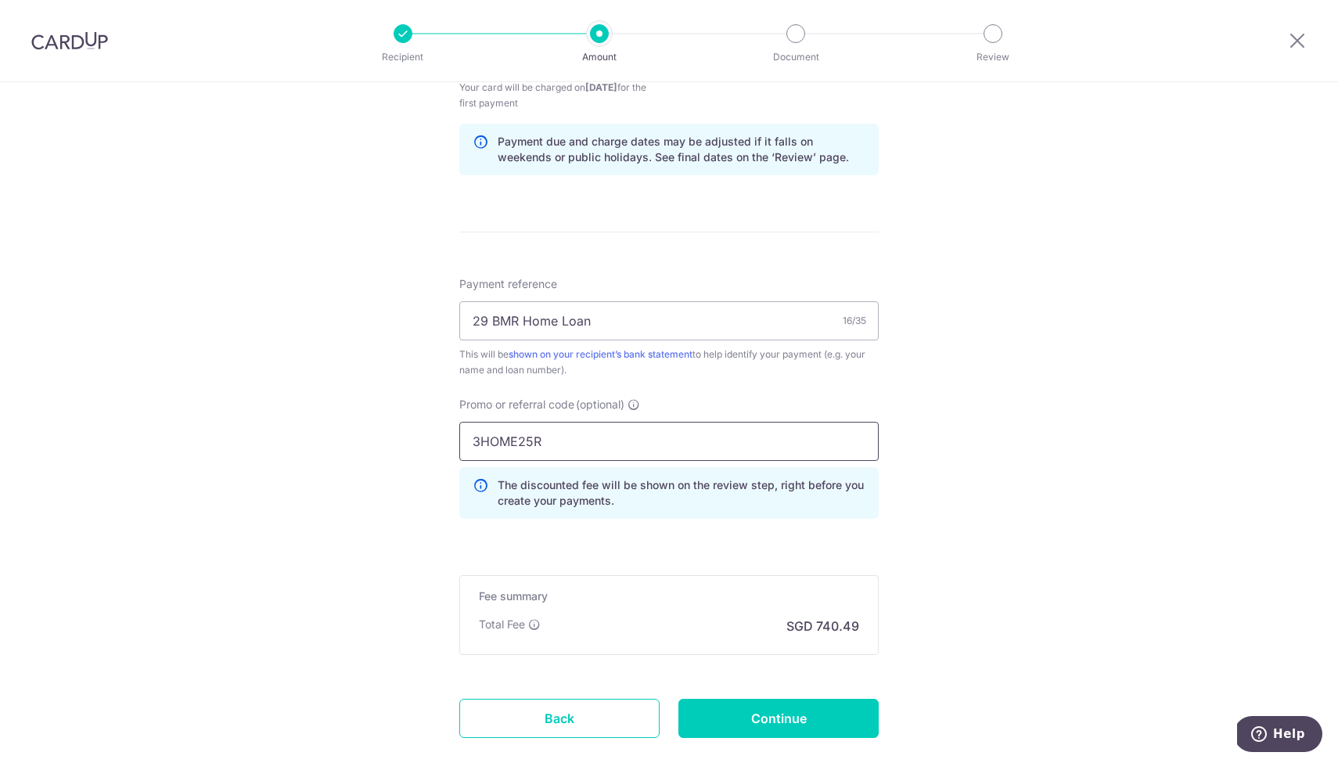
type input "3HOME25R"
click at [346, 483] on div "Tell us more about your payment Enter payment amount SGD 28,480.39 28480.39 Rec…" at bounding box center [669, 72] width 1338 height 1565
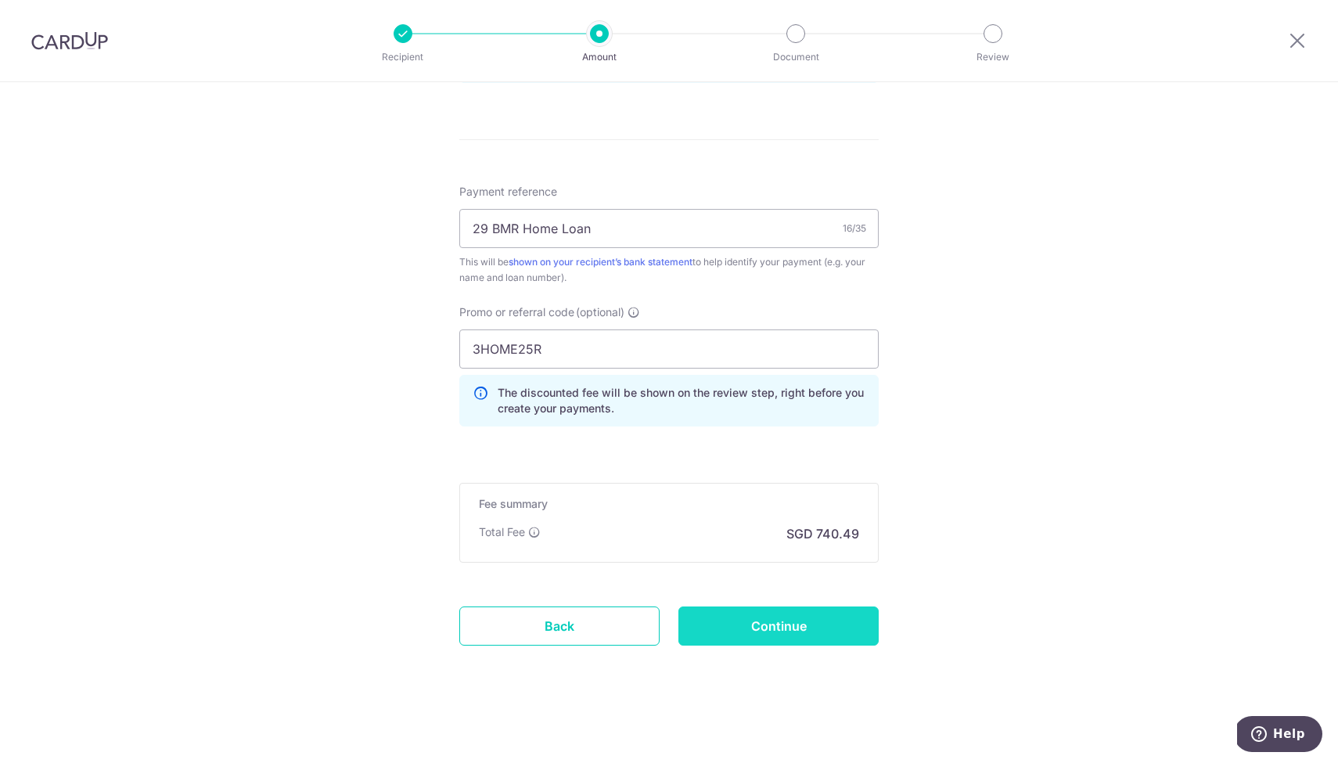
click at [756, 632] on input "Continue" at bounding box center [778, 625] width 200 height 39
type input "Create Schedule"
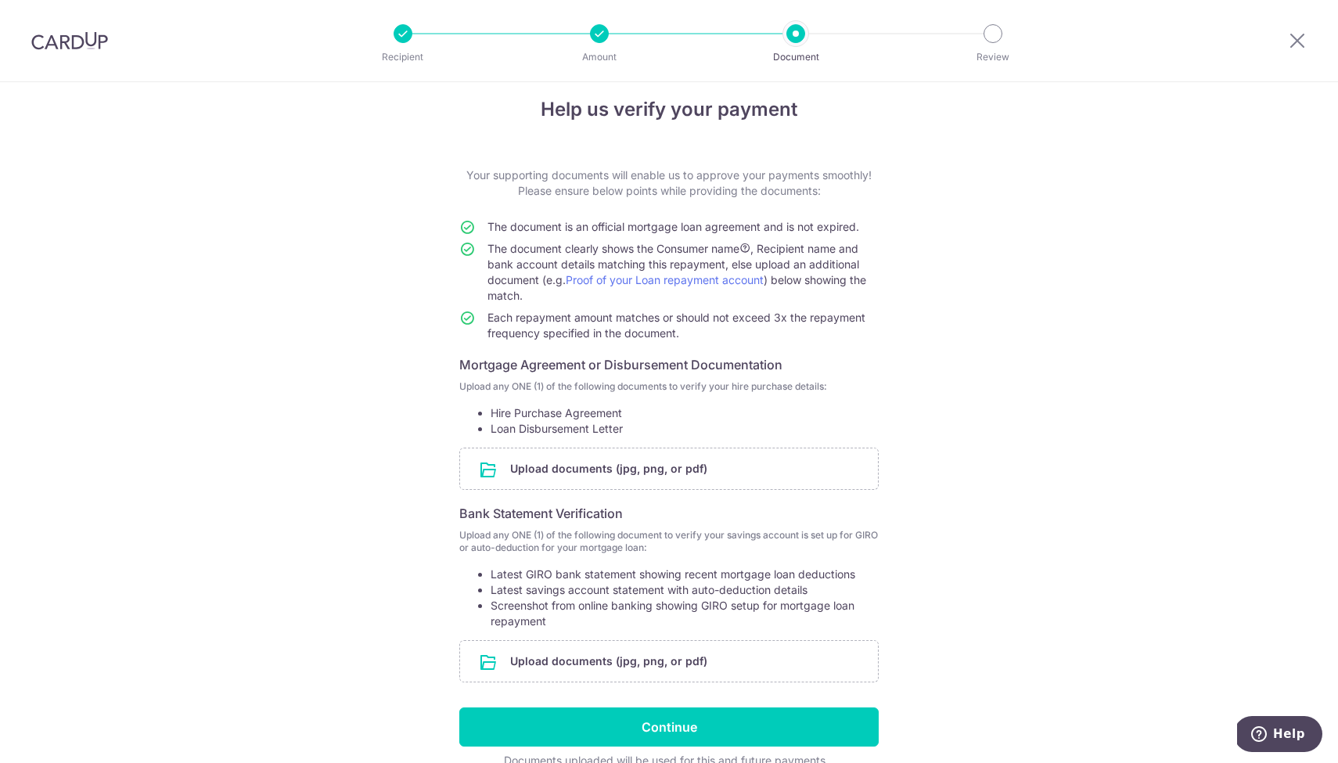
scroll to position [97, 0]
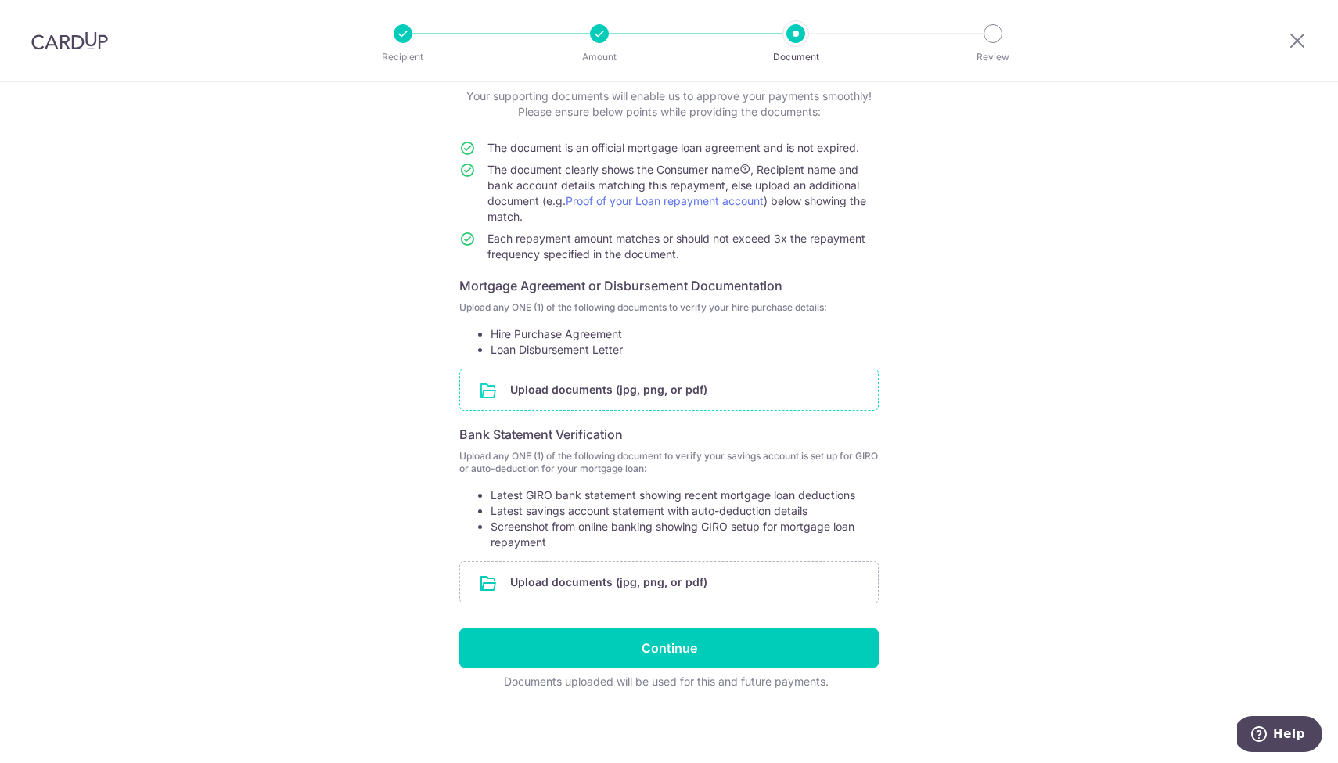
click at [555, 393] on input "file" at bounding box center [669, 389] width 418 height 41
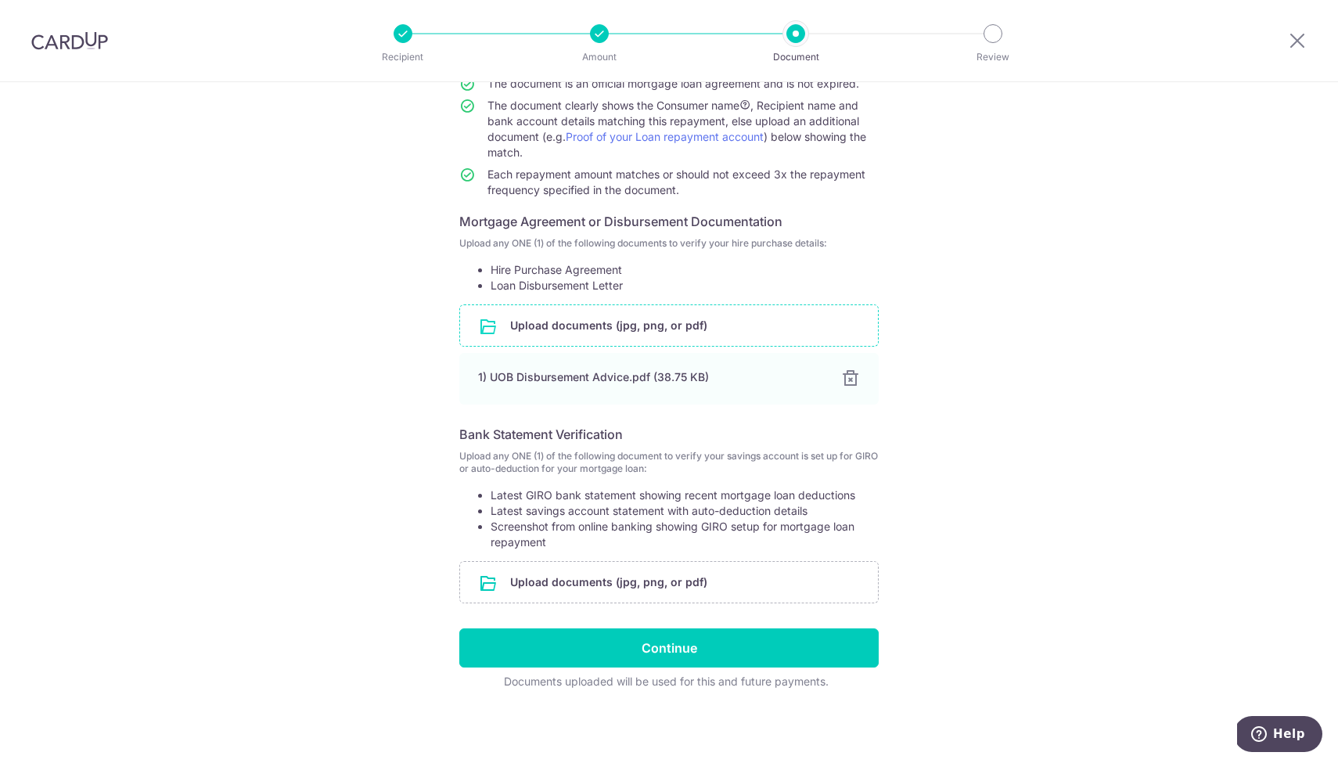
scroll to position [0, 0]
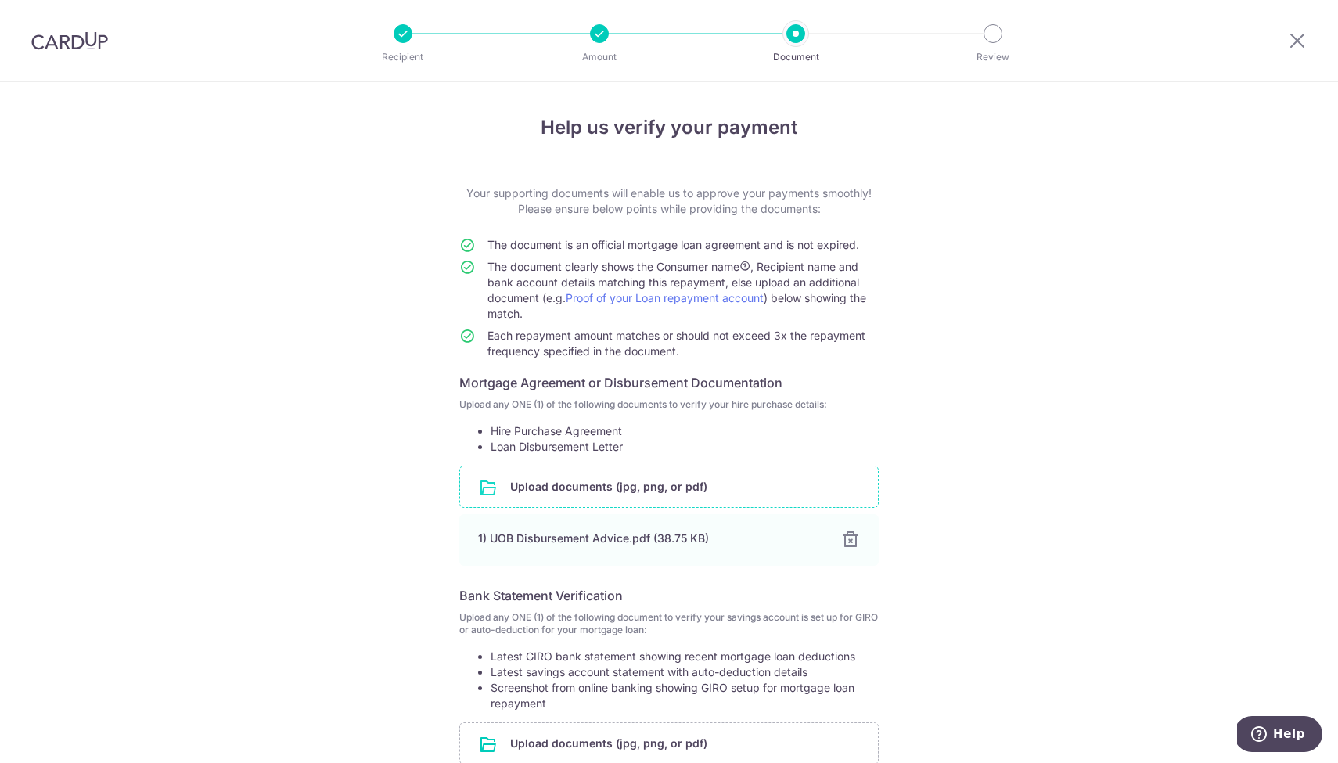
click at [605, 33] on div at bounding box center [599, 33] width 19 height 19
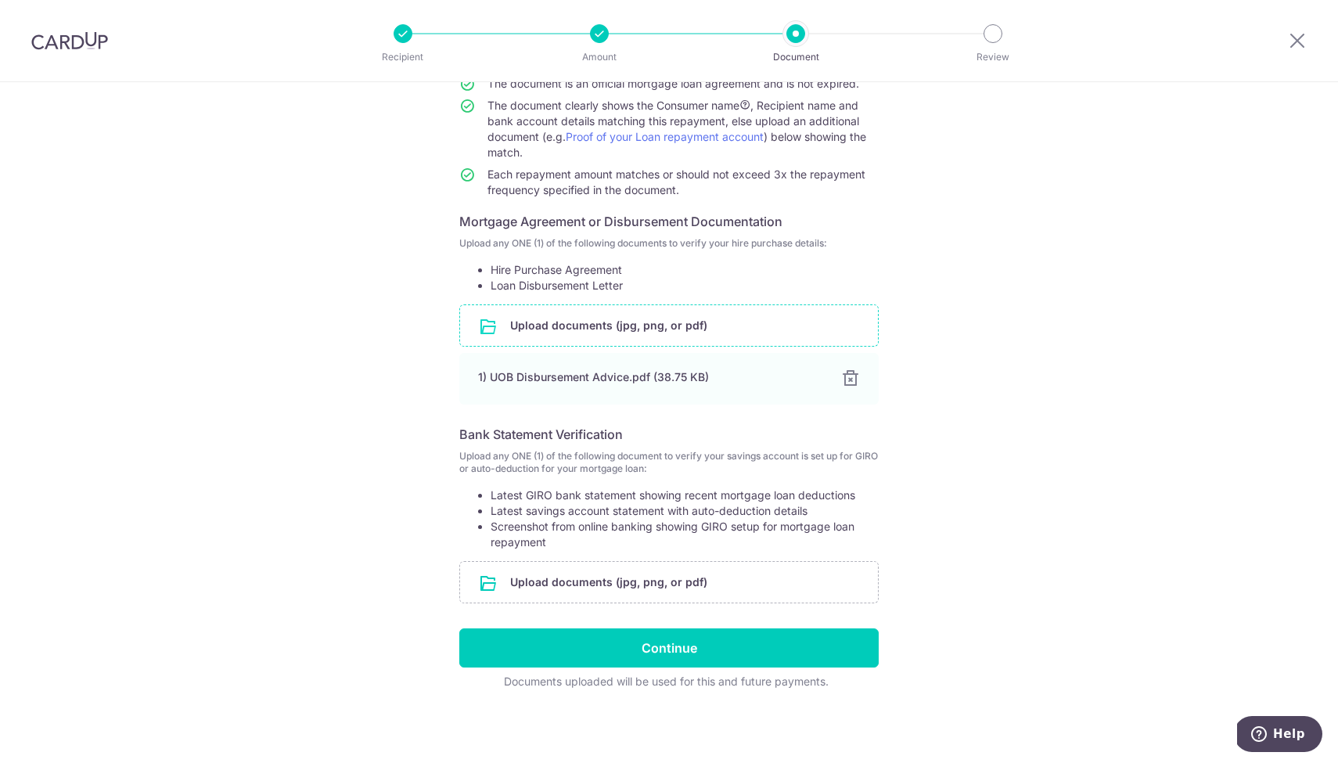
click at [1052, 471] on div "Help us verify your payment Your supporting documents will enable us to approve…" at bounding box center [669, 342] width 1338 height 842
